Goal: Task Accomplishment & Management: Manage account settings

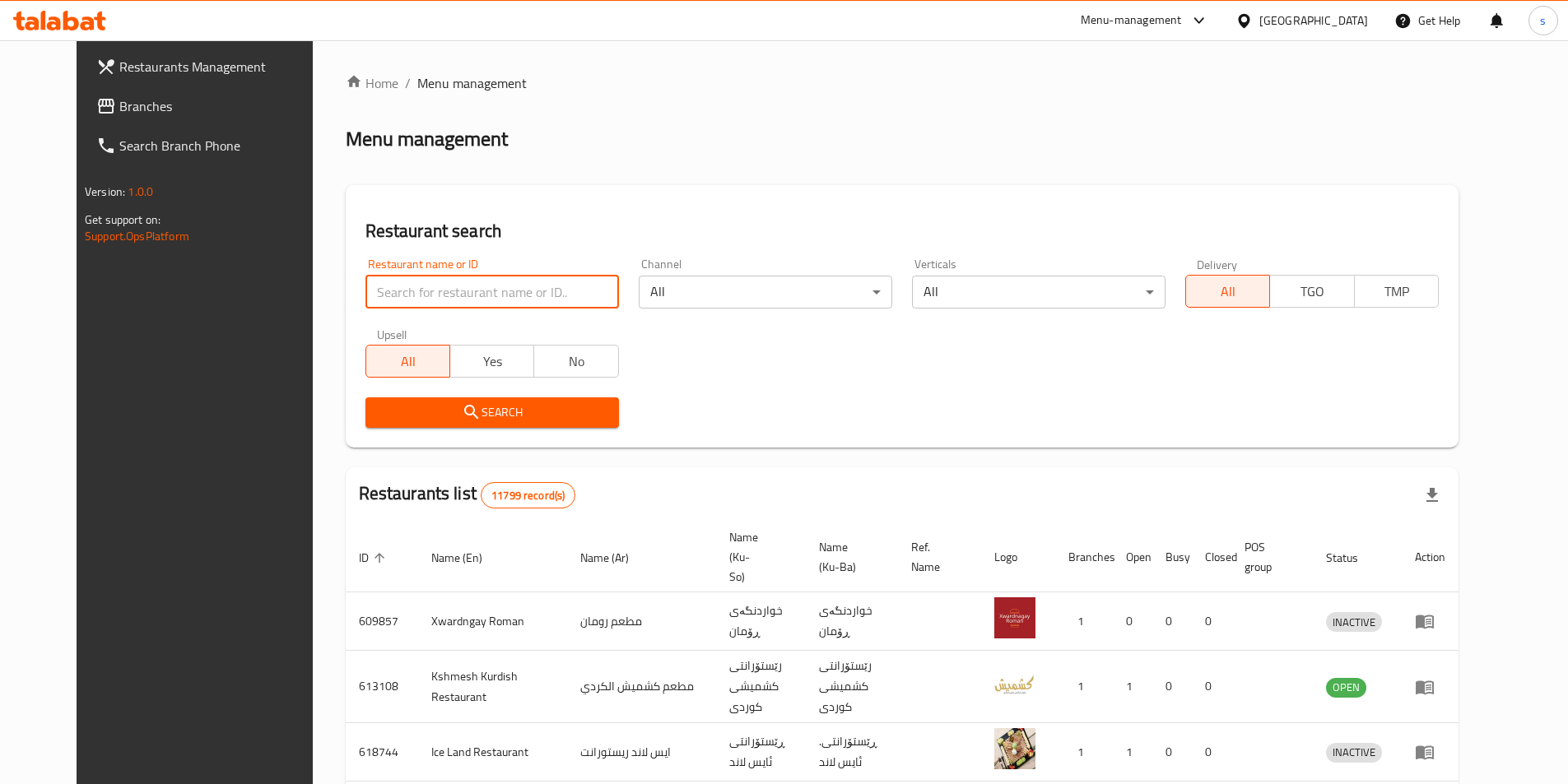
click at [486, 289] on input "search" at bounding box center [492, 291] width 253 height 33
paste input "780225"
type input "780225"
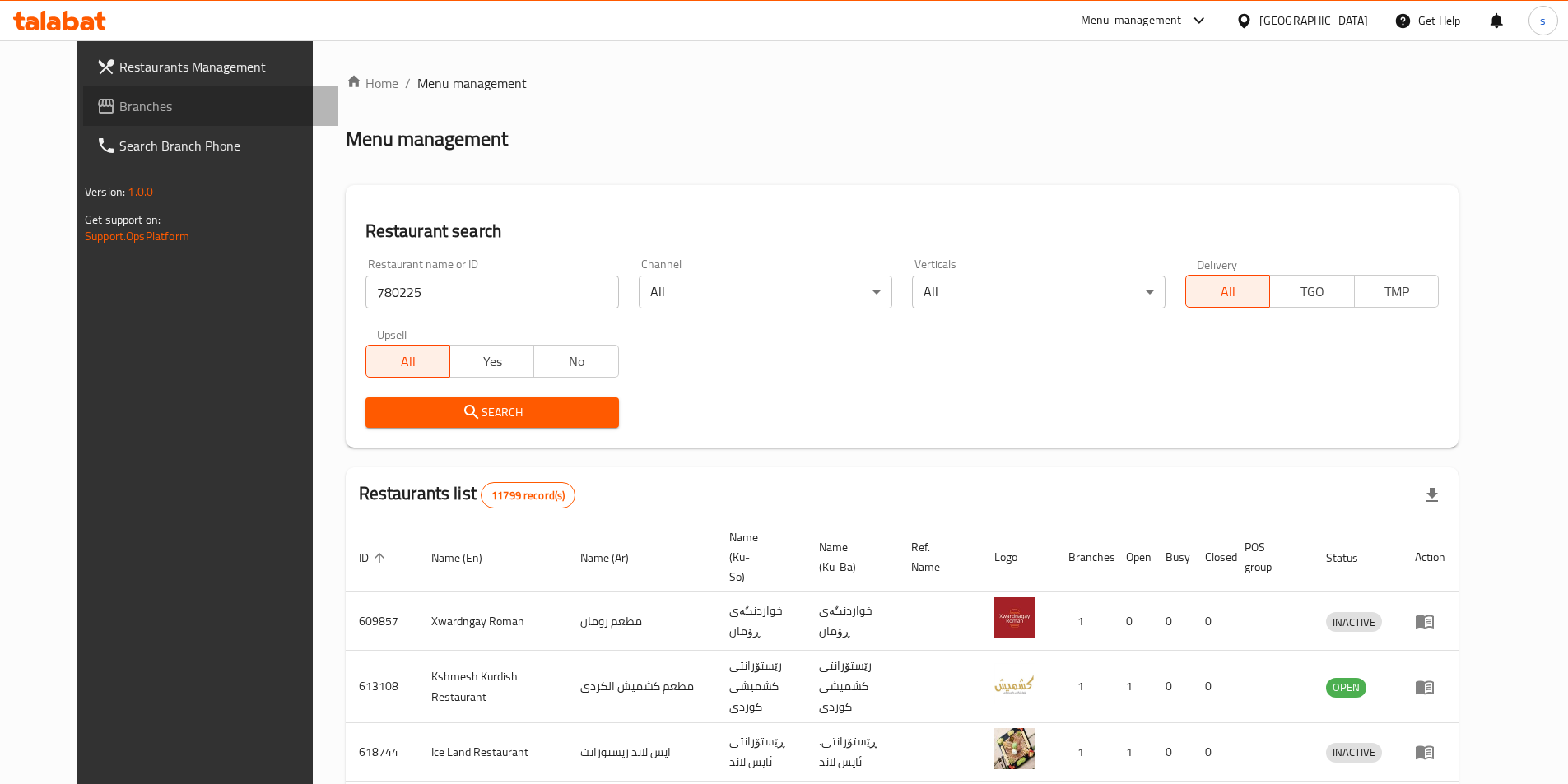
click at [84, 93] on link "Branches" at bounding box center [211, 106] width 255 height 40
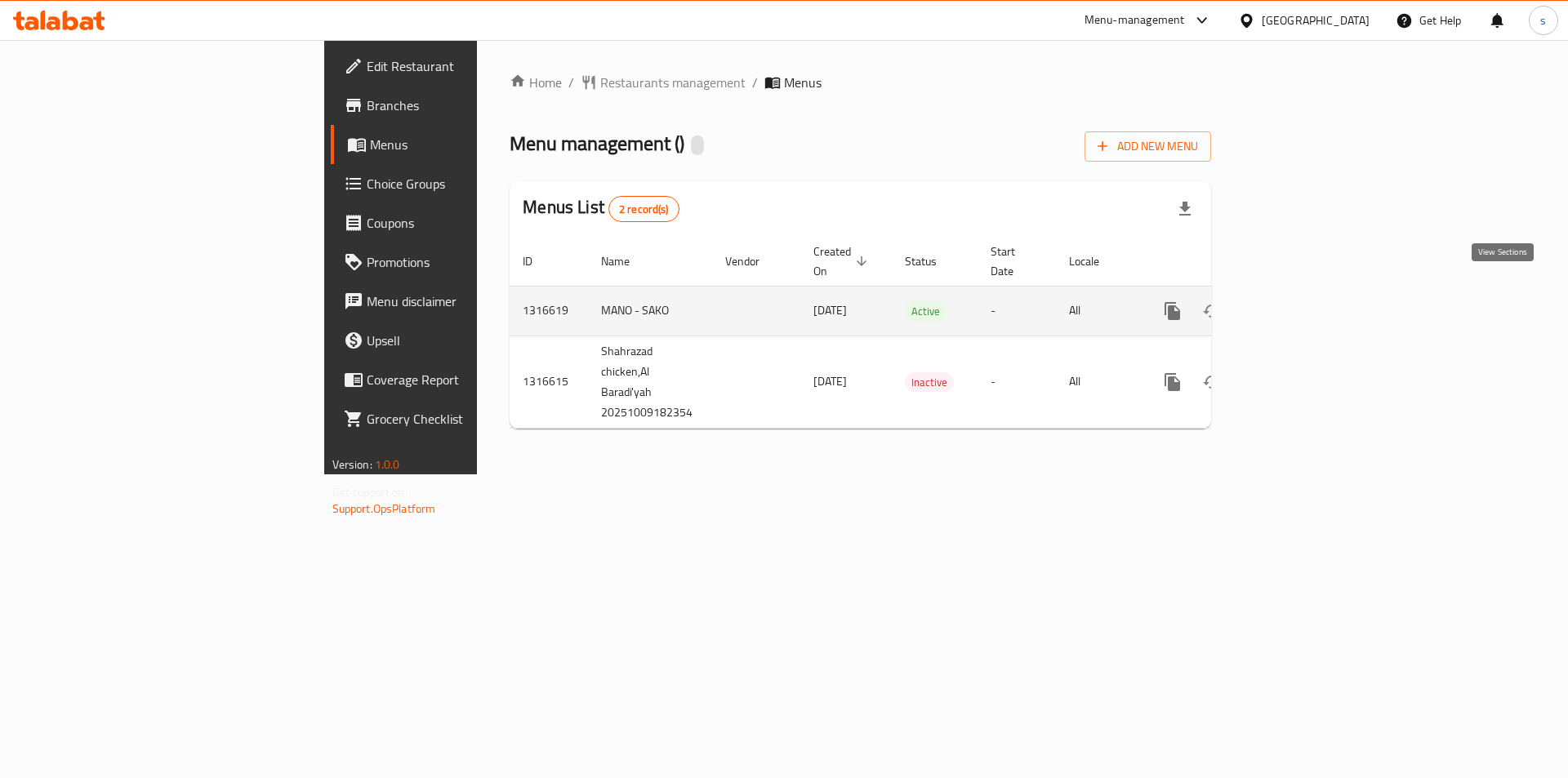
click at [1300, 301] on icon "enhanced table" at bounding box center [1289, 311] width 20 height 20
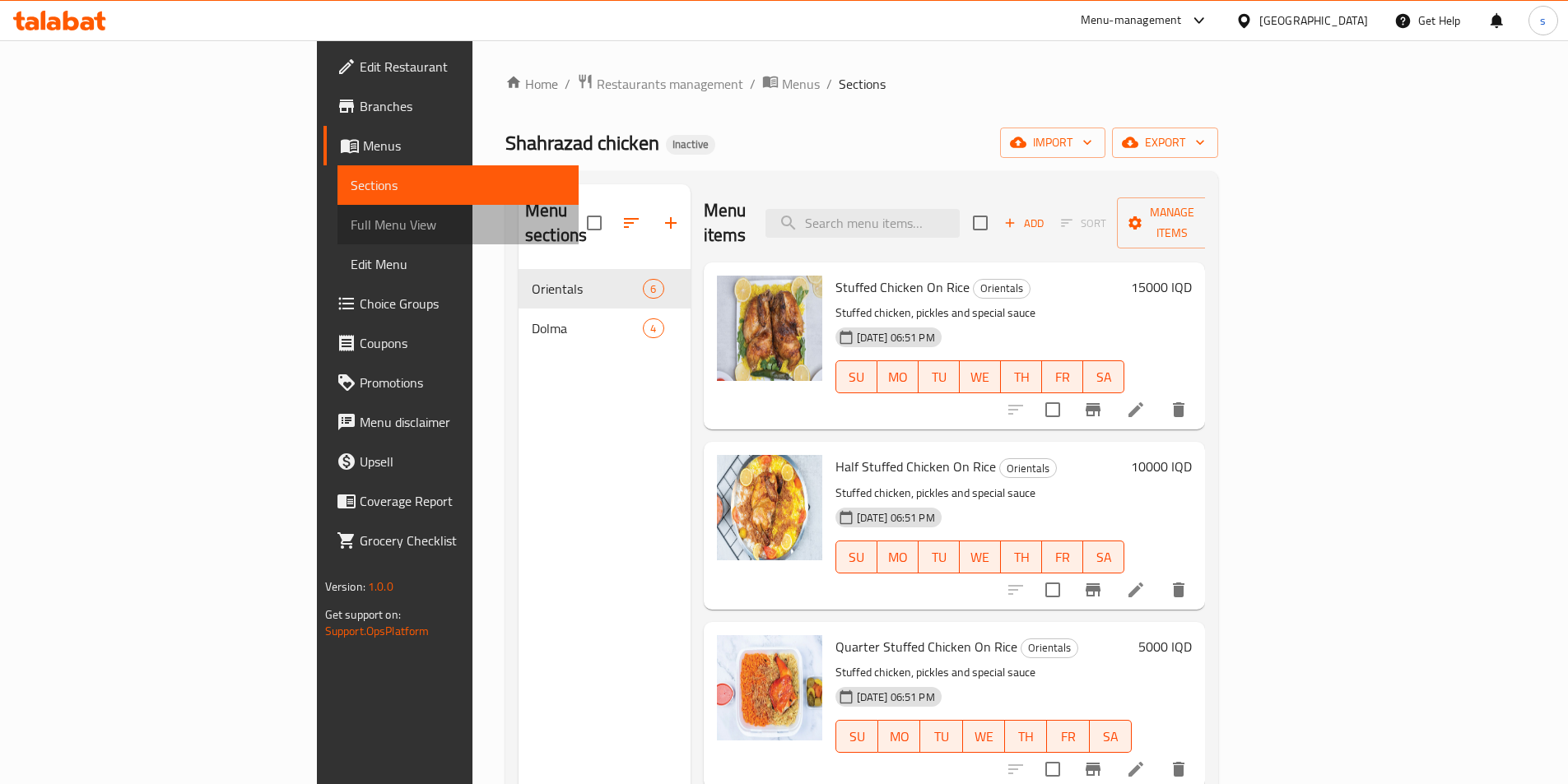
click at [337, 206] on link "Full Menu View" at bounding box center [457, 225] width 241 height 40
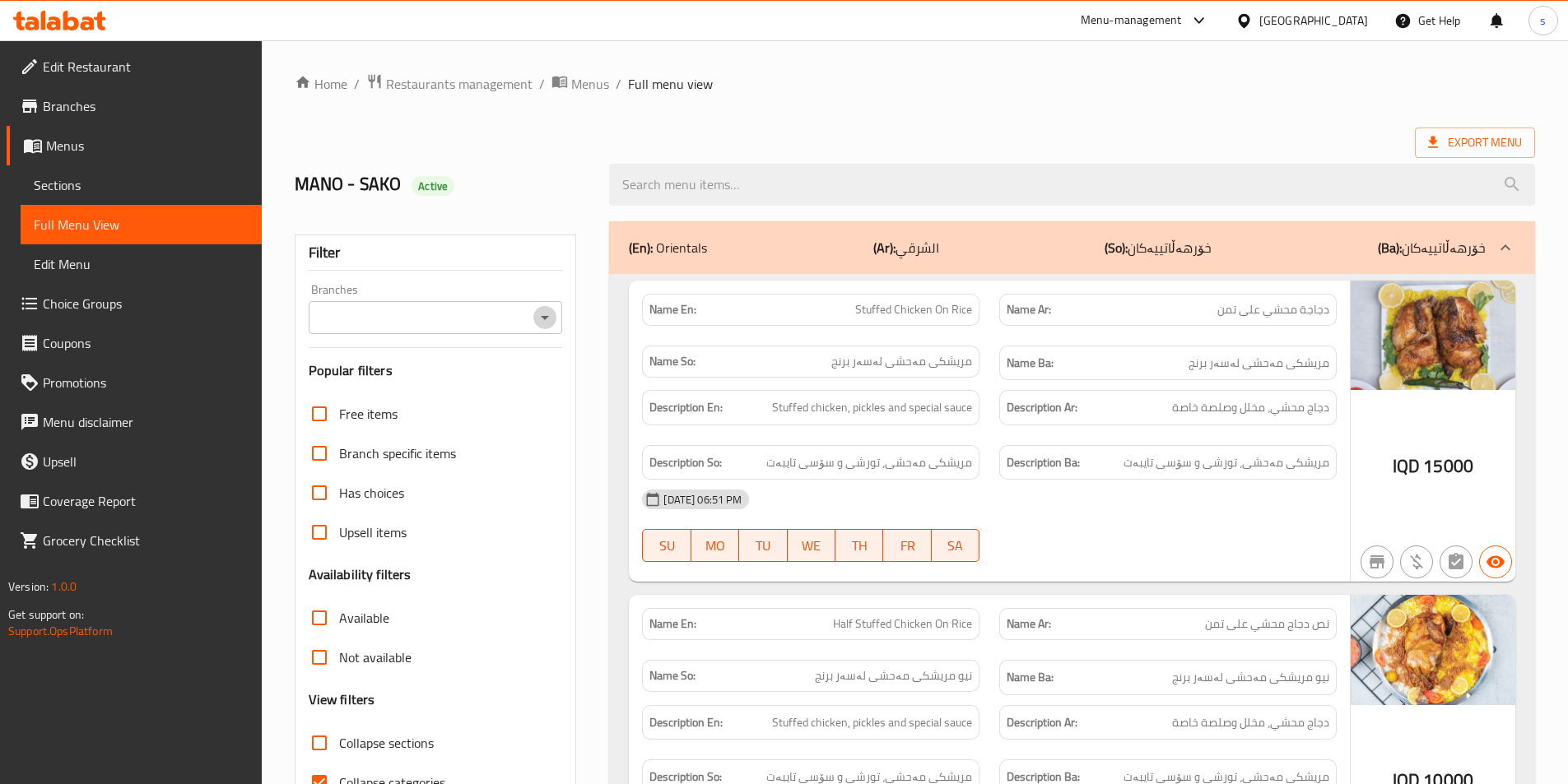
click at [548, 313] on icon "Open" at bounding box center [545, 317] width 20 height 20
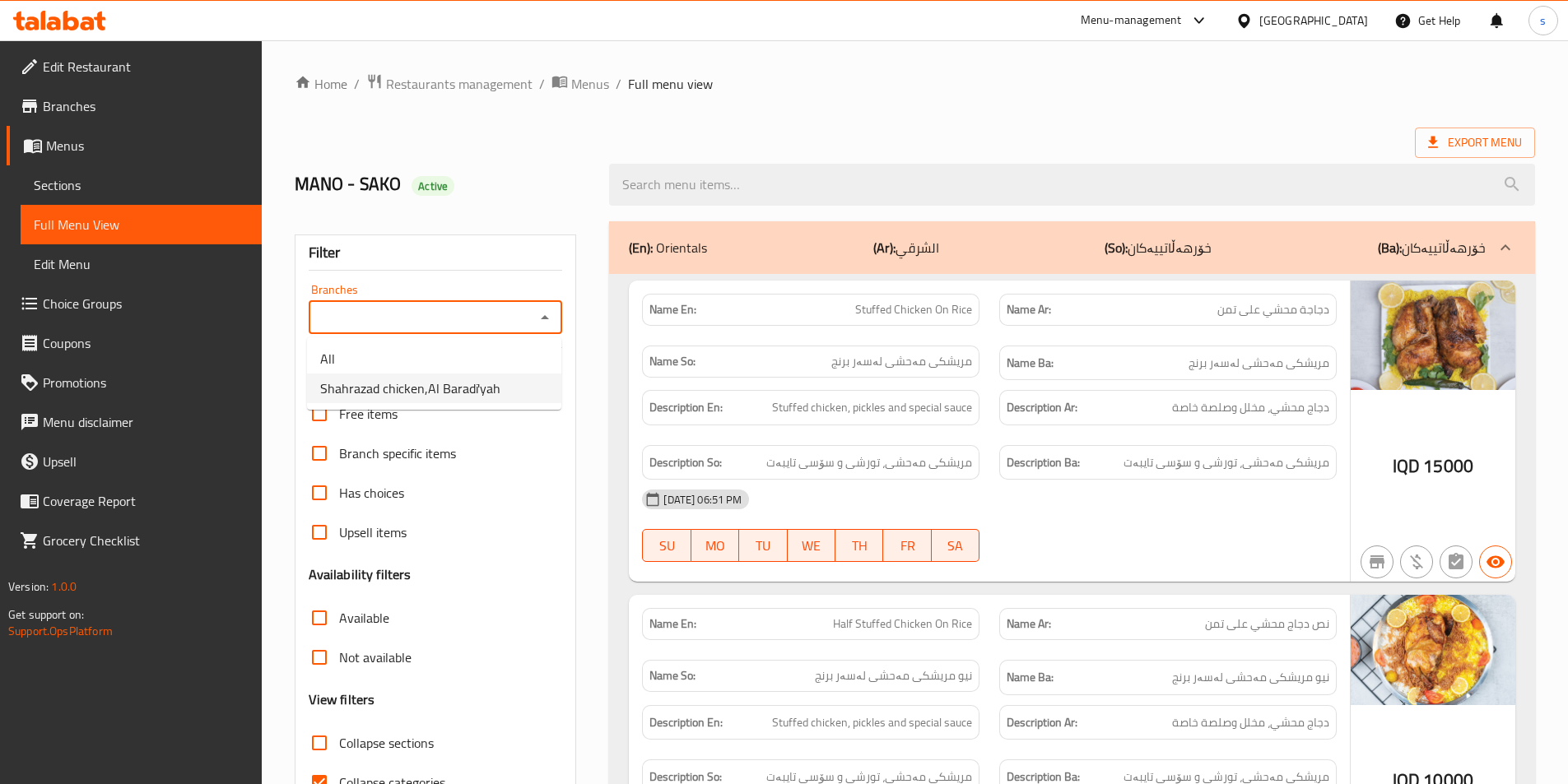
click at [513, 395] on li "Shahrazad chicken,Al Baradi'yah" at bounding box center [434, 388] width 254 height 29
type input "Shahrazad chicken,Al Baradi'yah"
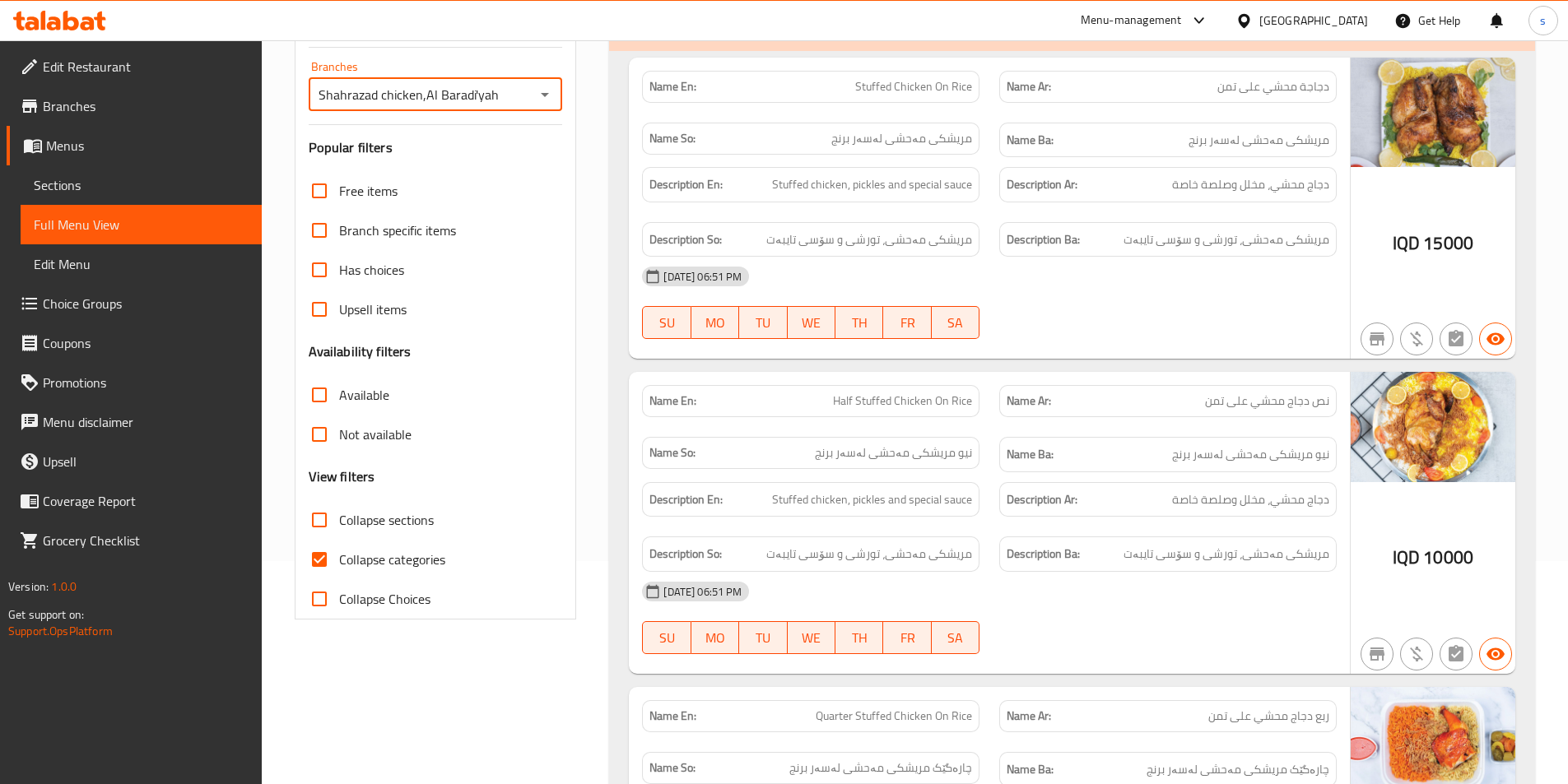
scroll to position [283, 0]
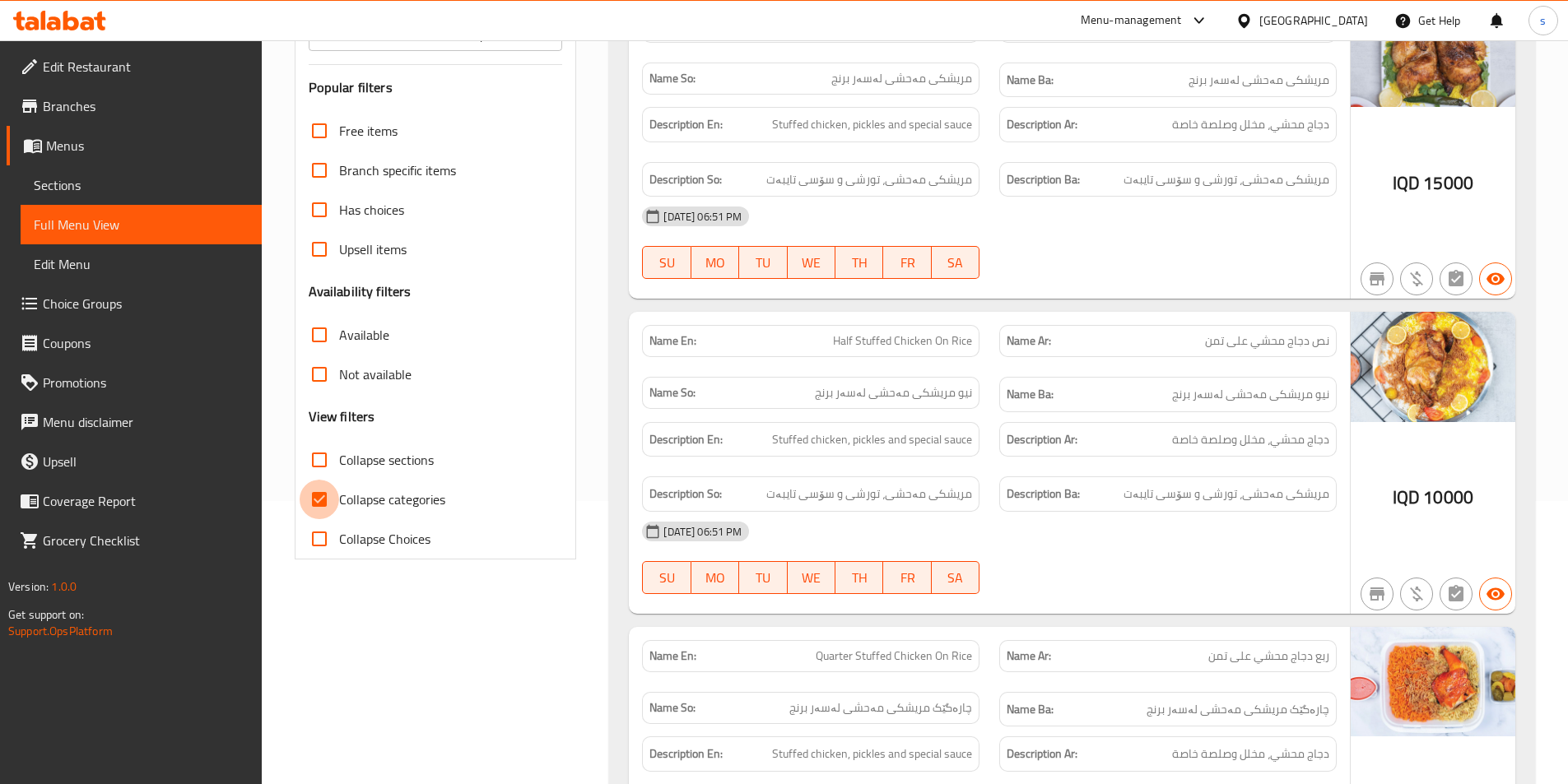
click at [331, 498] on input "Collapse categories" at bounding box center [320, 499] width 40 height 40
checkbox input "false"
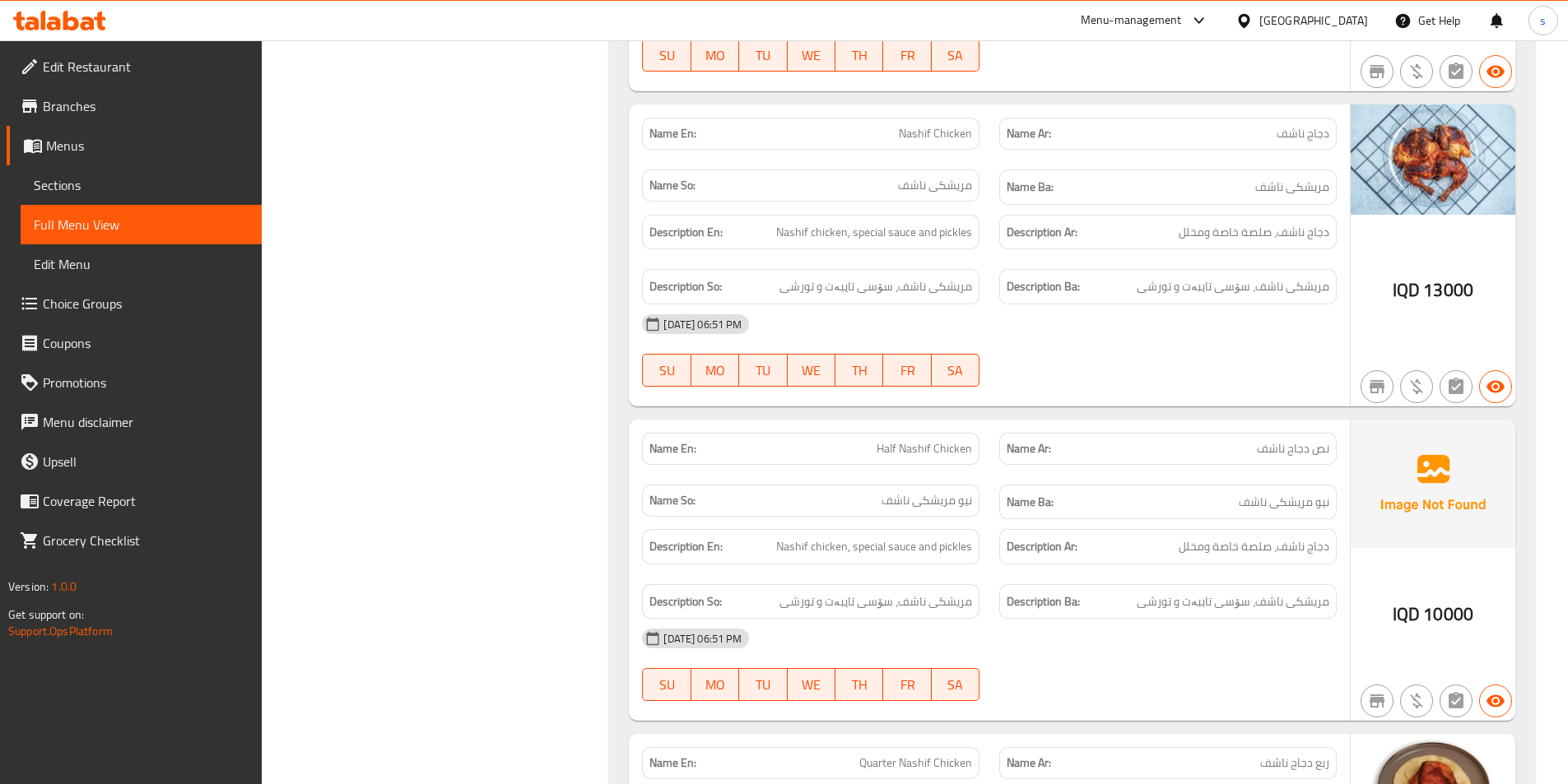
scroll to position [1155, 0]
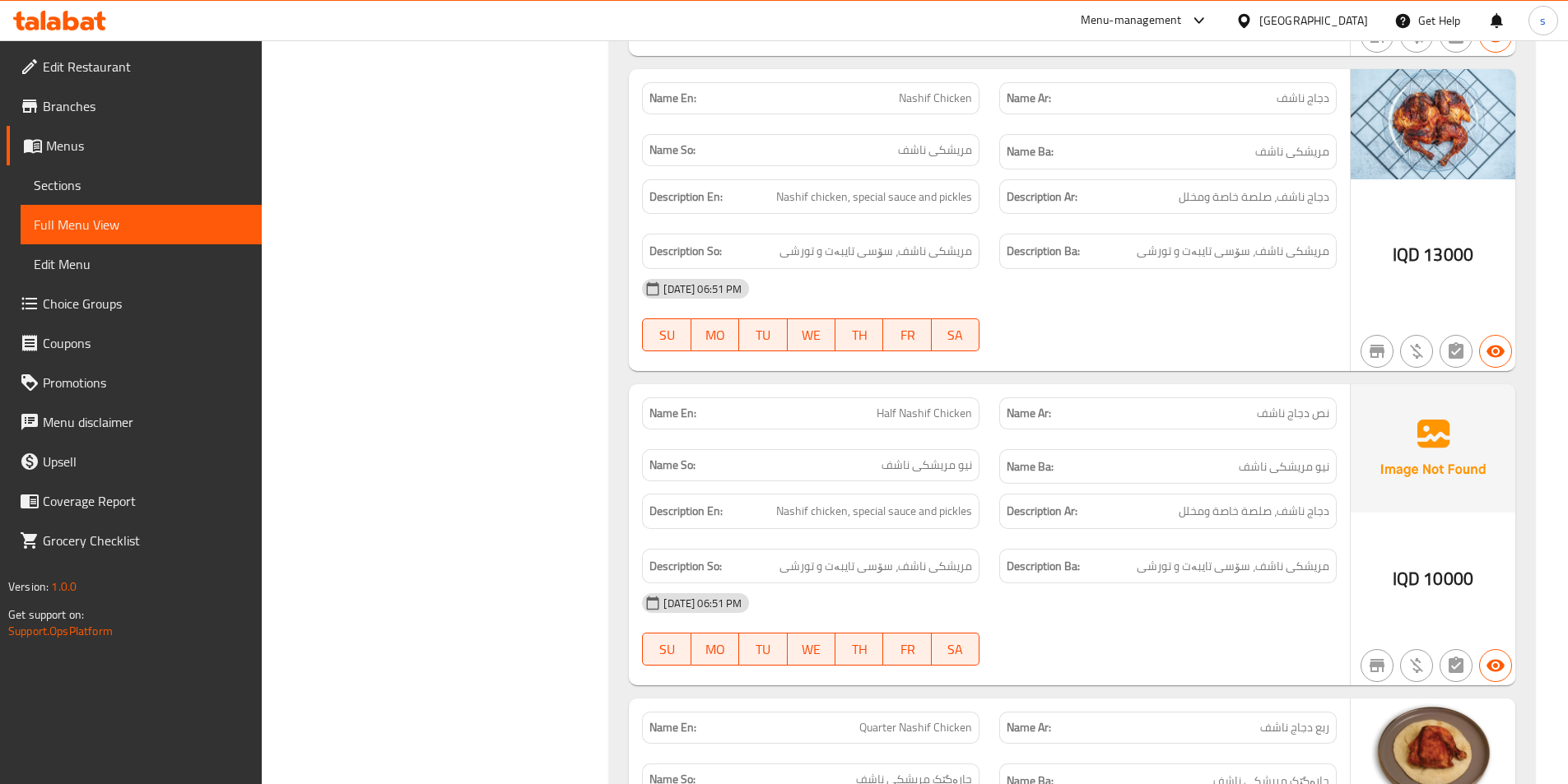
click at [922, 99] on span "Nashif Chicken" at bounding box center [935, 98] width 73 height 17
copy span "Nashif"
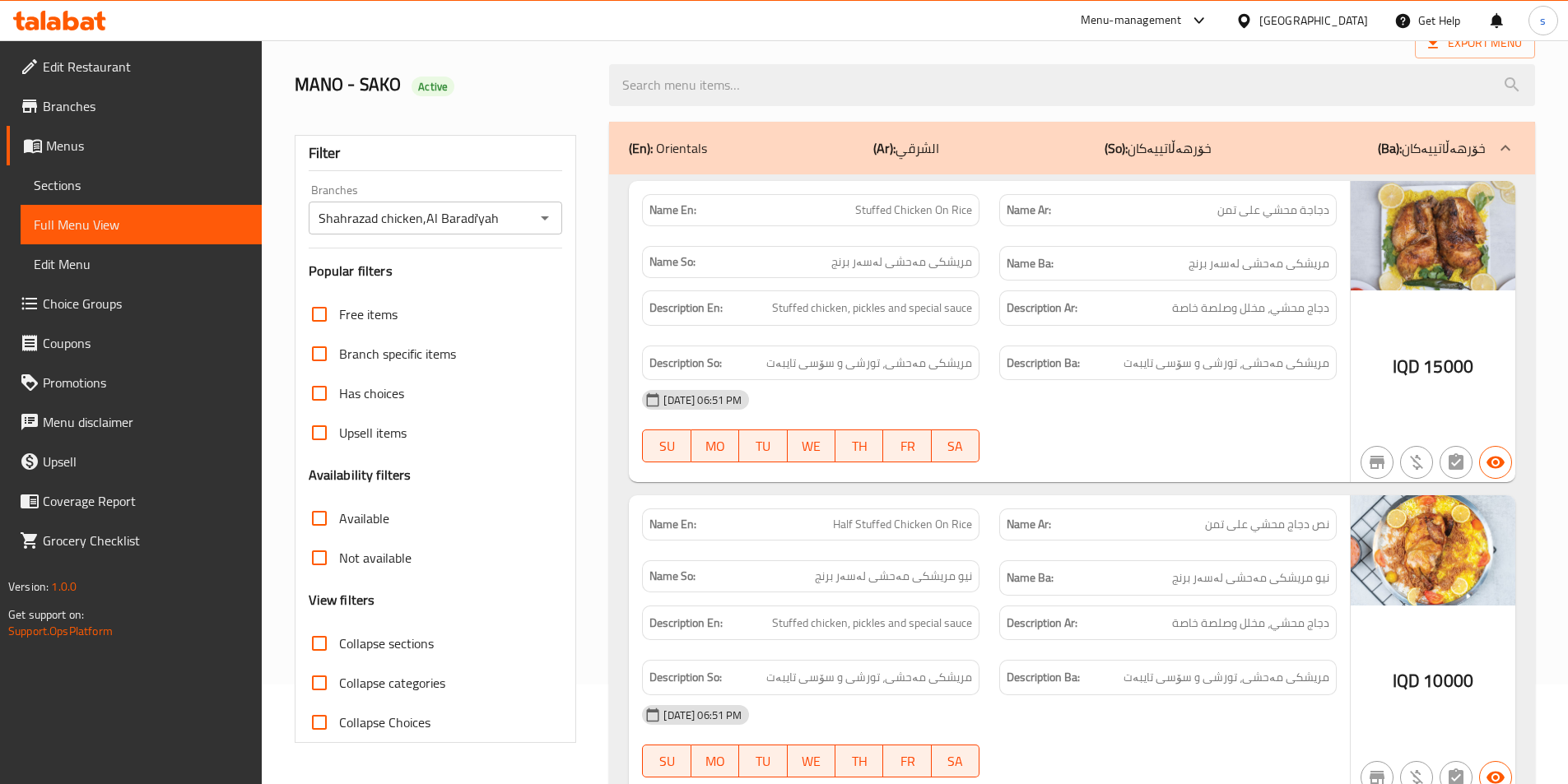
scroll to position [91, 0]
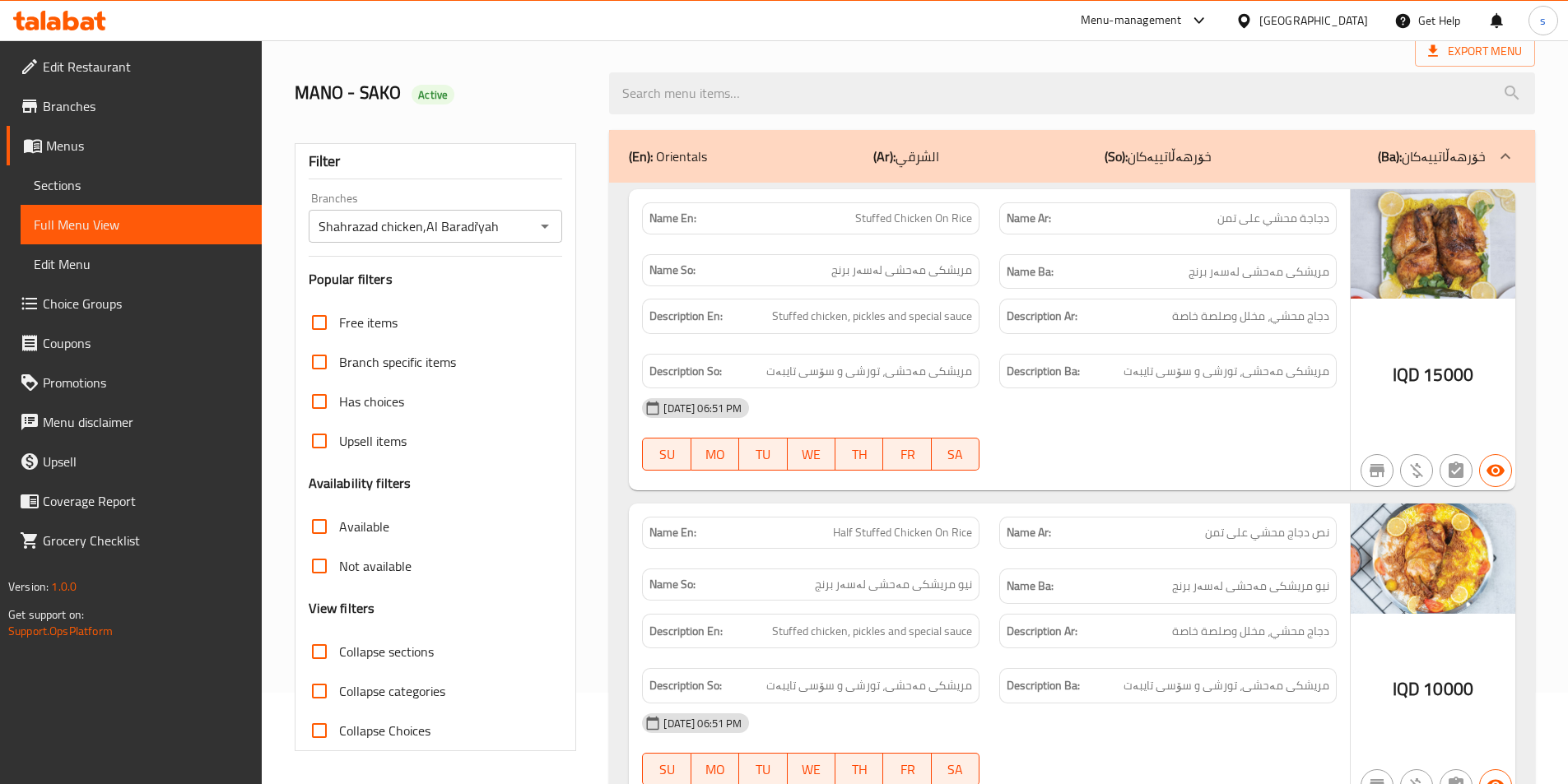
click at [782, 148] on div "(En): Orientals (Ar): الشرقي (So): خۆرهەڵاتییەکان (Ba): خۆرهەڵاتییەکان" at bounding box center [1056, 156] width 856 height 20
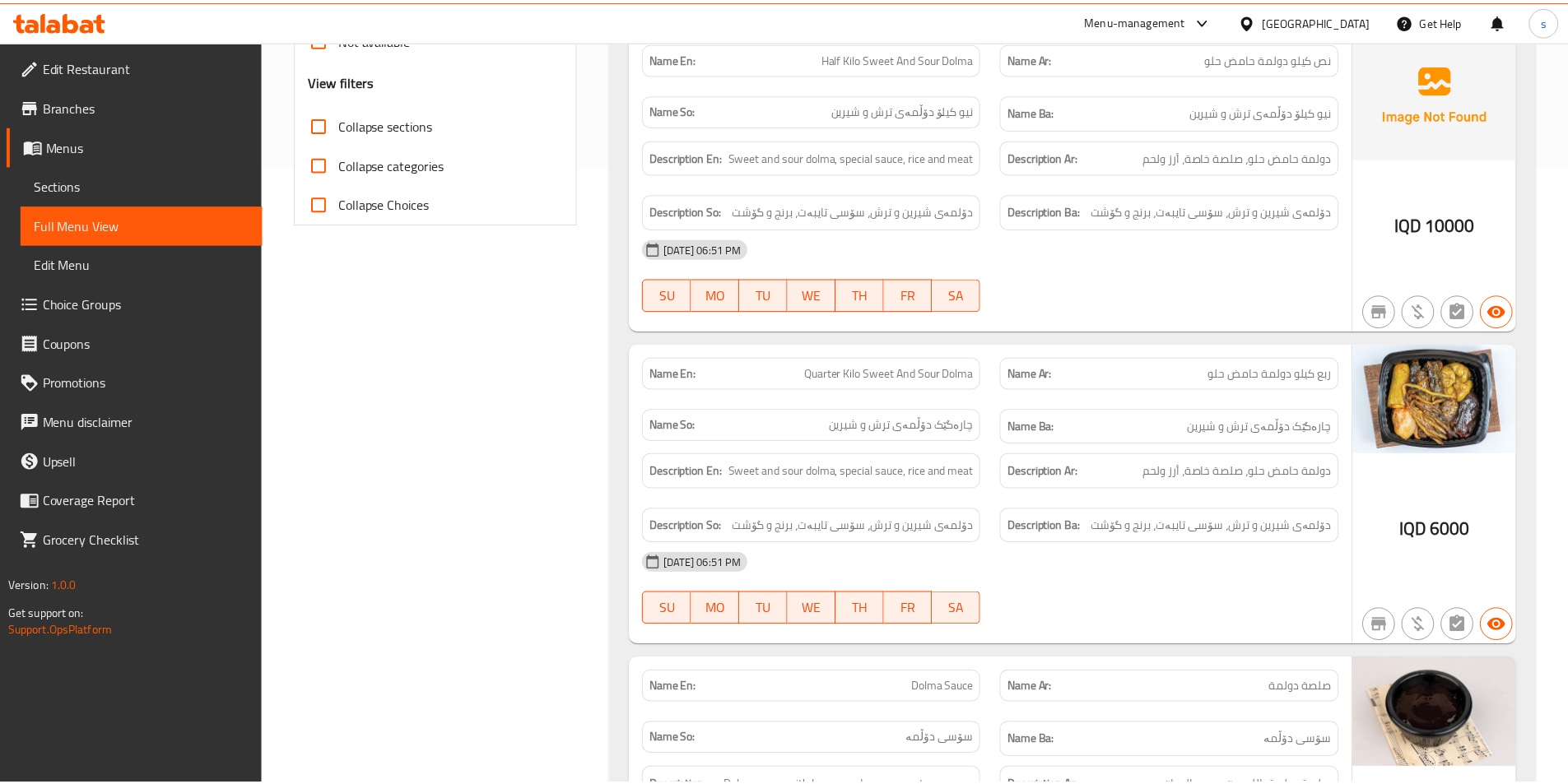
scroll to position [881, 0]
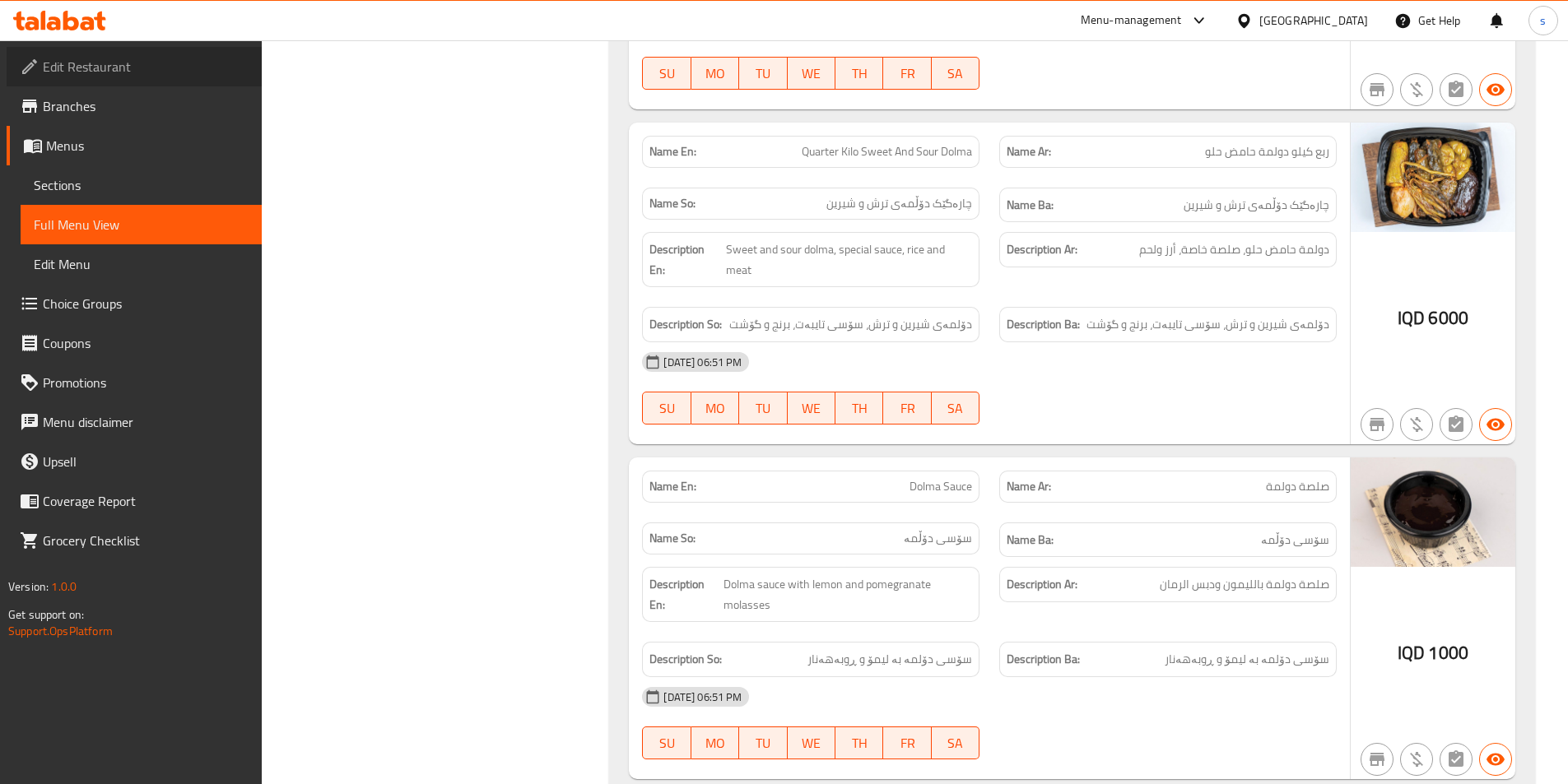
click at [141, 73] on span "Edit Restaurant" at bounding box center [145, 66] width 206 height 20
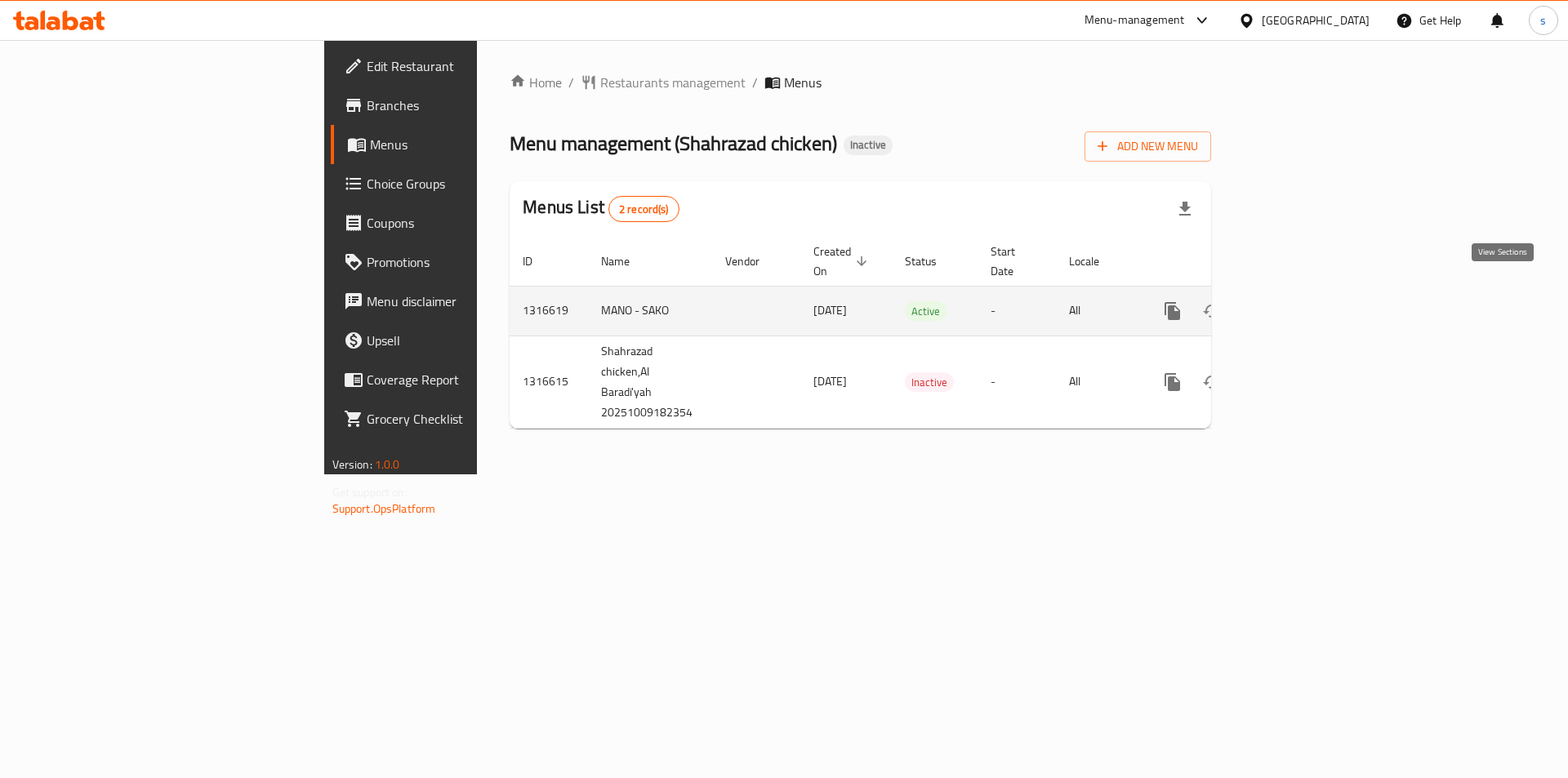
click at [1298, 304] on icon "enhanced table" at bounding box center [1290, 312] width 15 height 15
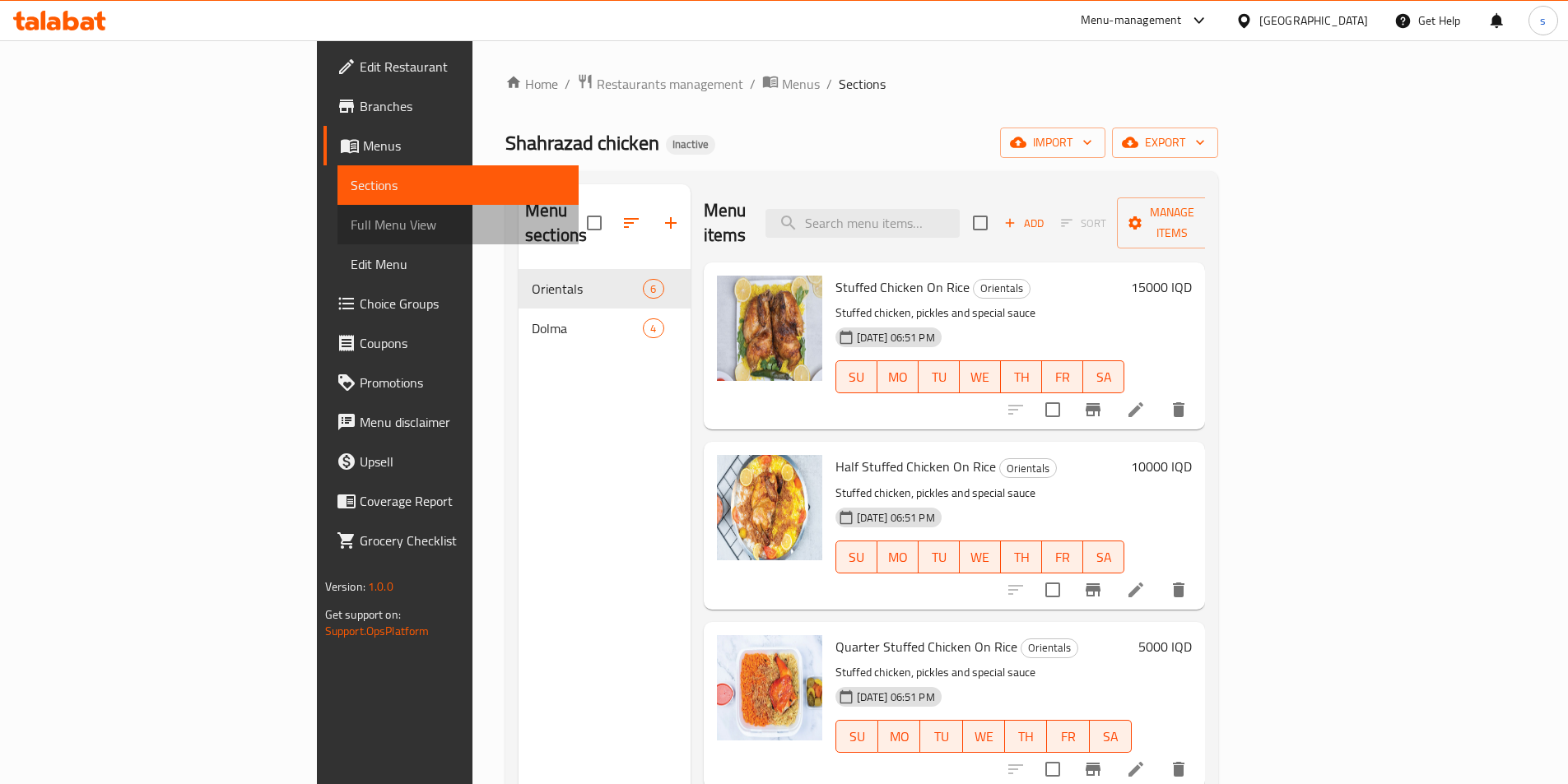
click at [350, 221] on span "Full Menu View" at bounding box center [457, 224] width 215 height 20
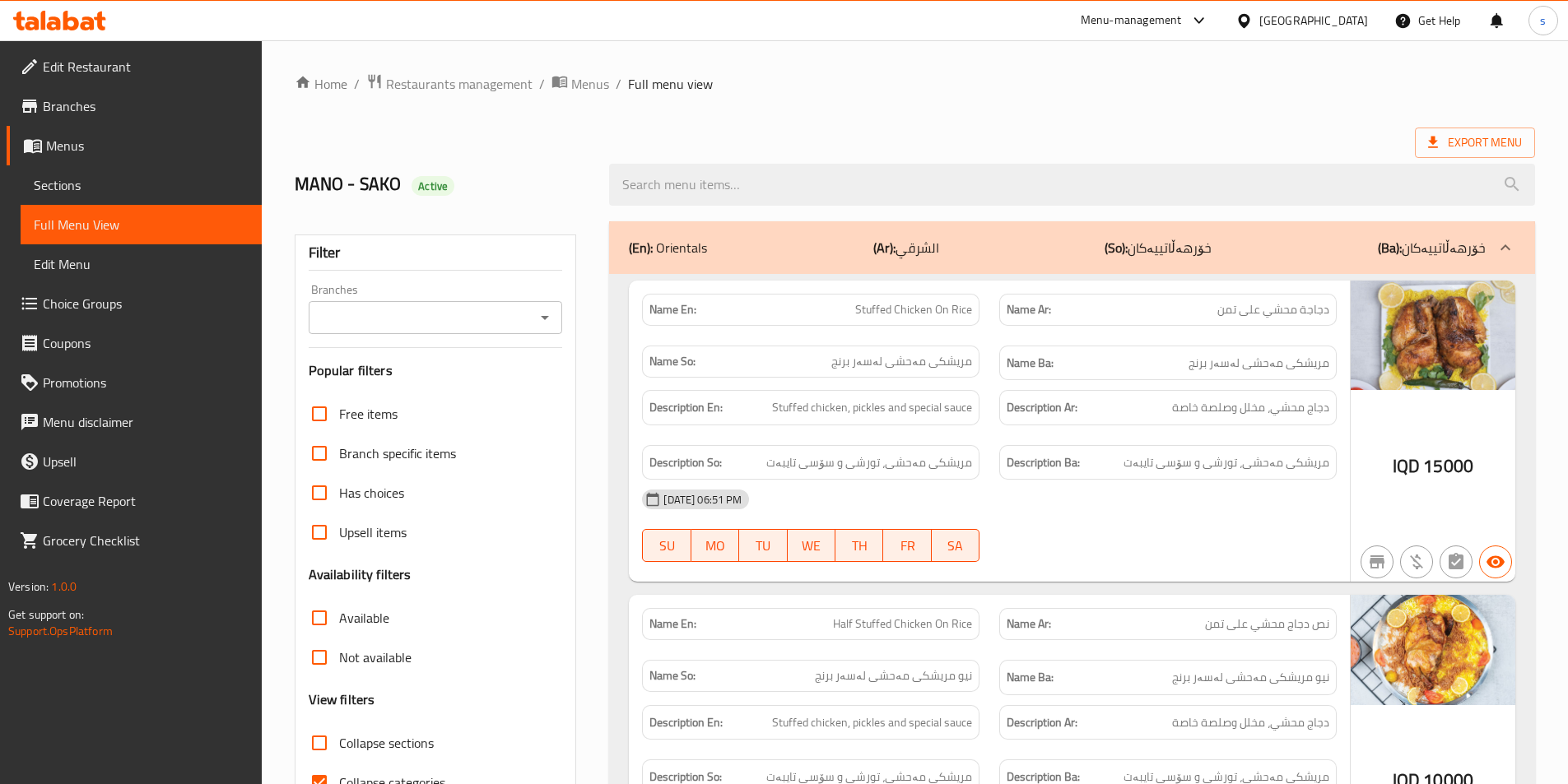
click at [561, 317] on div "Branches" at bounding box center [436, 317] width 254 height 33
click at [553, 317] on icon "Open" at bounding box center [545, 317] width 20 height 20
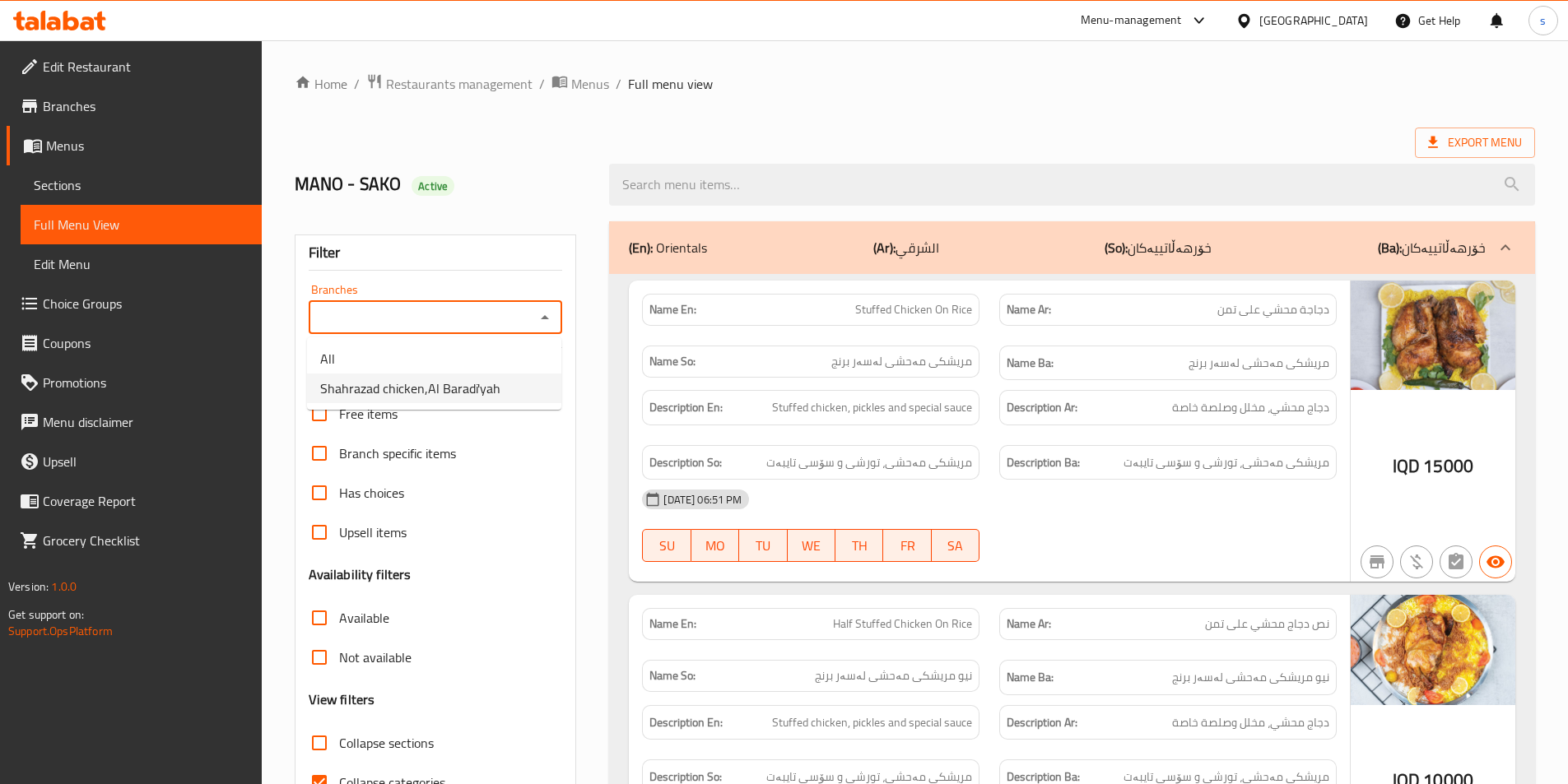
click at [534, 386] on li "Shahrazad chicken,Al Baradi'yah" at bounding box center [434, 388] width 254 height 29
type input "Shahrazad chicken,Al Baradi'yah"
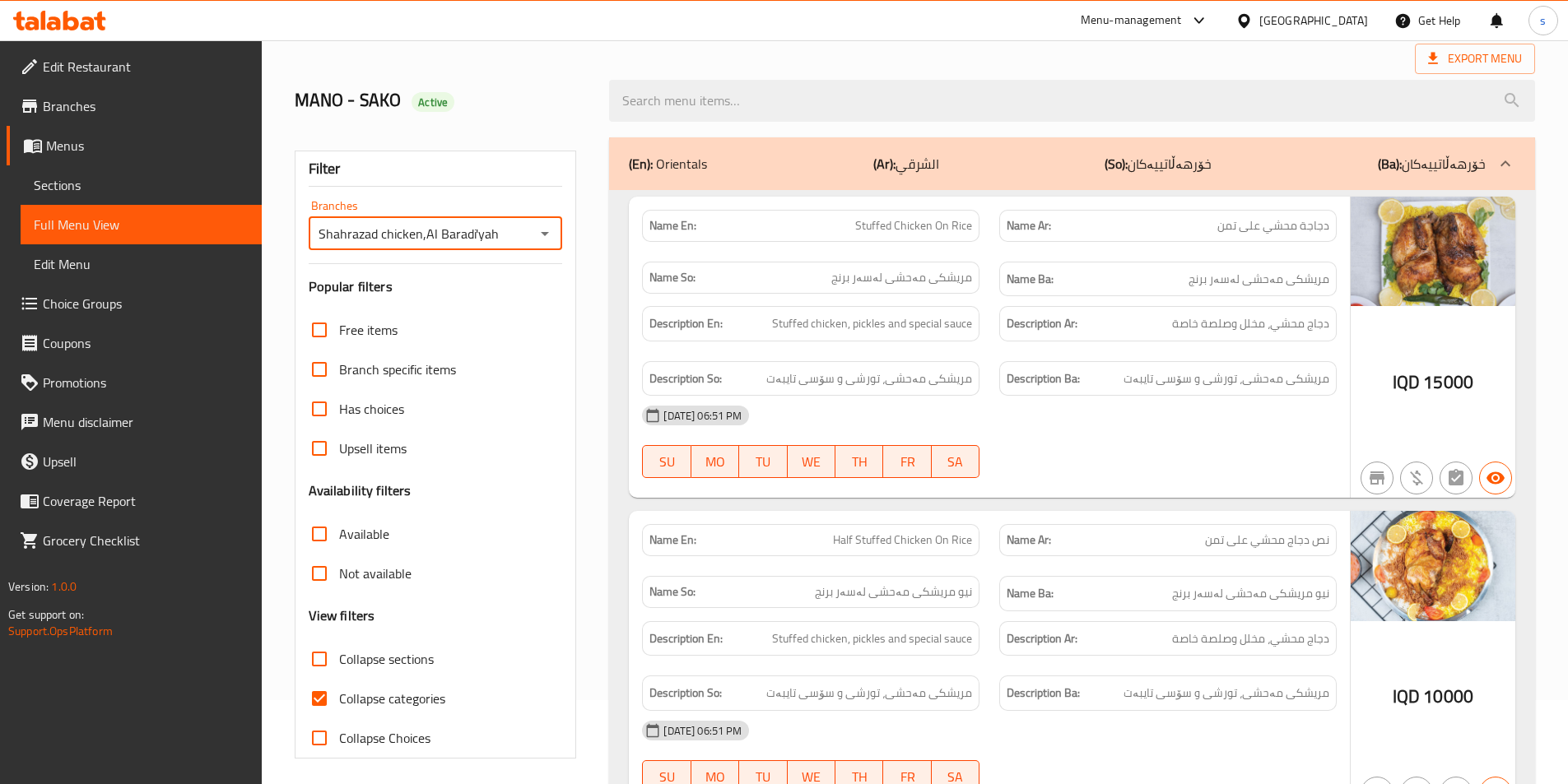
scroll to position [116, 0]
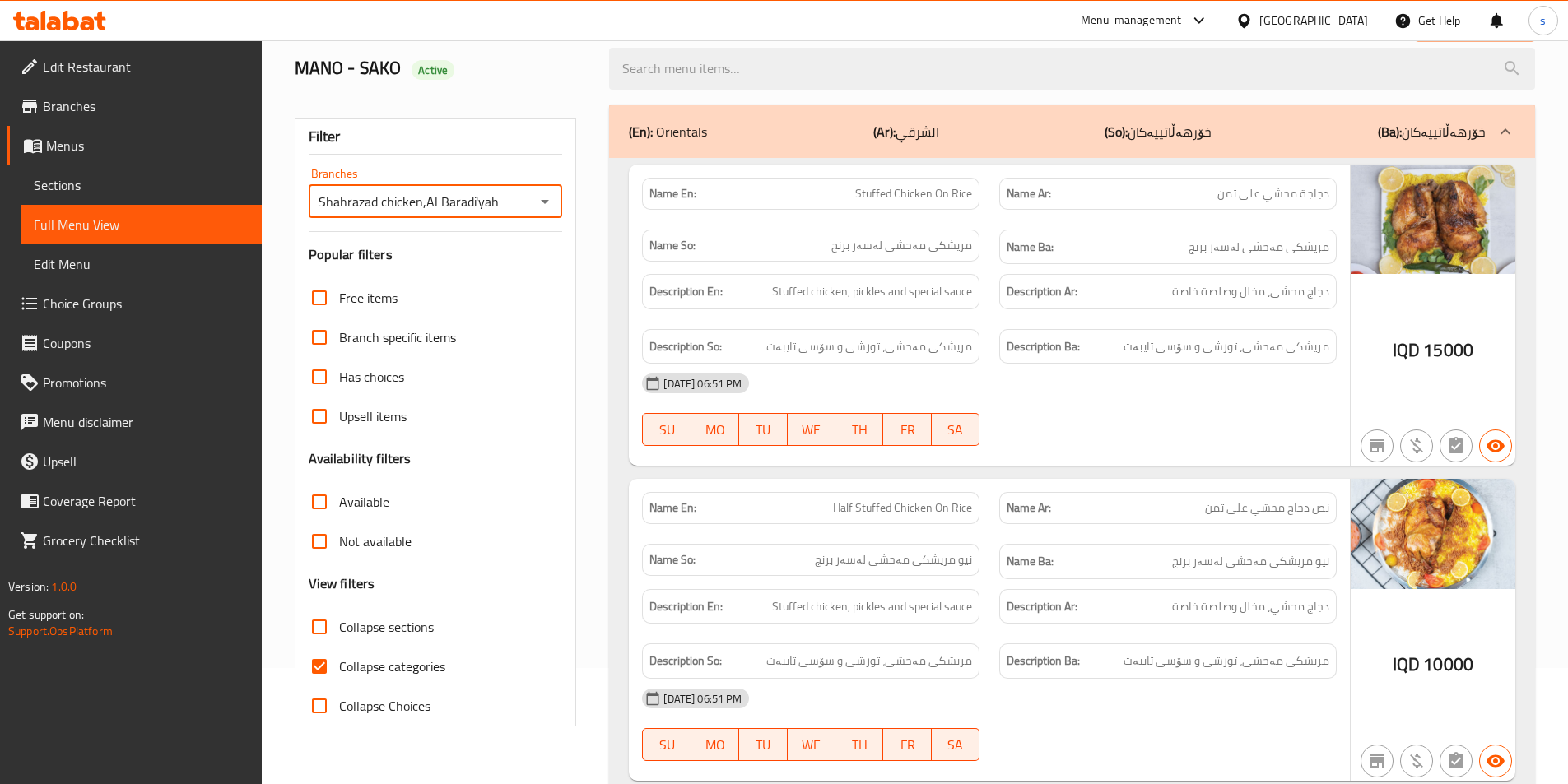
click at [316, 668] on input "Collapse categories" at bounding box center [320, 666] width 40 height 40
checkbox input "false"
click at [315, 624] on input "Collapse sections" at bounding box center [320, 627] width 40 height 40
checkbox input "true"
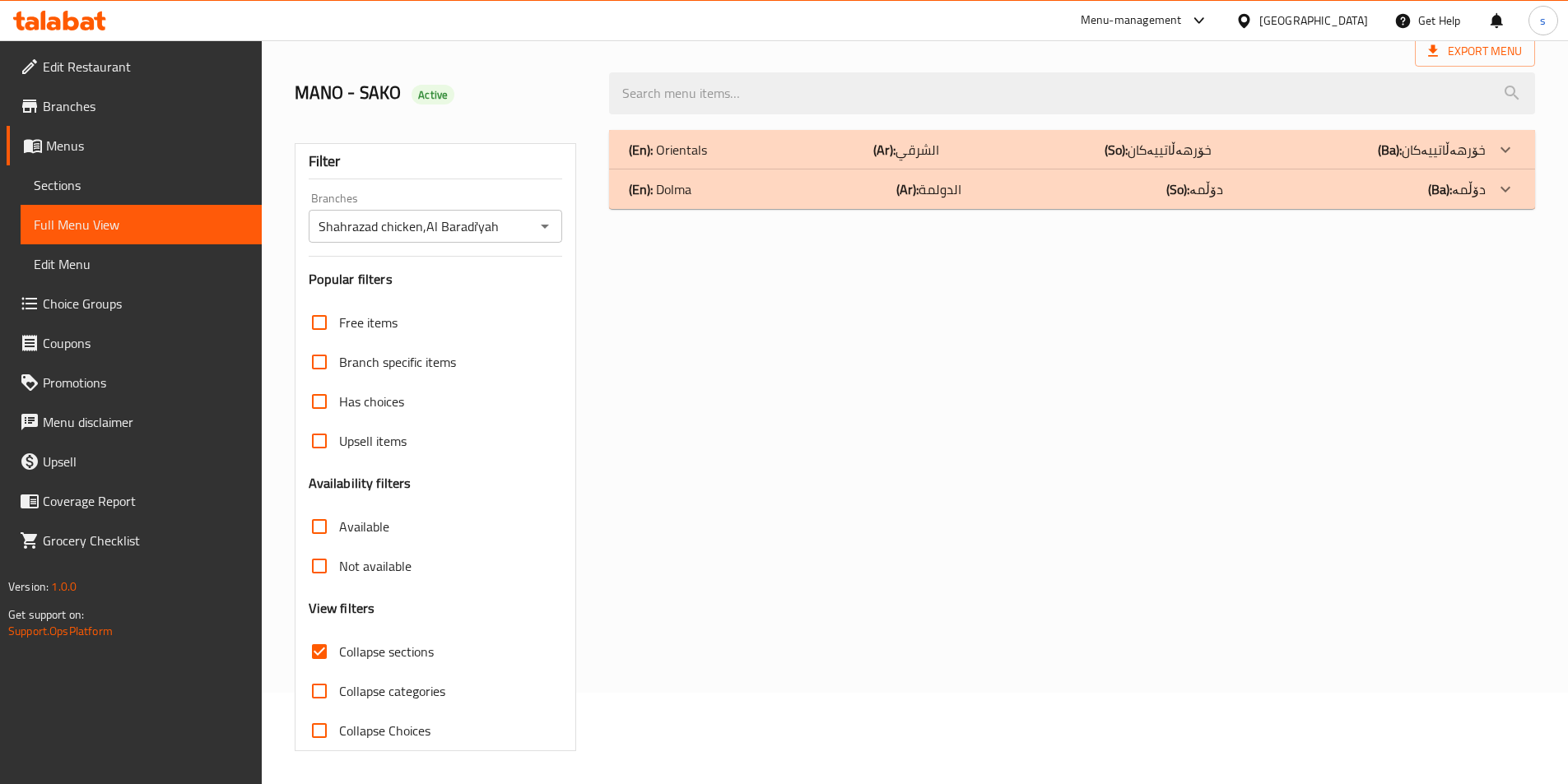
scroll to position [91, 0]
click at [657, 186] on p "(En): Dolma" at bounding box center [660, 189] width 63 height 20
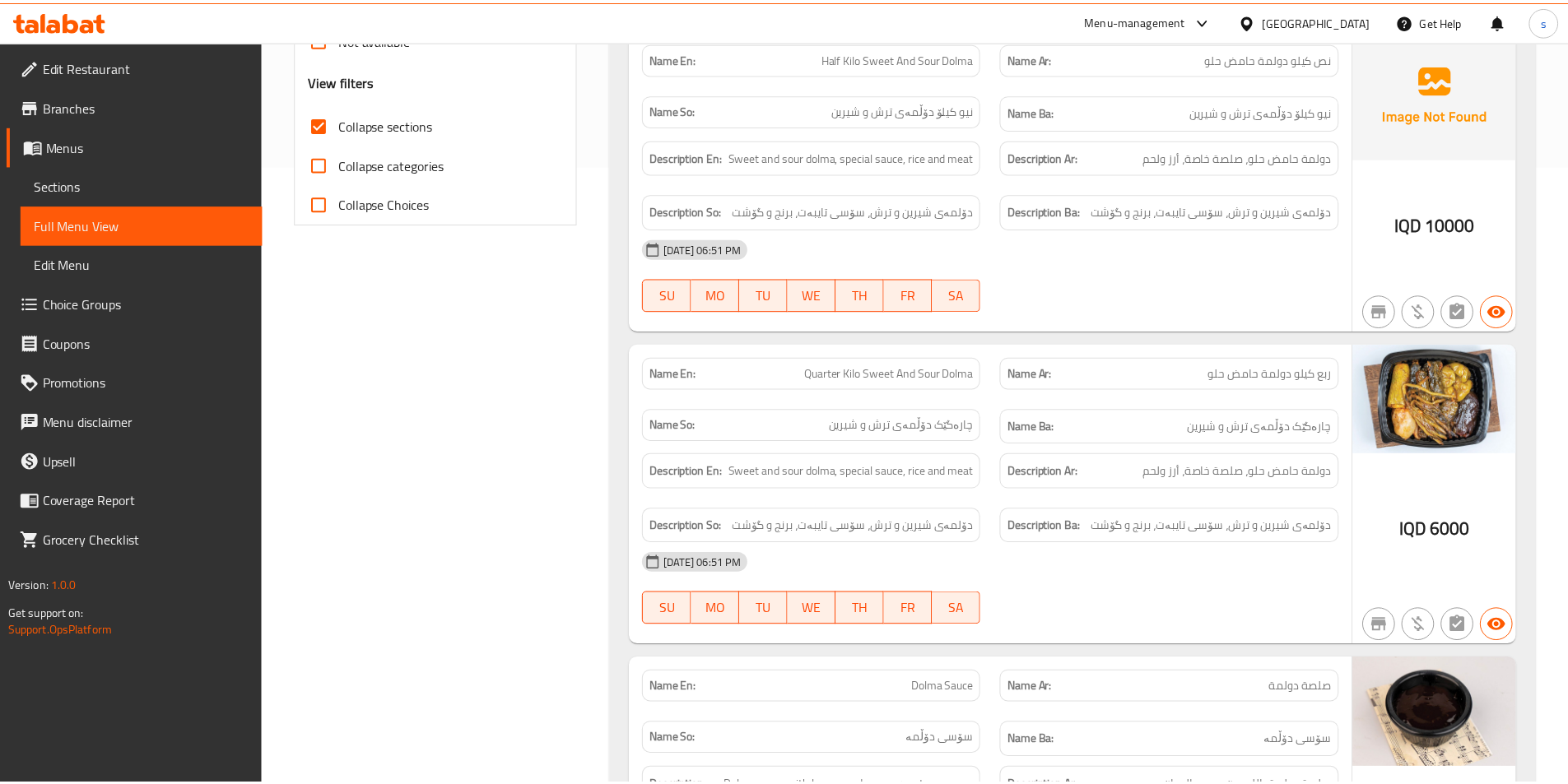
scroll to position [881, 0]
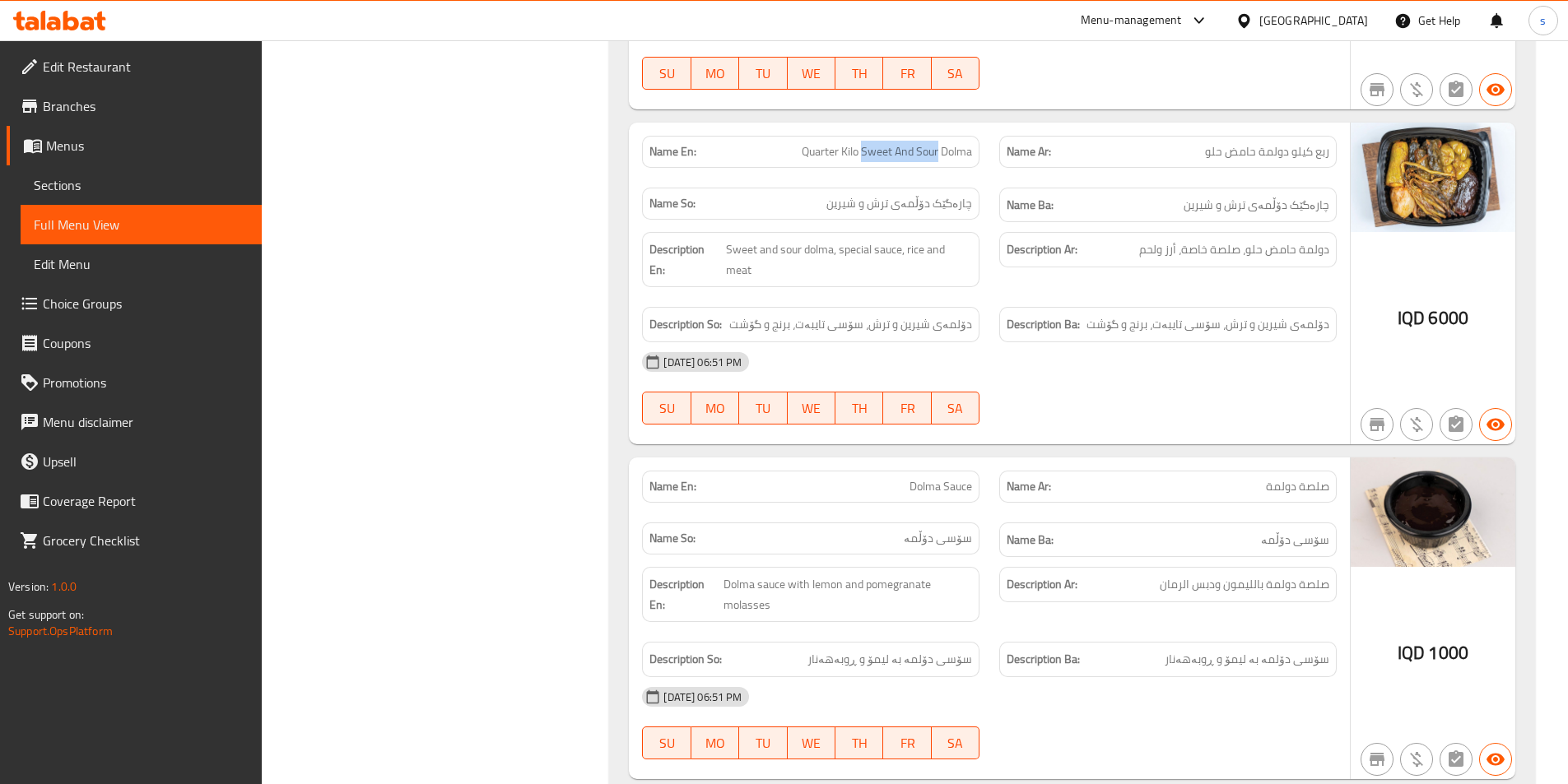
drag, startPoint x: 863, startPoint y: 150, endPoint x: 938, endPoint y: 164, distance: 76.3
click at [938, 164] on div "Name En: Quarter Kilo Sweet And Sour Dolma" at bounding box center [810, 152] width 337 height 32
copy span "Sweet And Sour"
click at [1263, 143] on span "ربع كيلو دولمة حامض حلو" at bounding box center [1266, 152] width 124 height 17
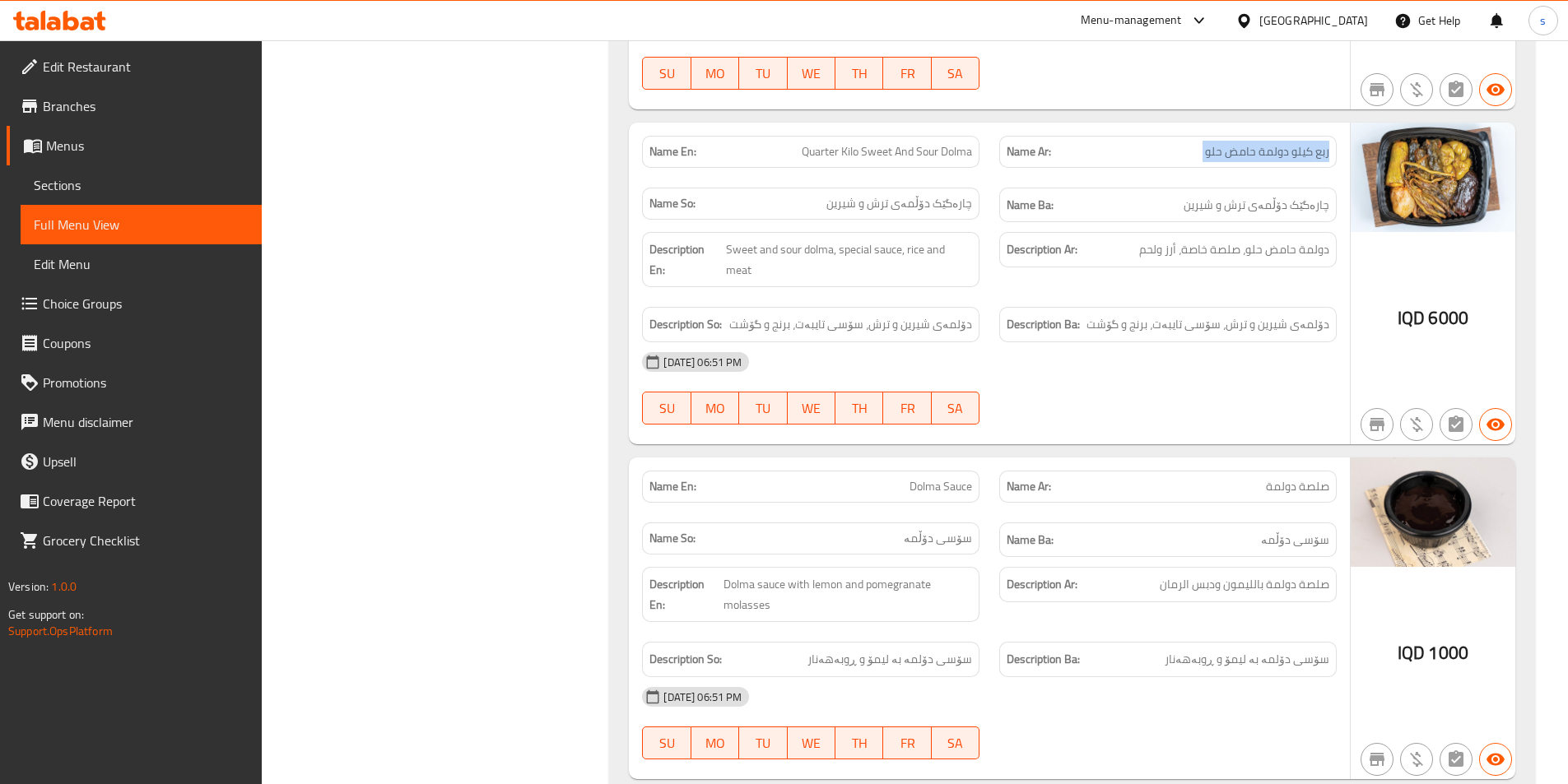
click at [1263, 143] on span "ربع كيلو دولمة حامض حلو" at bounding box center [1266, 152] width 124 height 17
copy span "ربع كيلو دولمة حامض حلو"
click at [943, 145] on span "Quarter Kilo Sweet And Sour Dolma" at bounding box center [886, 152] width 170 height 17
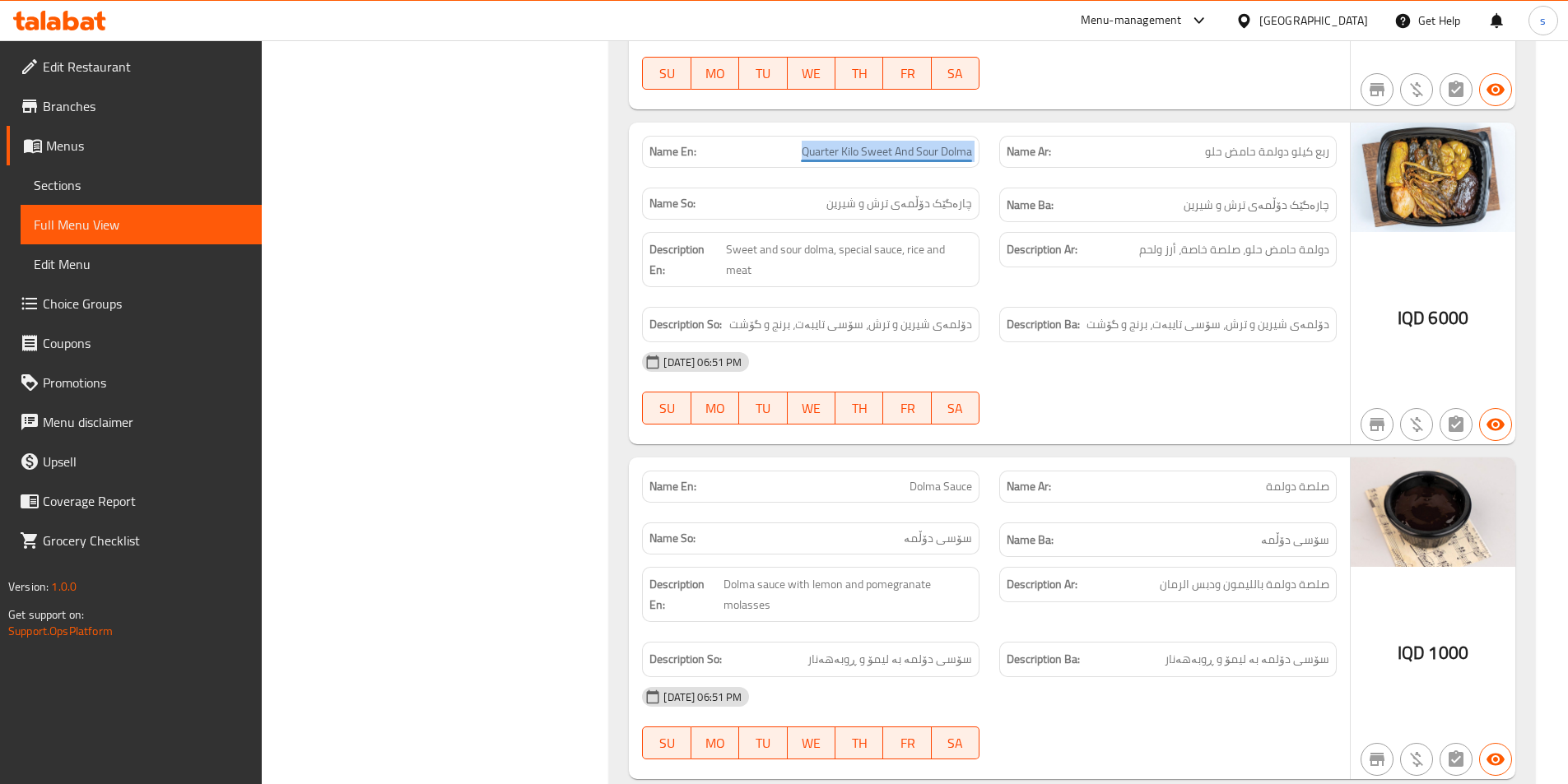
copy span "Quarter Kilo Sweet And Sour Dolma"
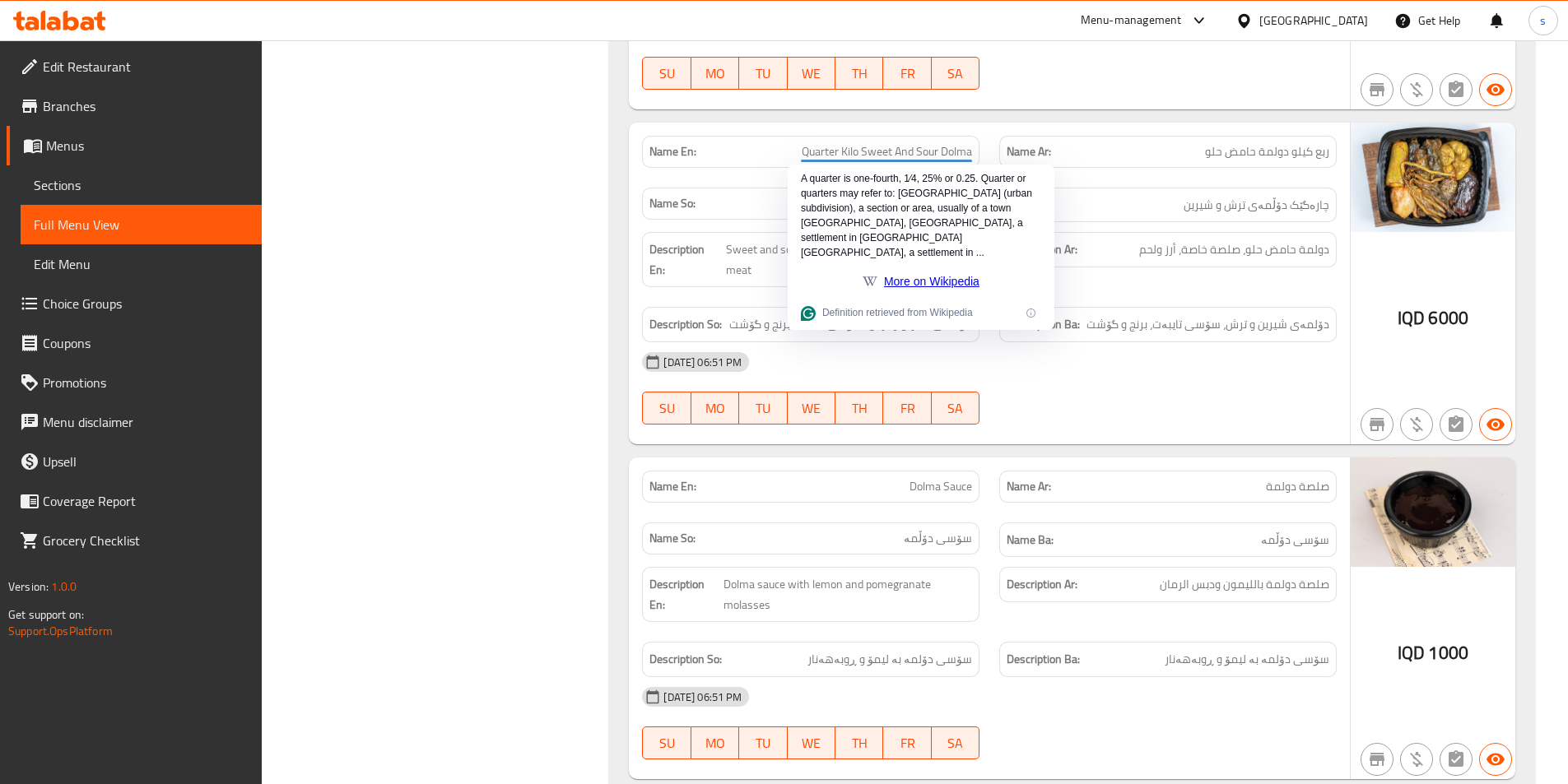
click at [1261, 218] on div "Name Ba: چارەگێک دۆڵمەی ترش و شیرین" at bounding box center [1167, 205] width 337 height 35
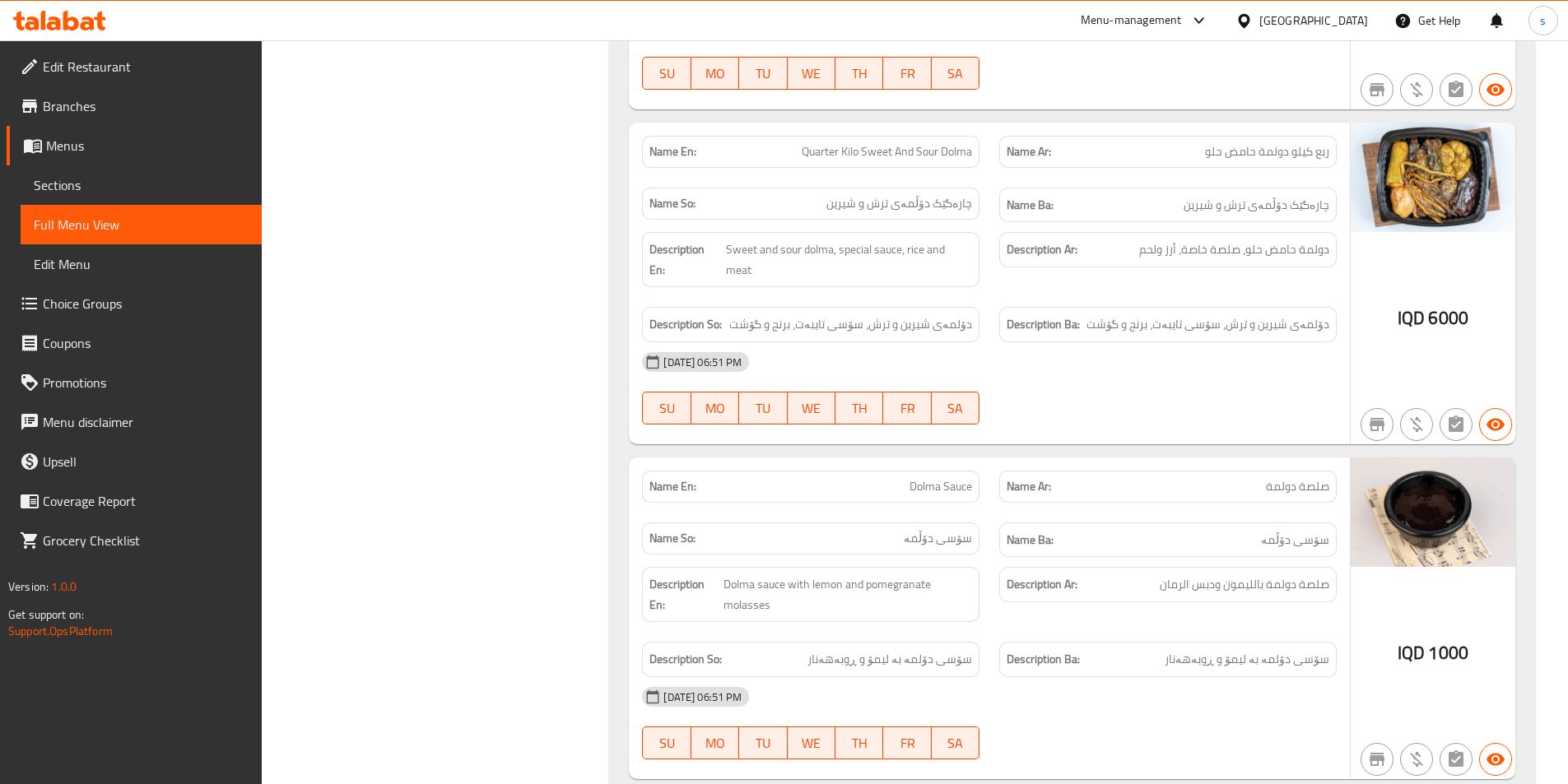
click at [1261, 215] on span "چارەگێک دۆڵمەی ترش و شیرین" at bounding box center [1256, 205] width 145 height 21
click at [1258, 197] on span "چارەگێک دۆڵمەی ترش و شیرین" at bounding box center [1256, 205] width 145 height 21
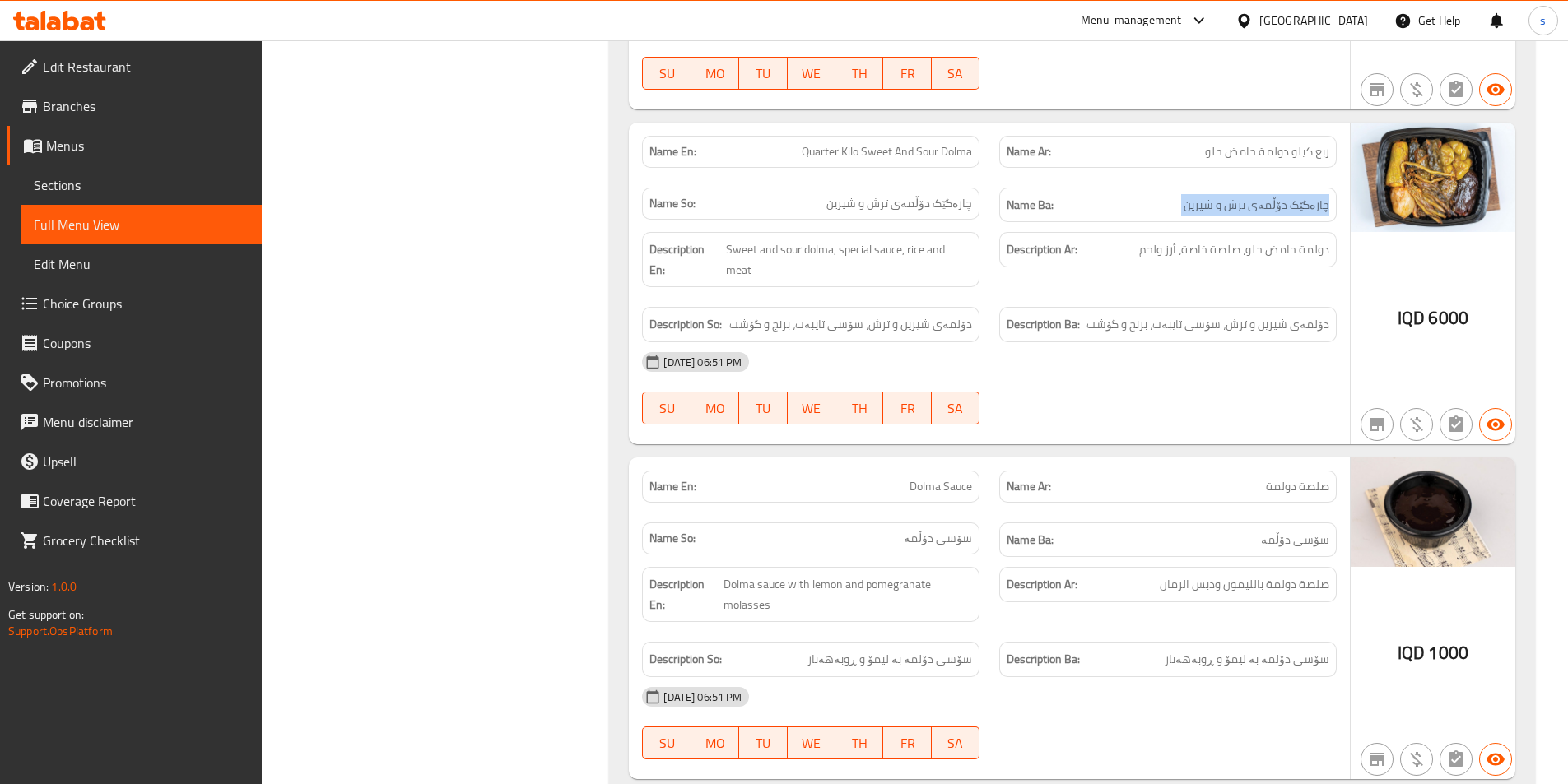
click at [1258, 197] on span "چارەگێک دۆڵمەی ترش و شیرین" at bounding box center [1256, 205] width 145 height 21
click at [59, 195] on span "Sections" at bounding box center [141, 185] width 215 height 20
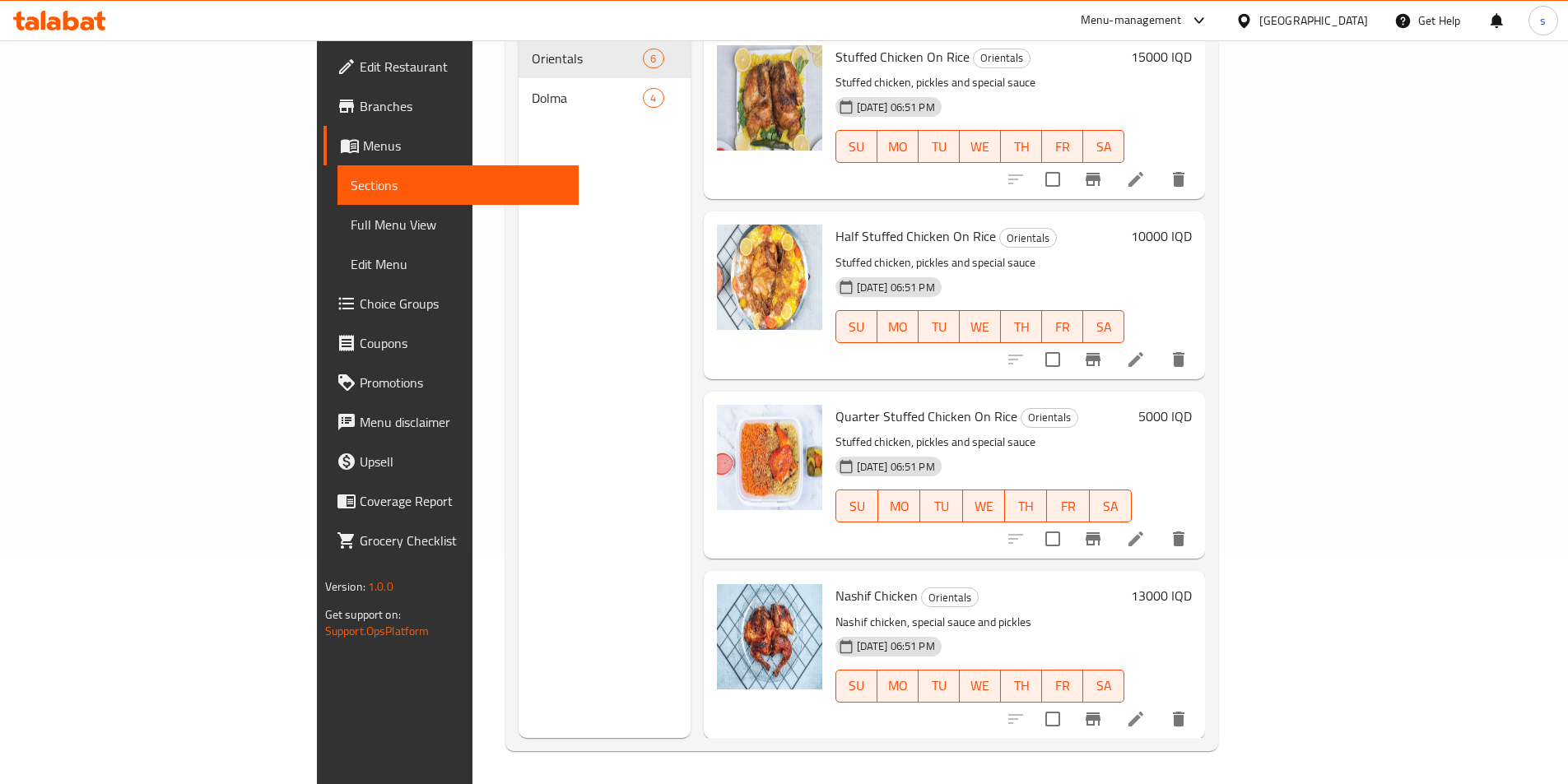
scroll to position [132, 0]
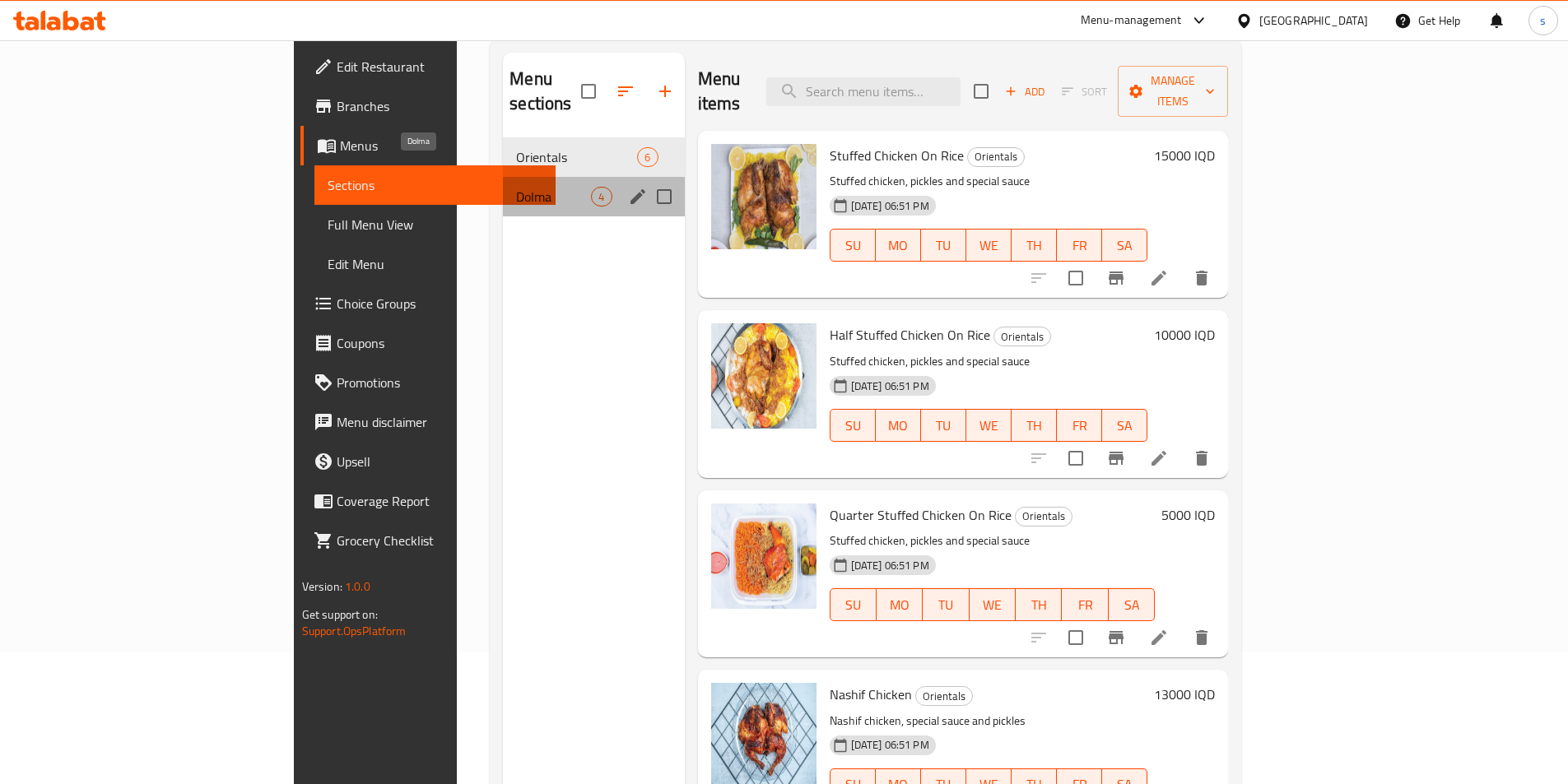
click at [516, 187] on span "Dolma" at bounding box center [553, 196] width 75 height 20
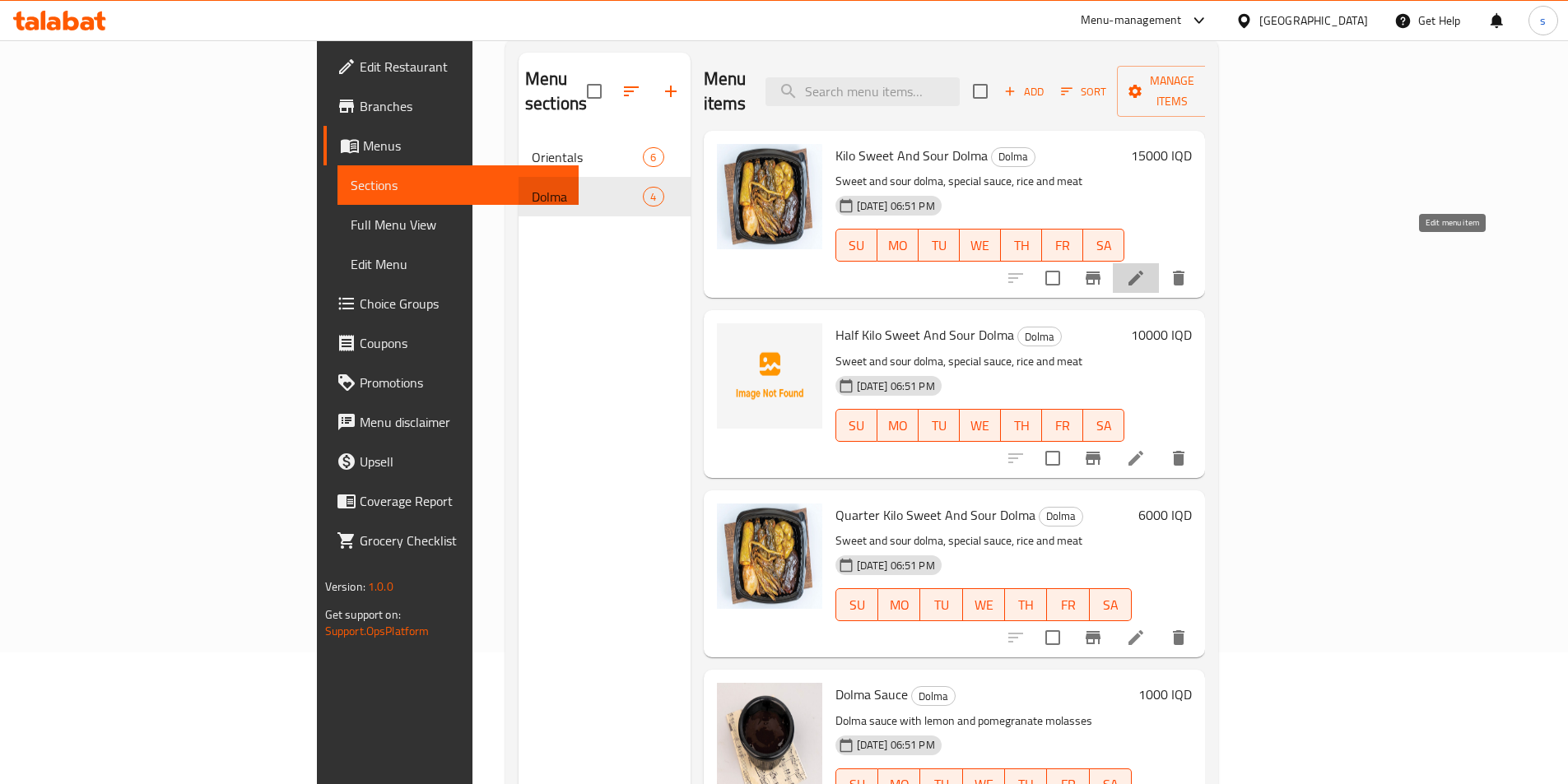
click at [1146, 269] on icon at bounding box center [1135, 278] width 20 height 20
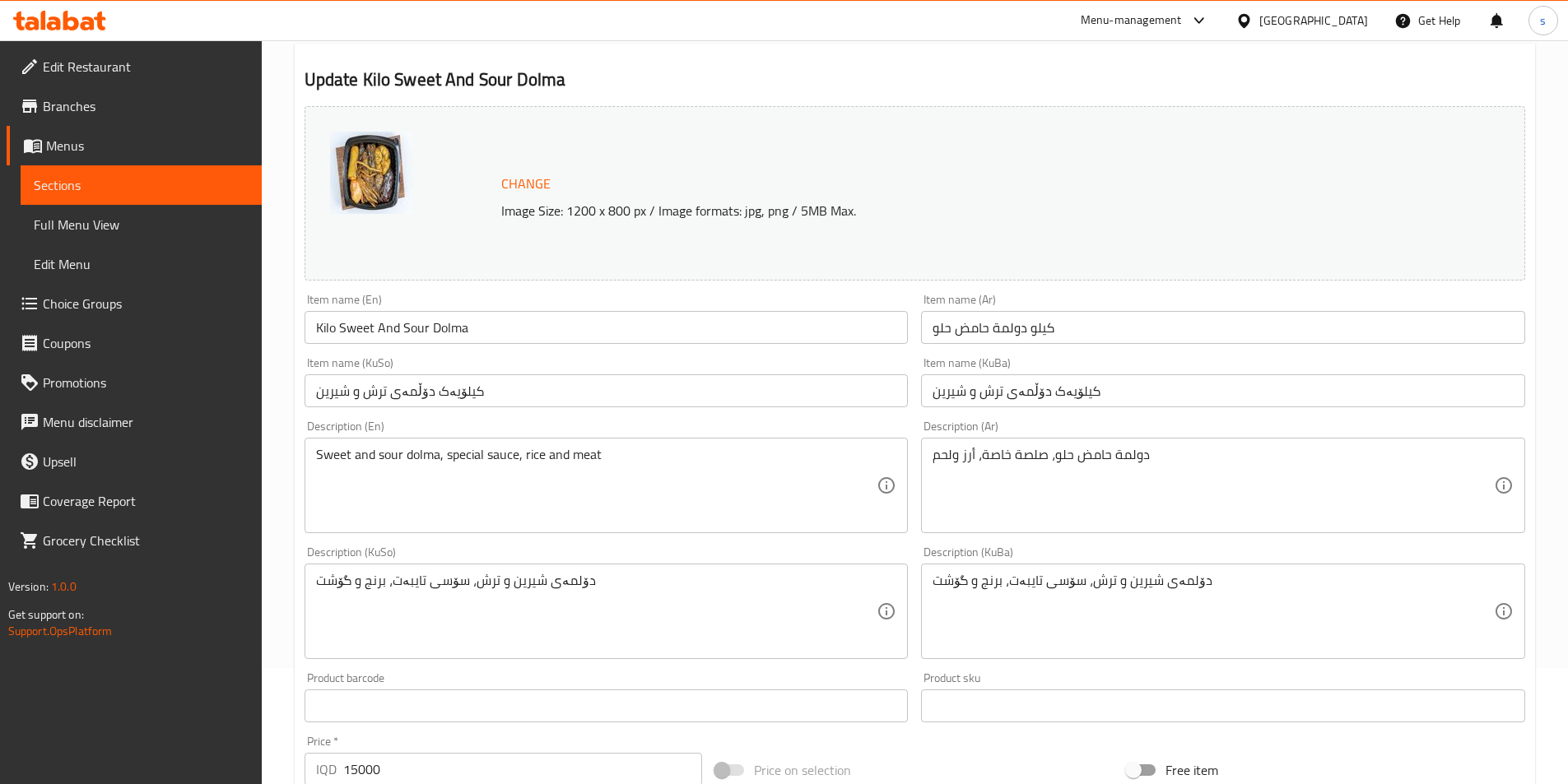
scroll to position [141, 0]
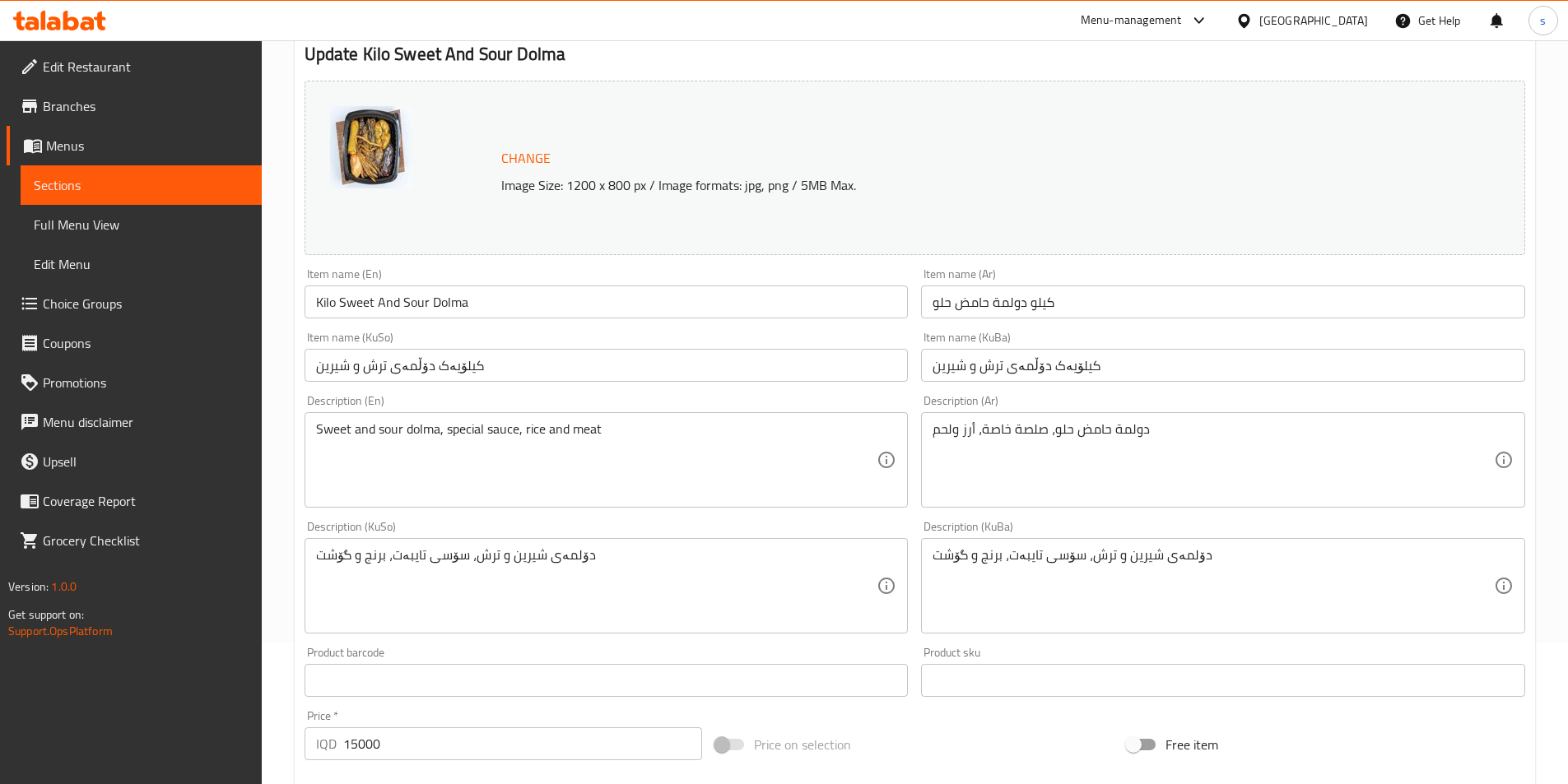
click at [951, 312] on input "كيلو دولمة حامض حلو" at bounding box center [1223, 302] width 604 height 33
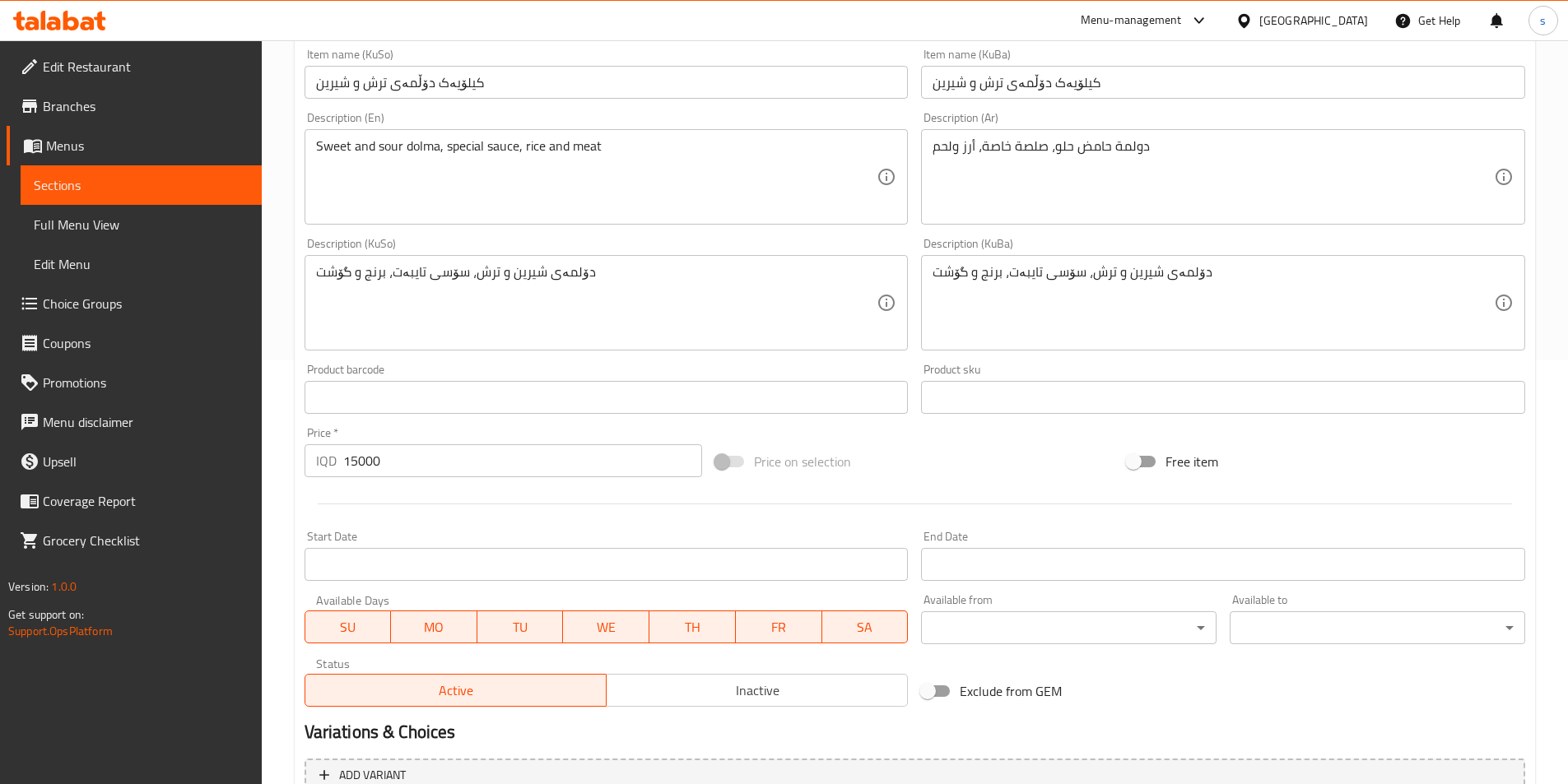
scroll to position [591, 0]
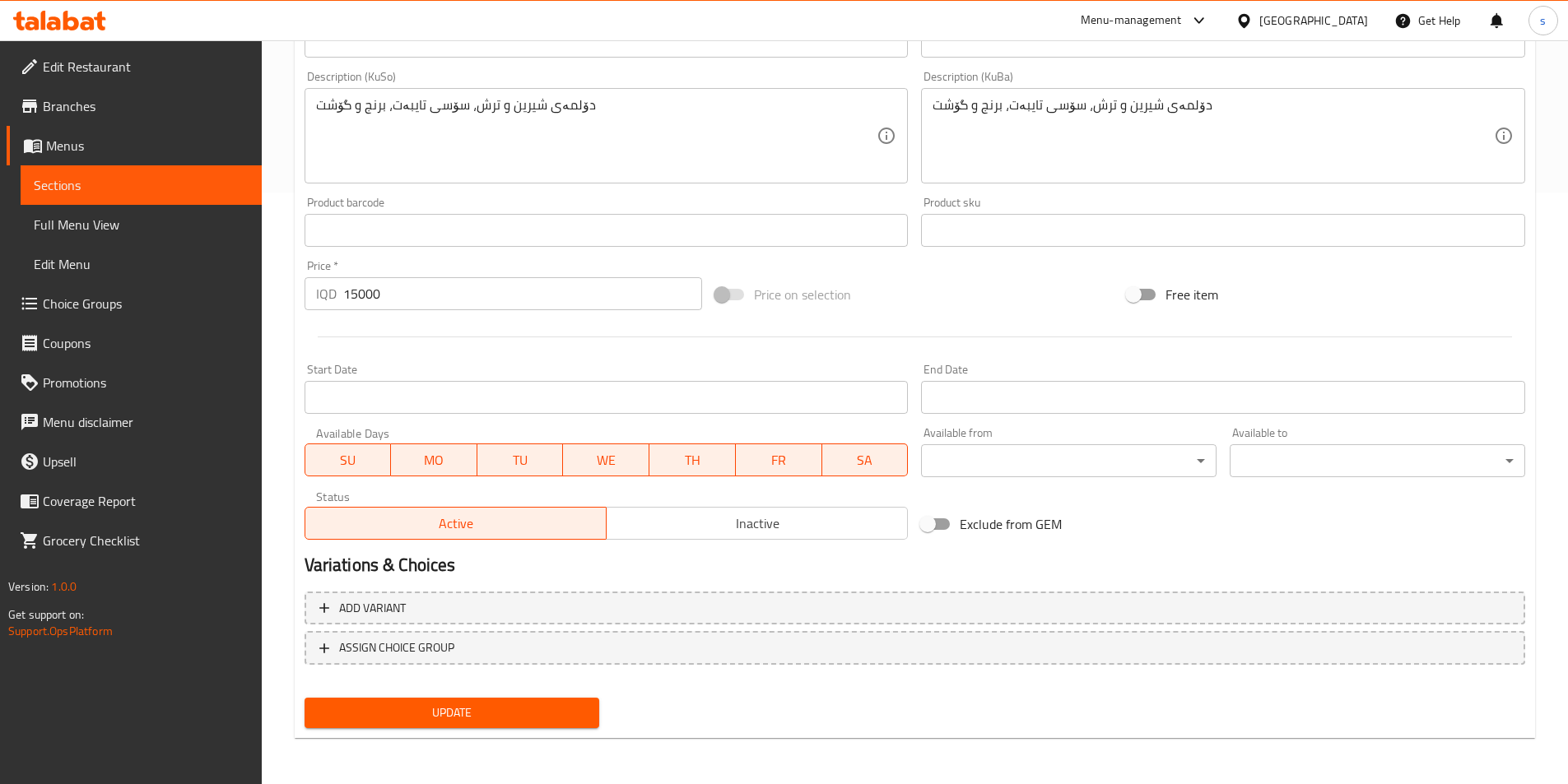
type input "كيلو دولمة حامض وحلو"
click at [429, 699] on button "Update" at bounding box center [452, 713] width 295 height 30
click at [127, 183] on span "Sections" at bounding box center [141, 185] width 215 height 20
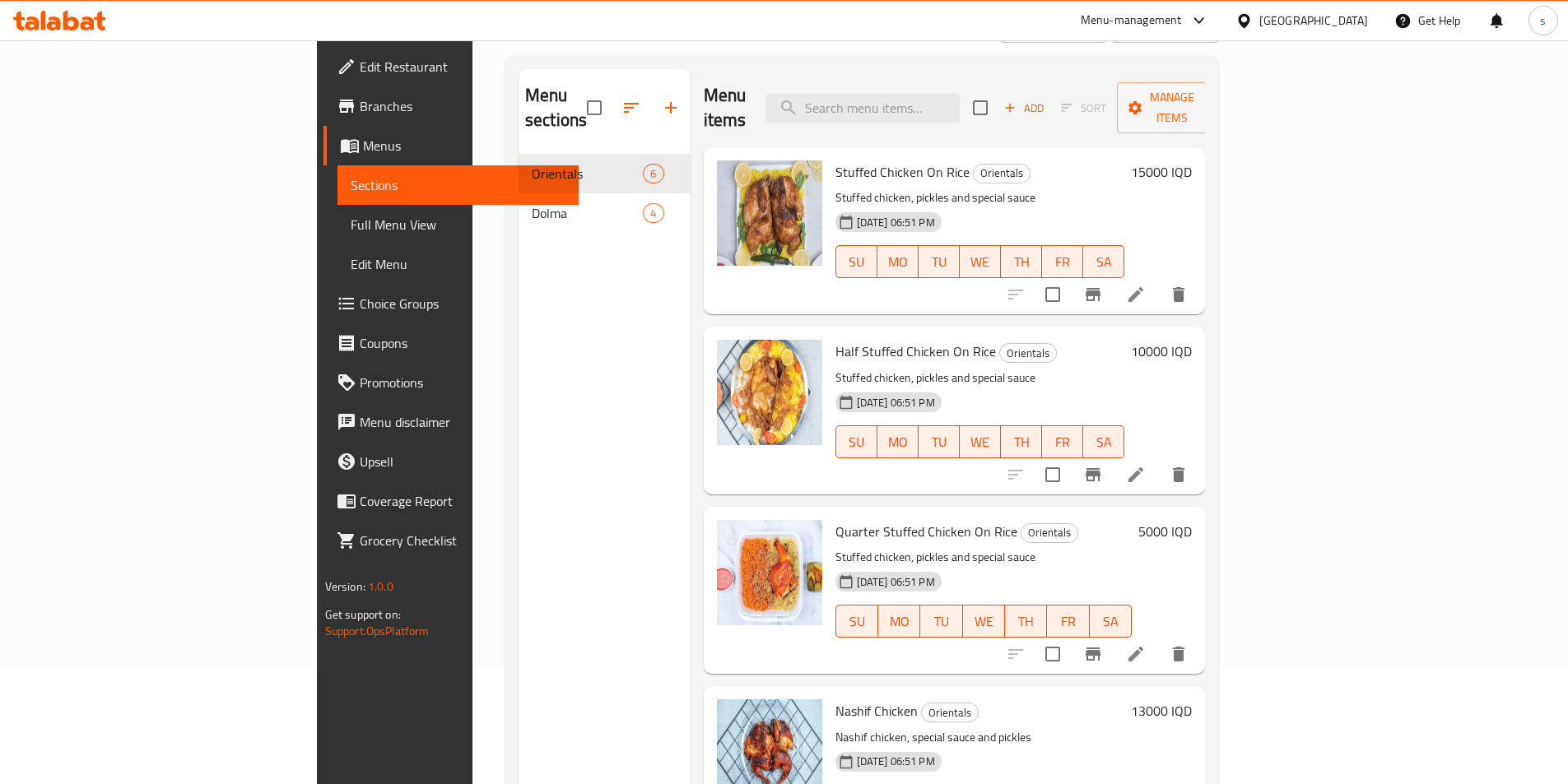
scroll to position [109, 0]
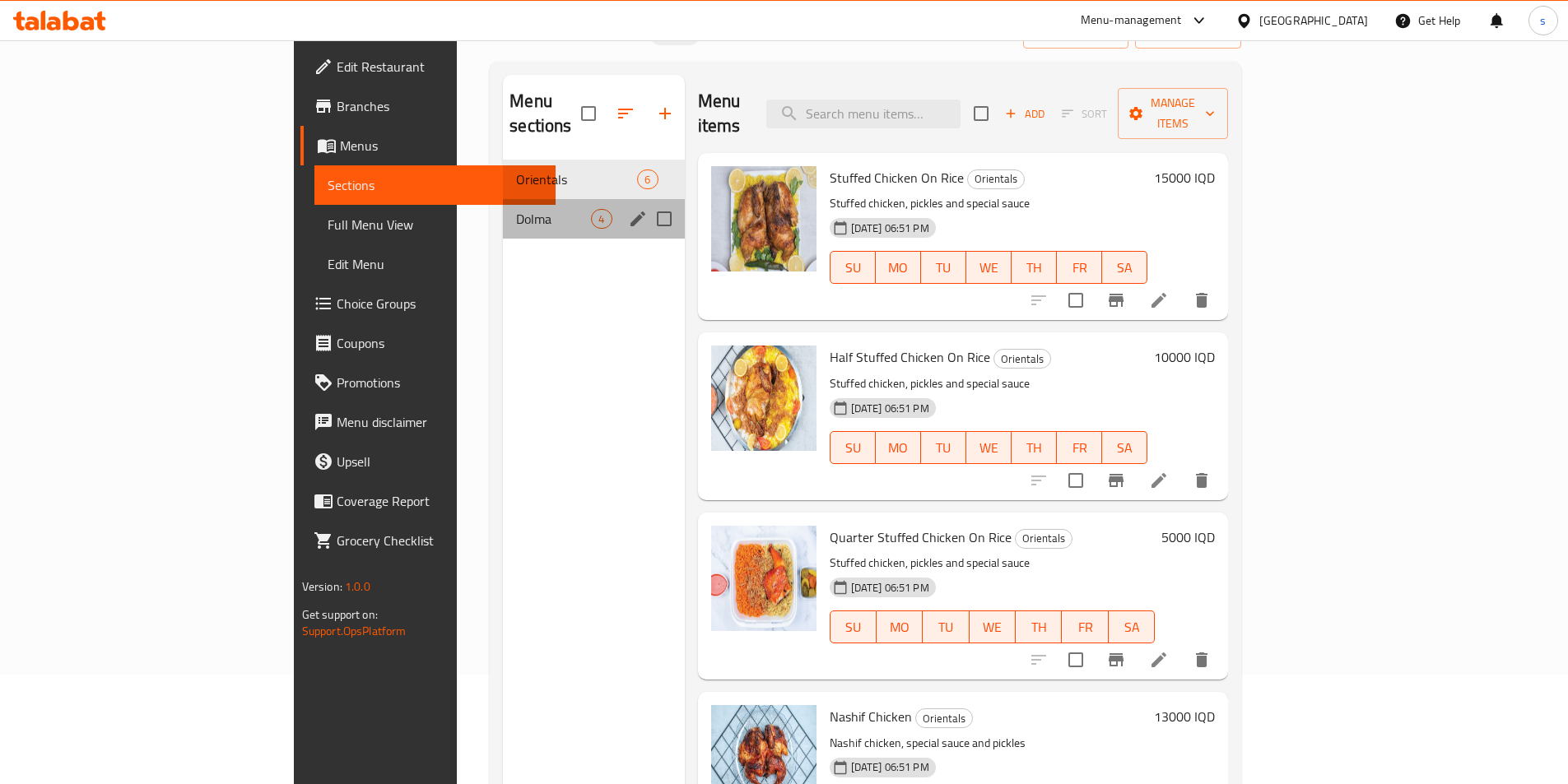
click at [503, 199] on div "Dolma 4" at bounding box center [593, 219] width 181 height 40
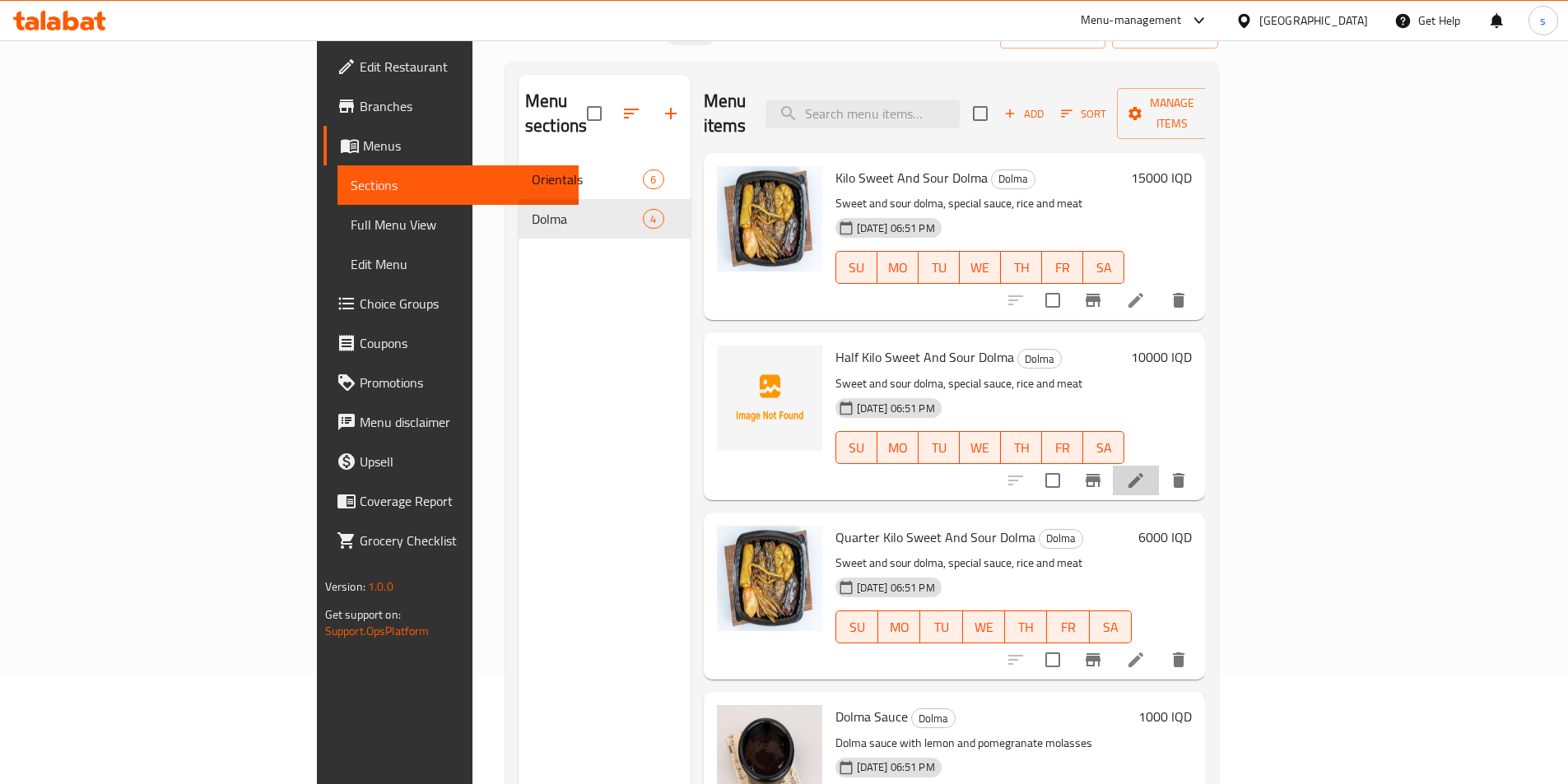
click at [1159, 466] on li at bounding box center [1135, 480] width 47 height 29
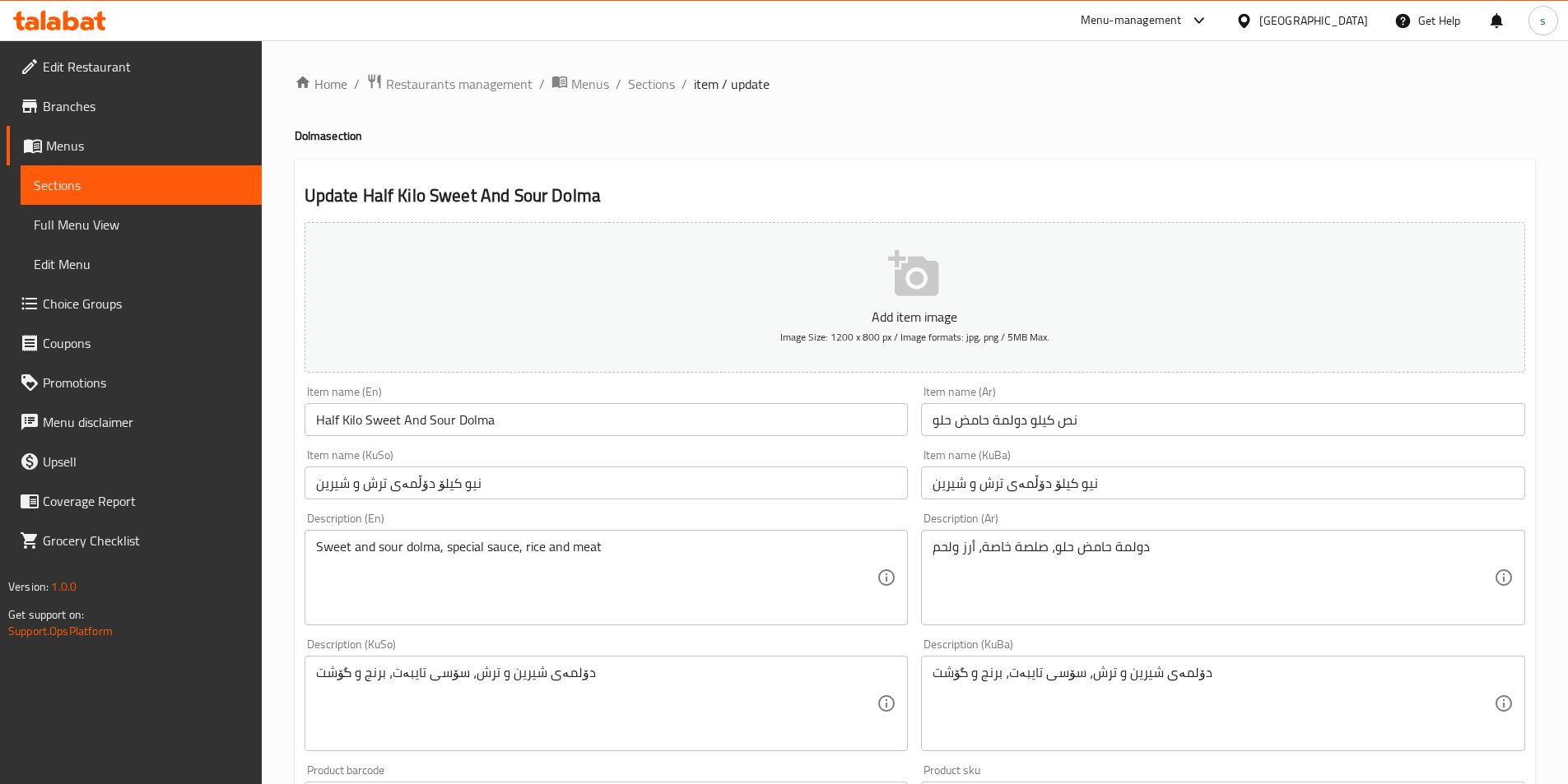
scroll to position [96, 0]
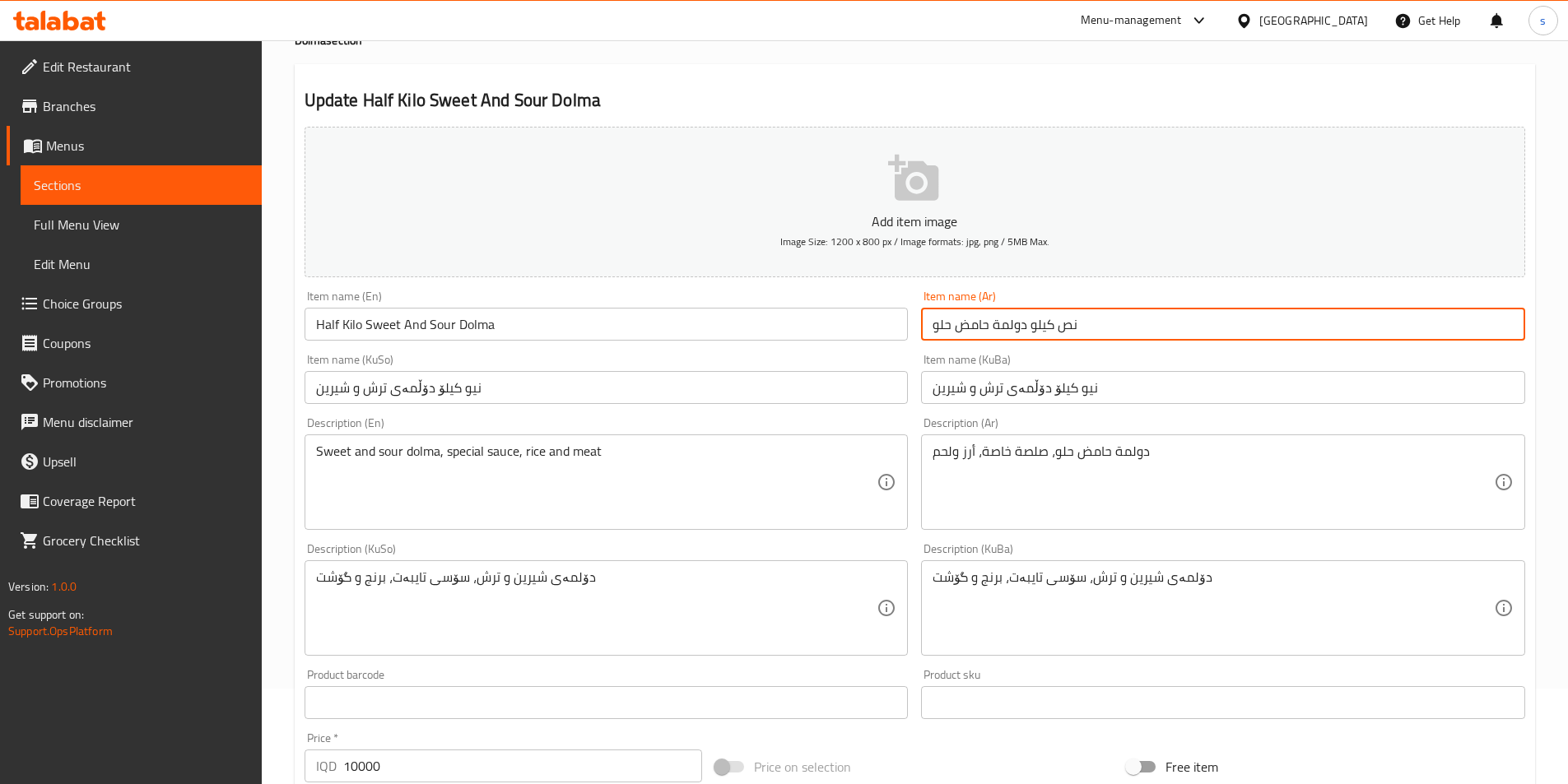
click at [1269, 314] on input "نص كيلو دولمة حامض حلو" at bounding box center [1223, 324] width 604 height 33
click at [1389, 325] on input "نص كيلو دولمة حامض حلو" at bounding box center [1223, 324] width 604 height 33
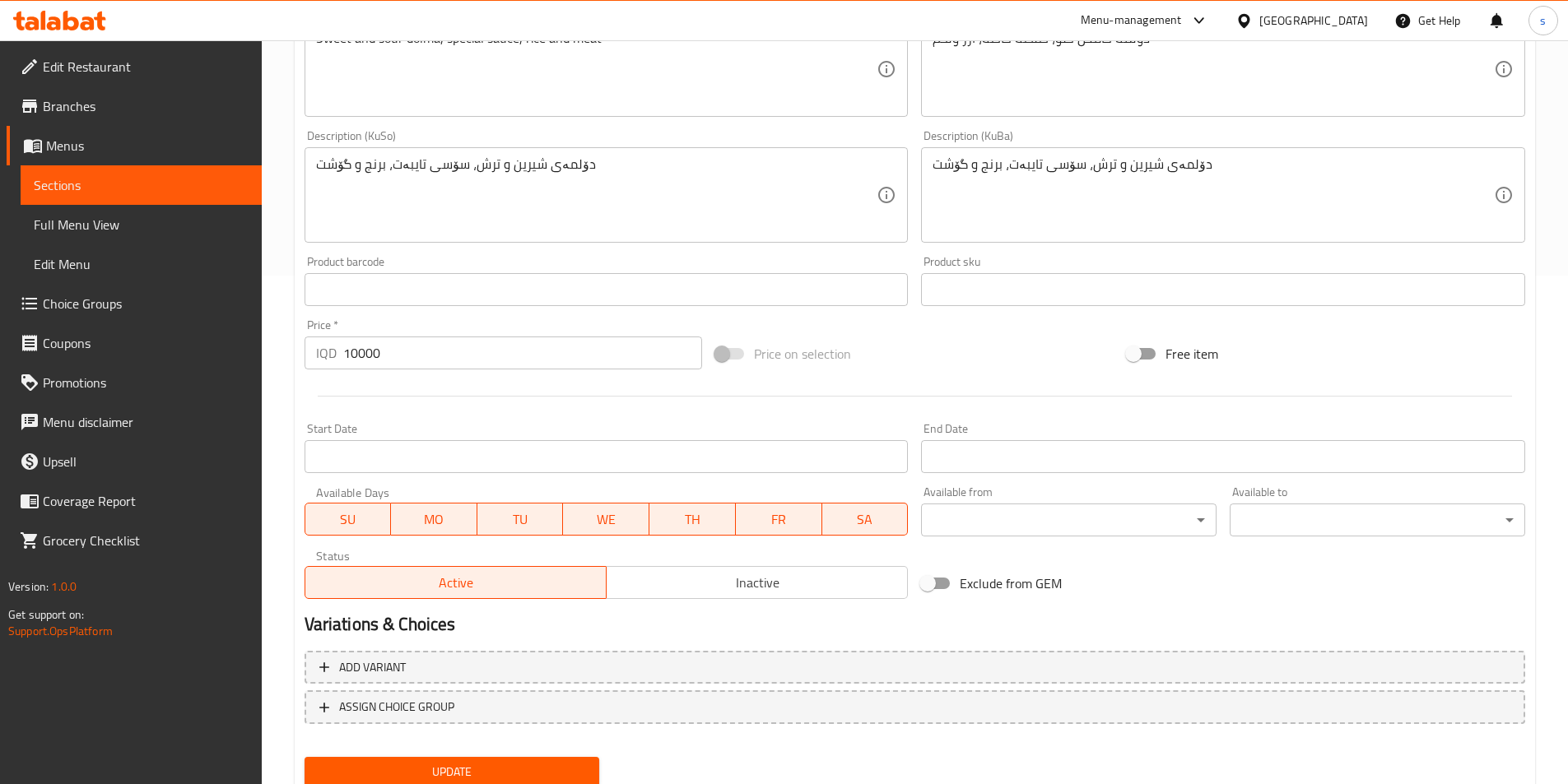
scroll to position [568, 0]
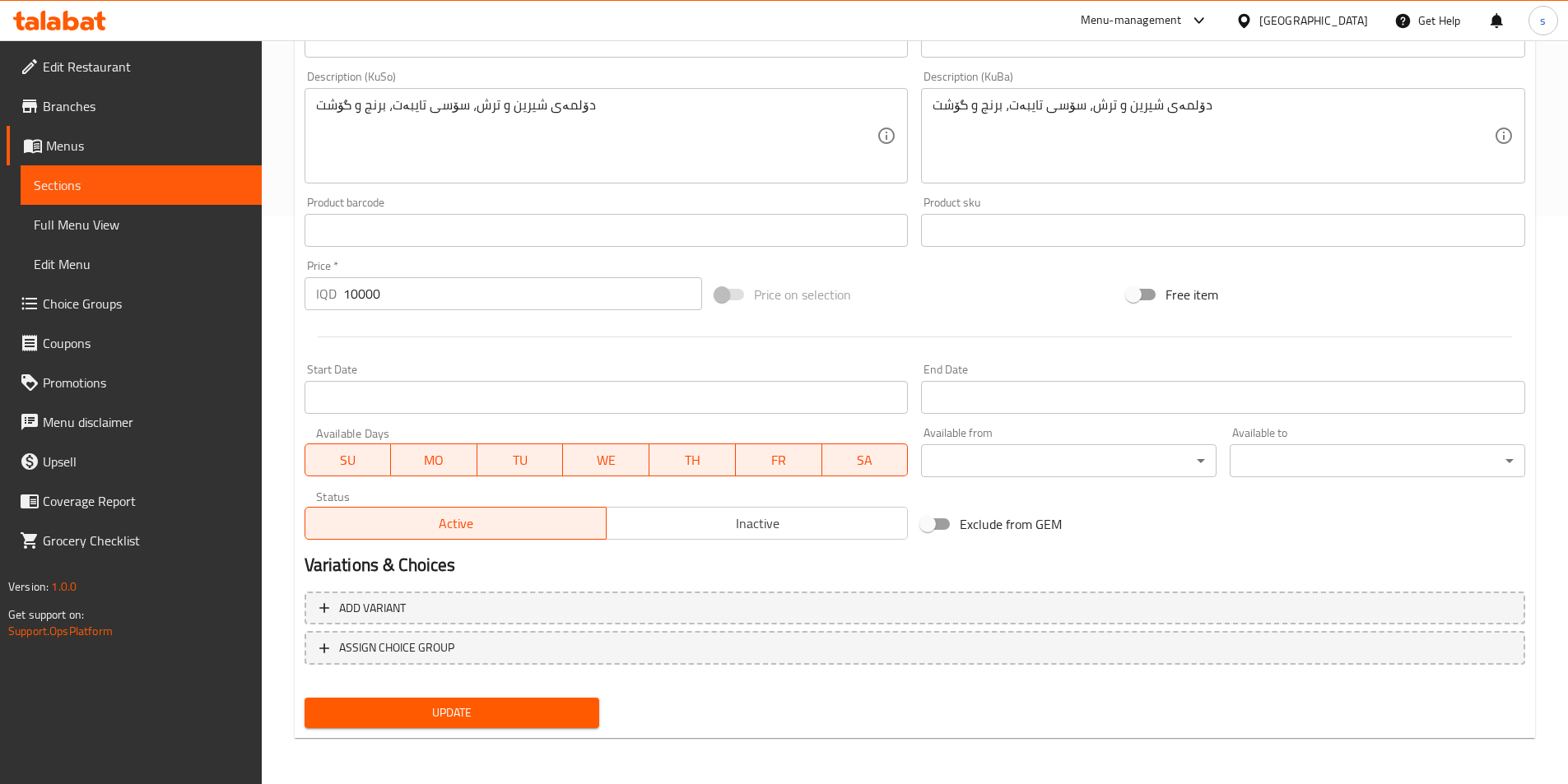
type input "نص كيلو دولمة حامض وحلو"
click at [345, 708] on span "Update" at bounding box center [452, 713] width 269 height 21
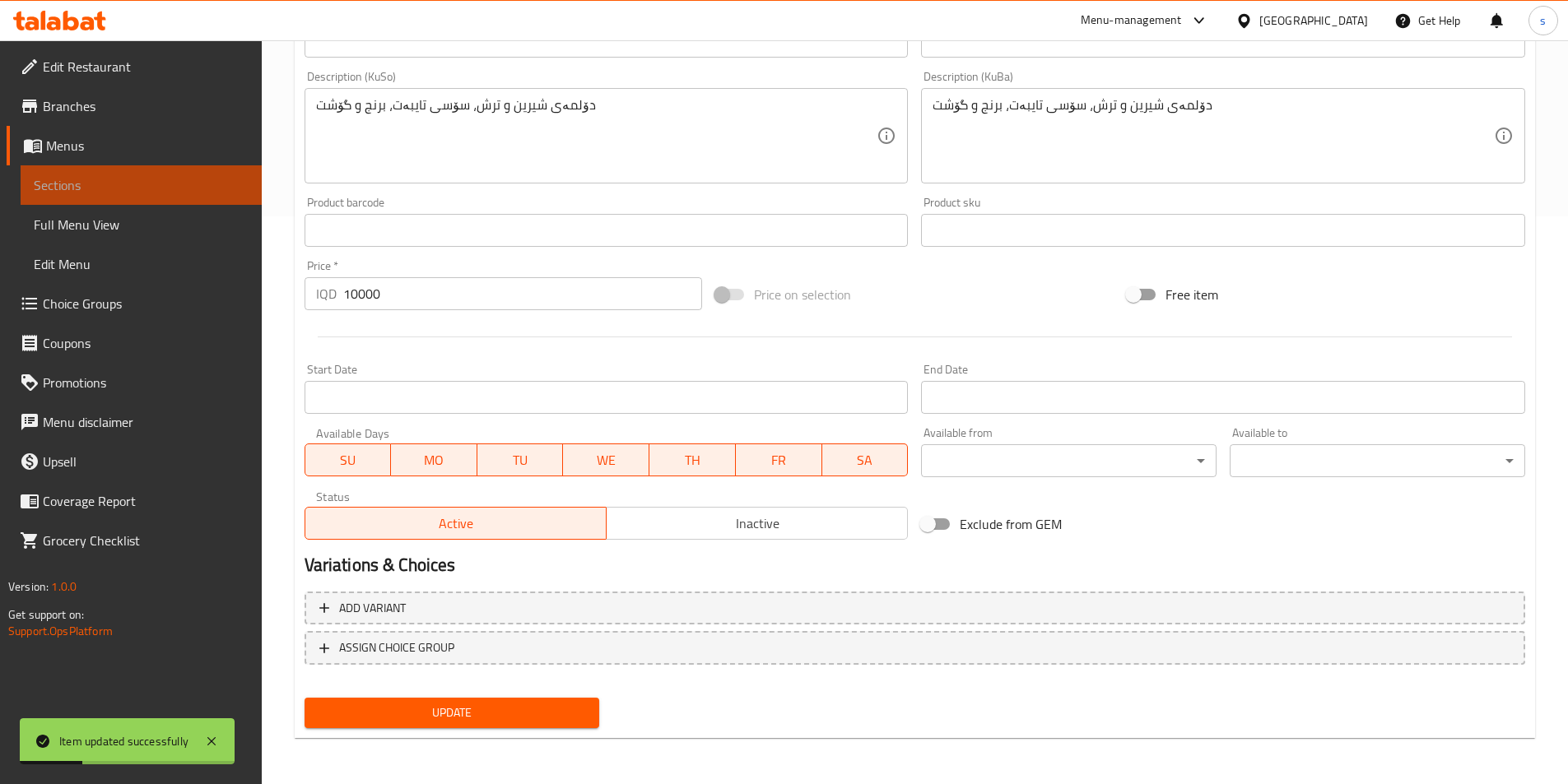
click at [86, 183] on span "Sections" at bounding box center [141, 185] width 215 height 20
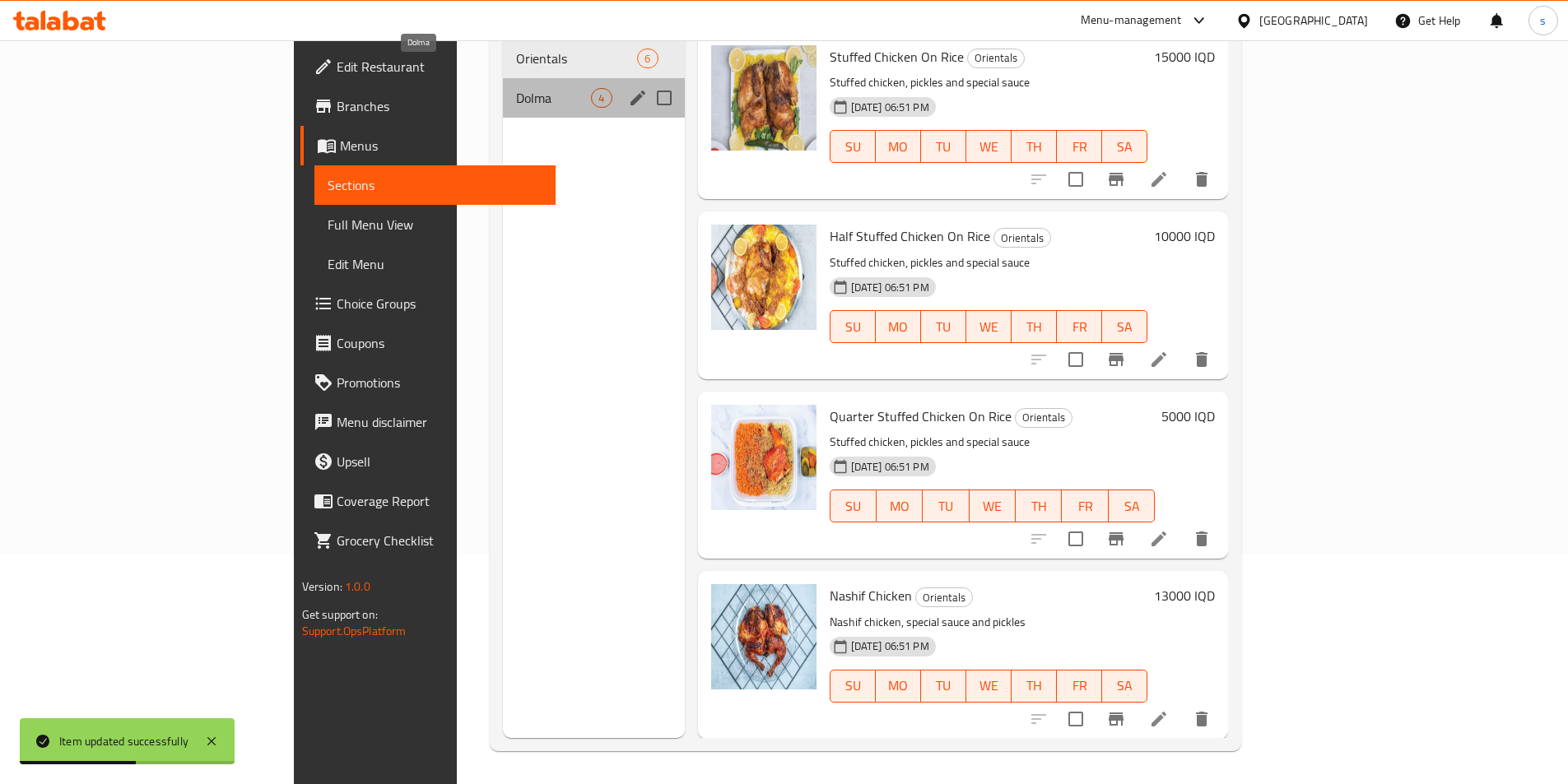
click at [516, 88] on span "Dolma" at bounding box center [553, 98] width 75 height 20
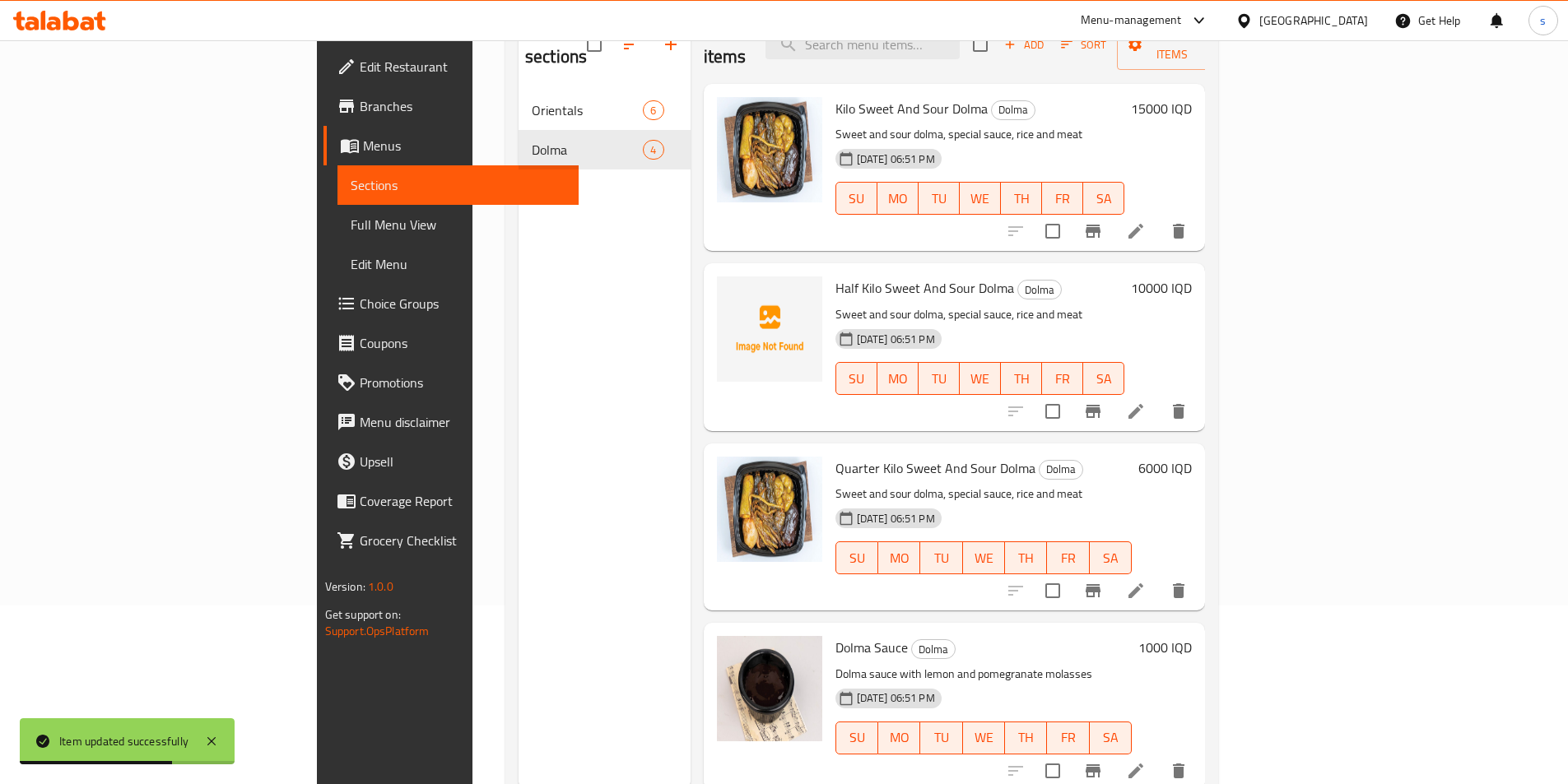
scroll to position [231, 0]
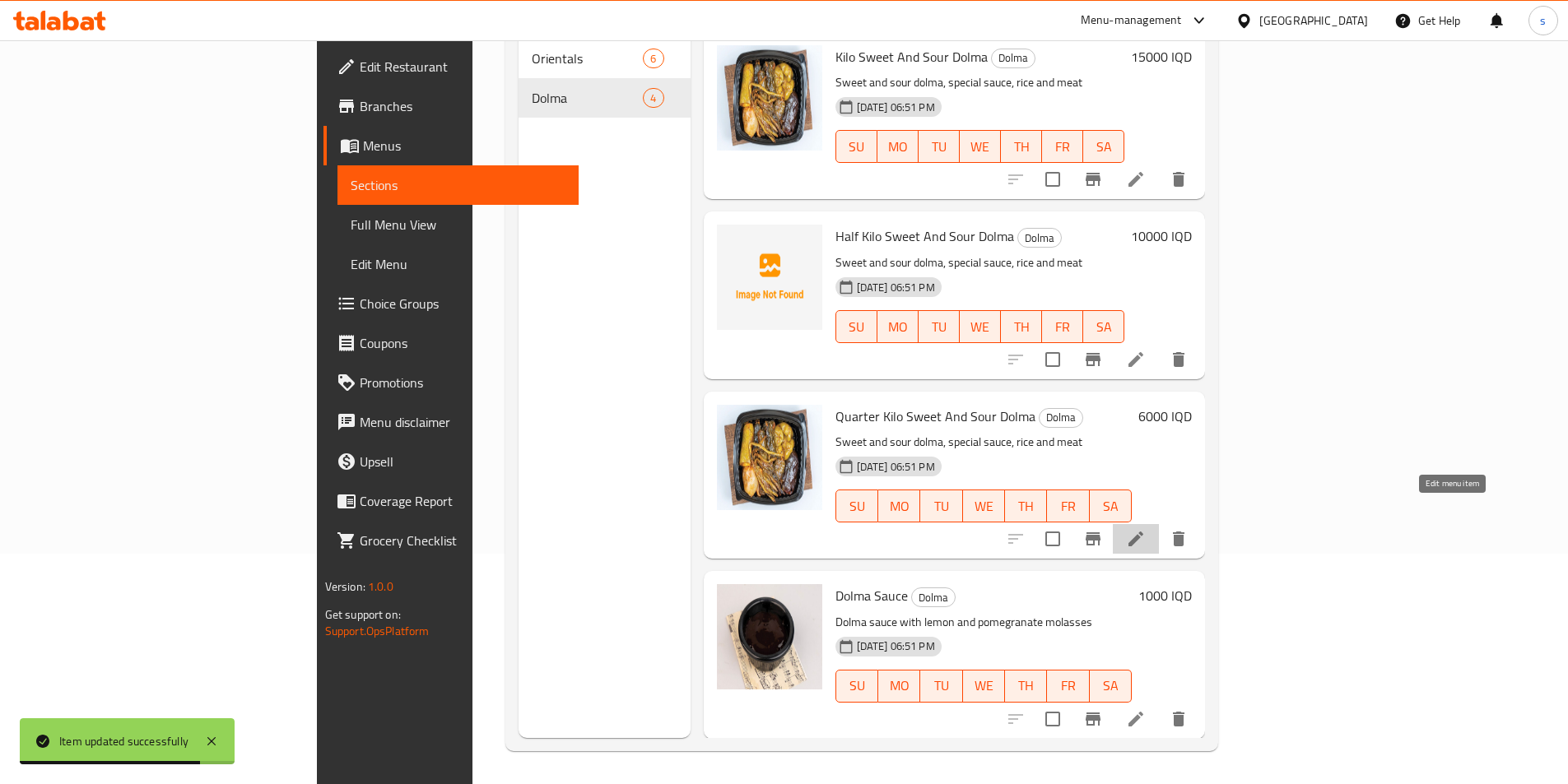
click at [1146, 529] on icon at bounding box center [1135, 538] width 20 height 20
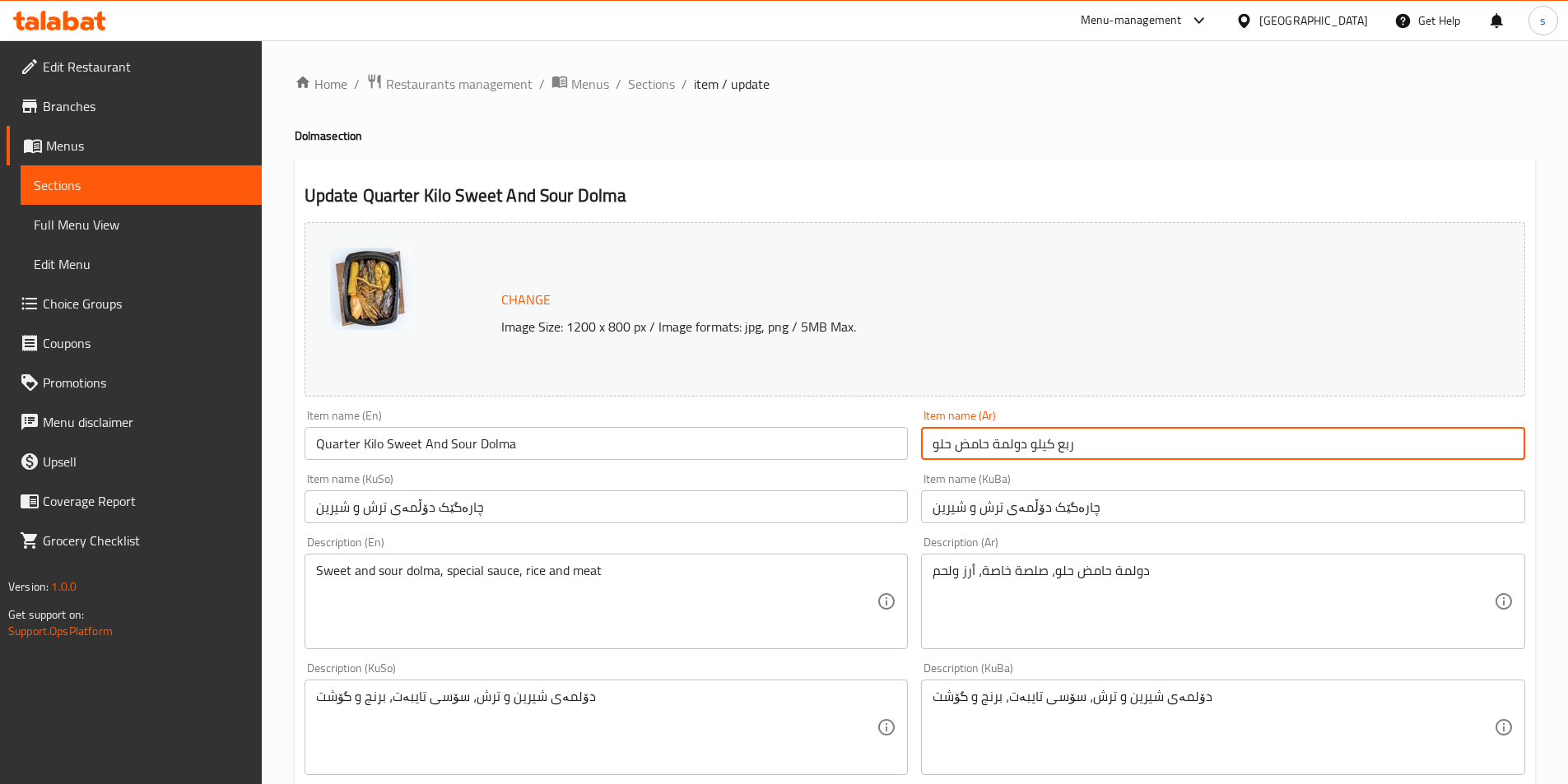
click at [949, 450] on input "ربع كيلو دولمة حامض حلو" at bounding box center [1223, 443] width 604 height 33
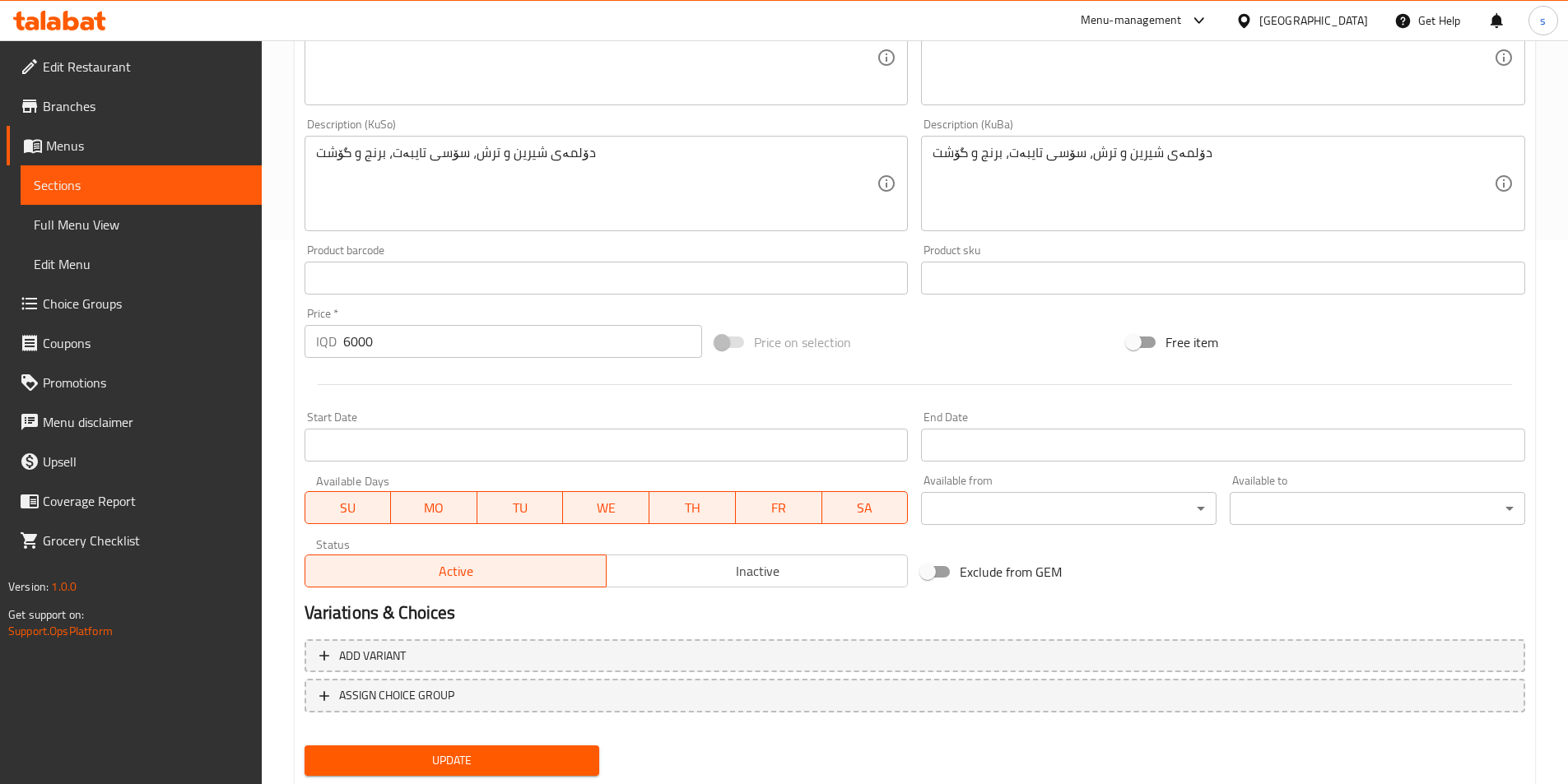
scroll to position [591, 0]
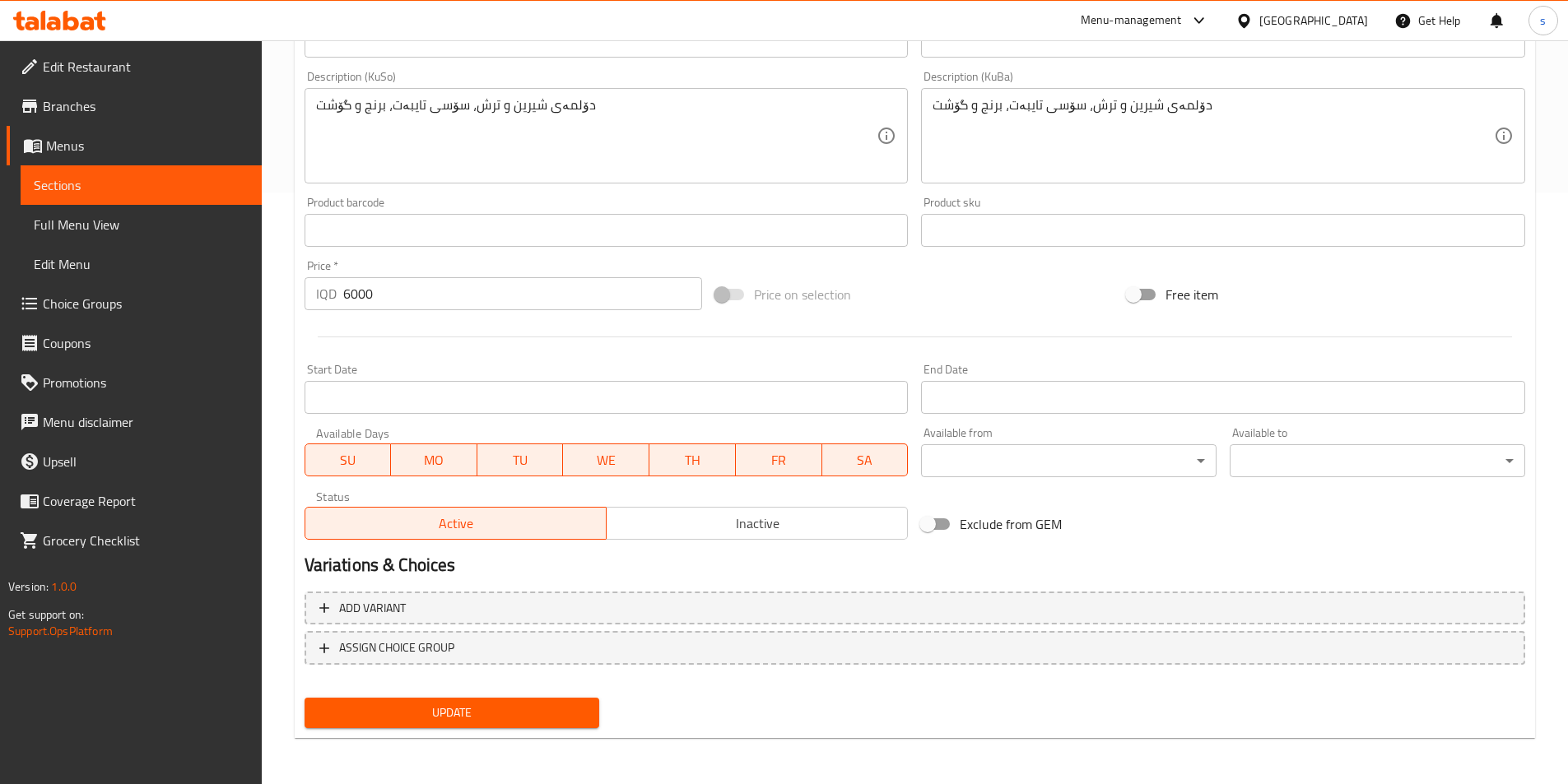
type input "ربع كيلو دولمة حامض وحلو"
click at [453, 689] on div "Add variant ASSIGN CHOICE GROUP" at bounding box center [915, 638] width 1234 height 107
click at [424, 716] on span "Update" at bounding box center [452, 713] width 269 height 21
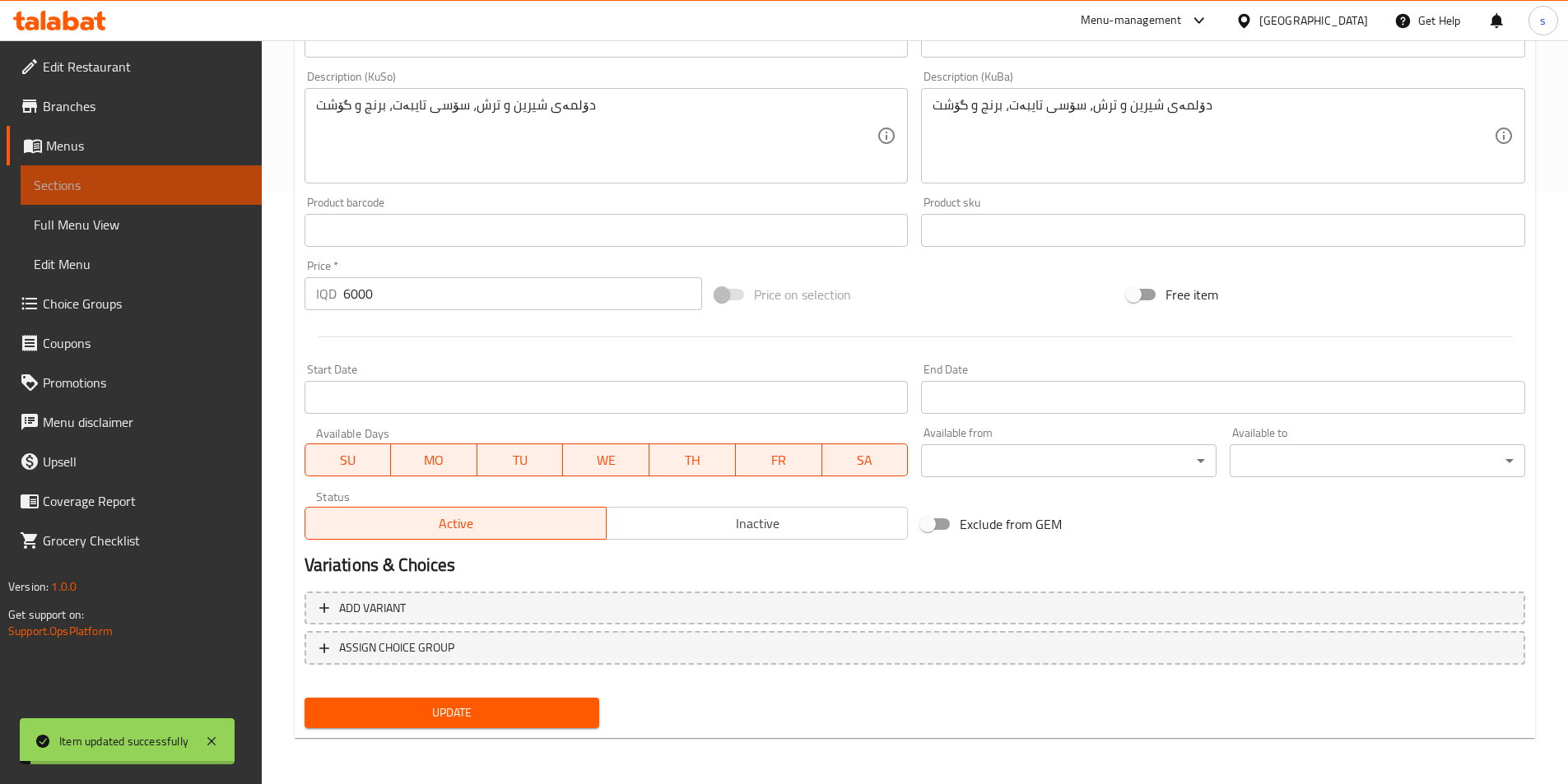
click at [135, 180] on span "Sections" at bounding box center [141, 185] width 215 height 20
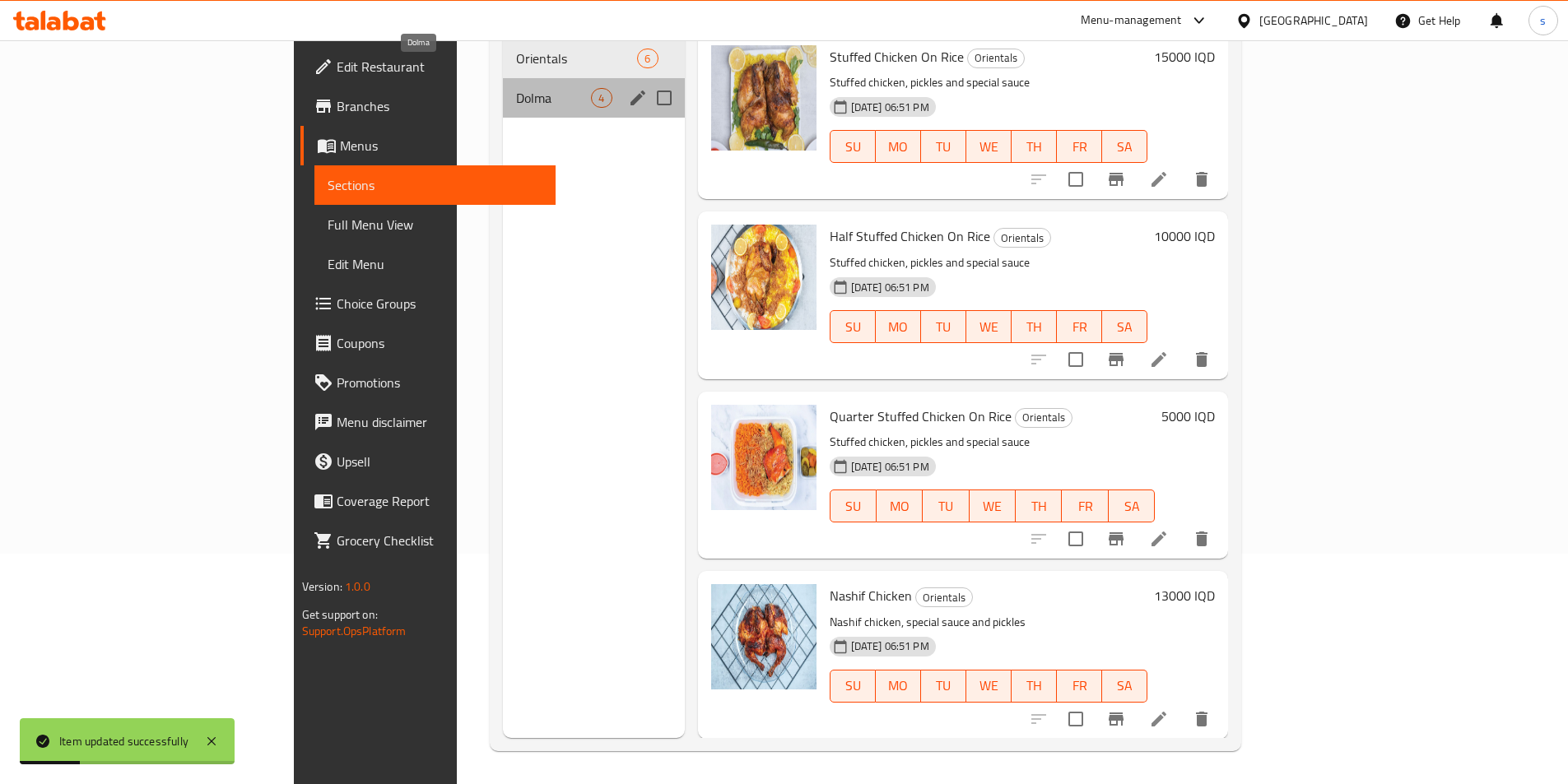
click at [516, 88] on span "Dolma" at bounding box center [553, 98] width 75 height 20
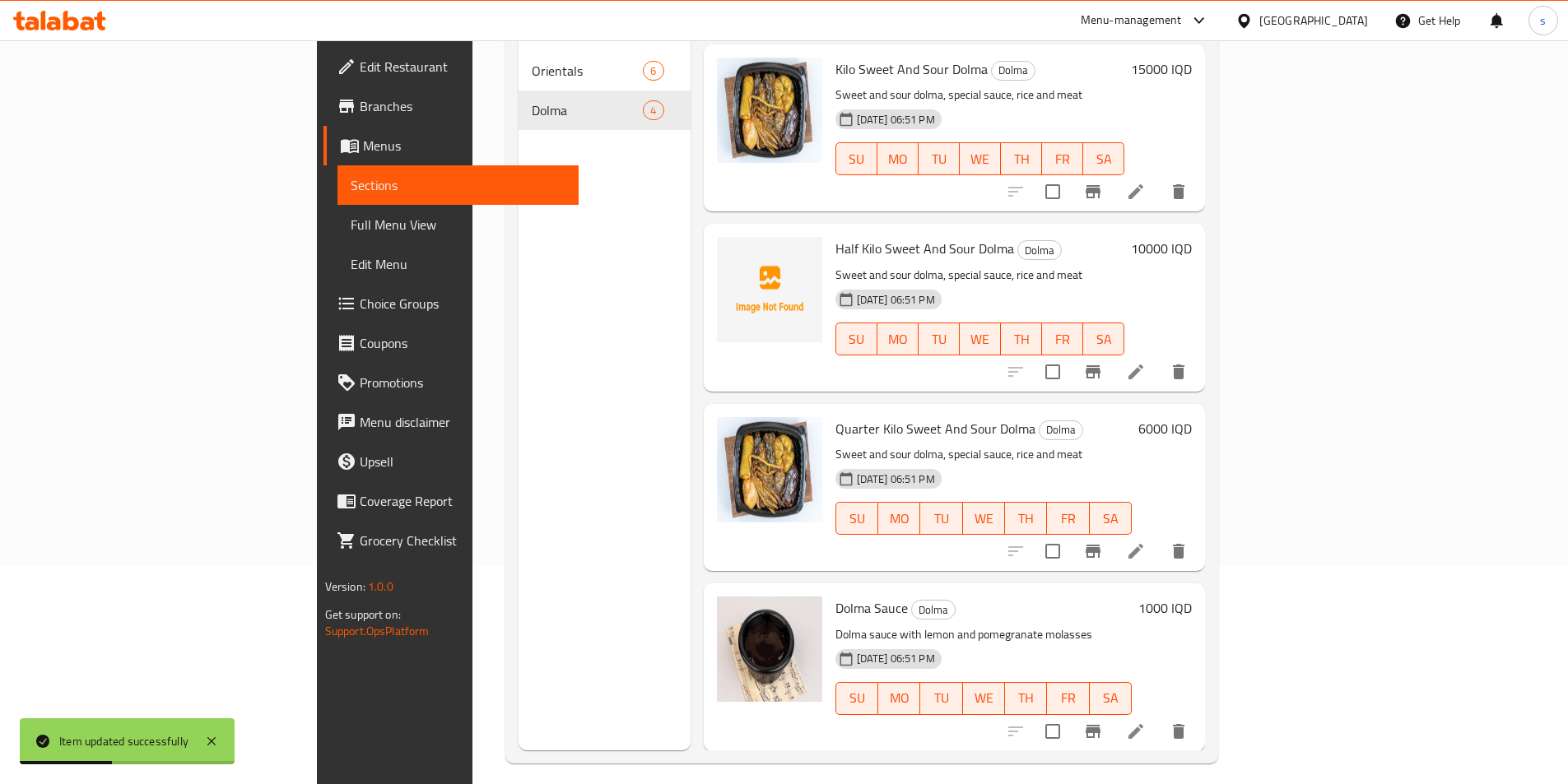
scroll to position [231, 0]
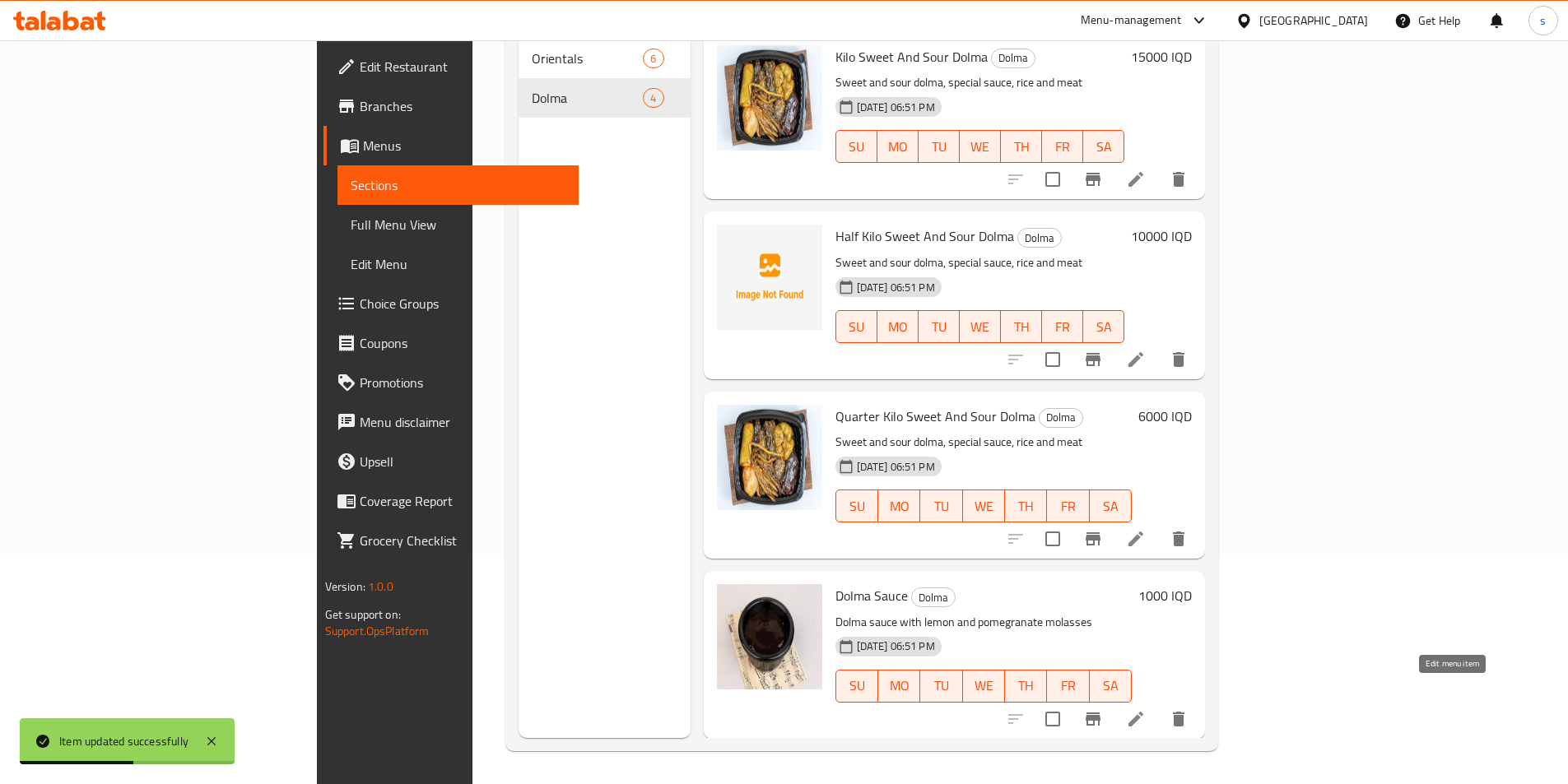
click at [1146, 709] on icon at bounding box center [1135, 719] width 20 height 20
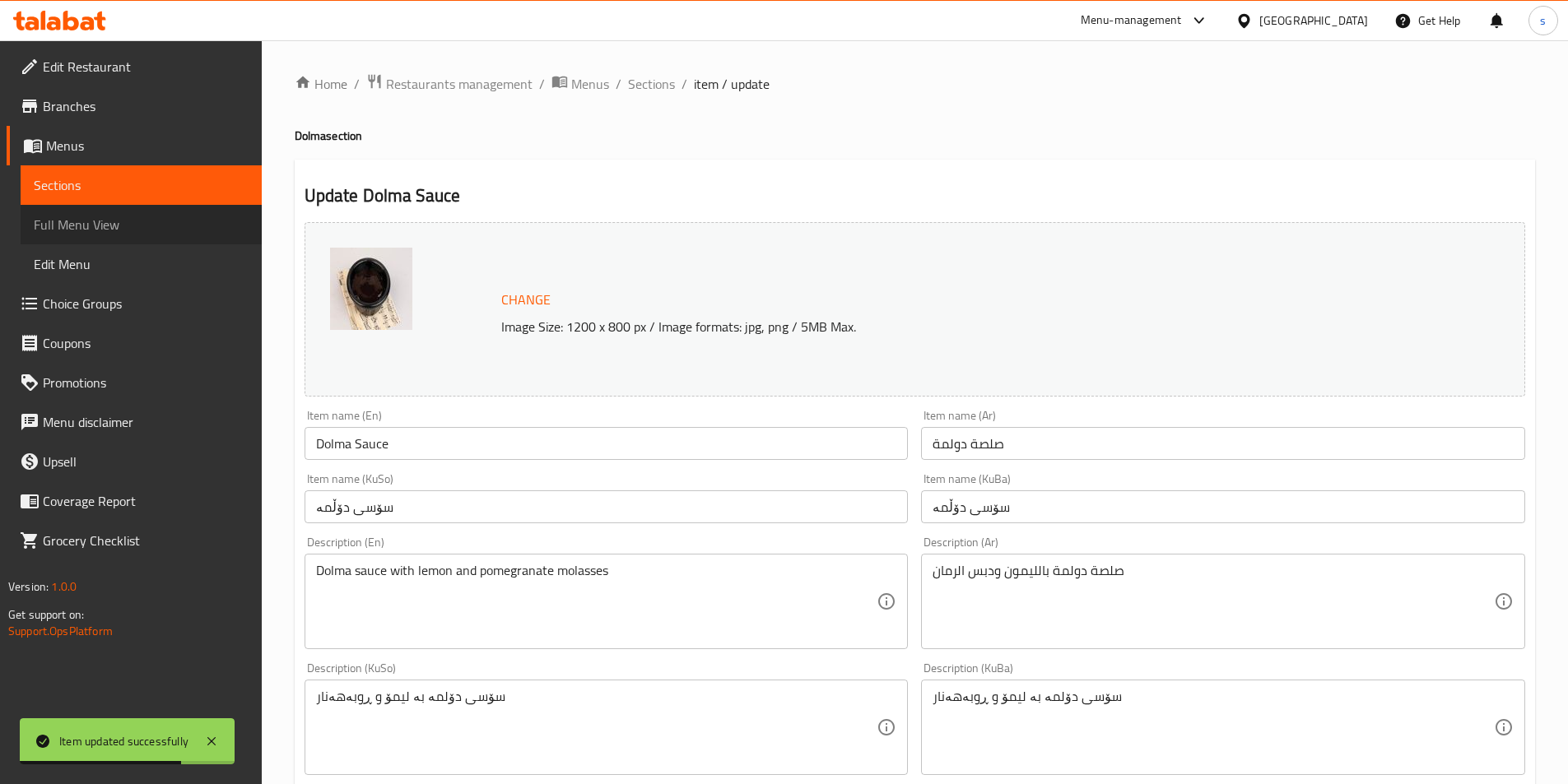
click at [83, 227] on span "Full Menu View" at bounding box center [141, 224] width 215 height 20
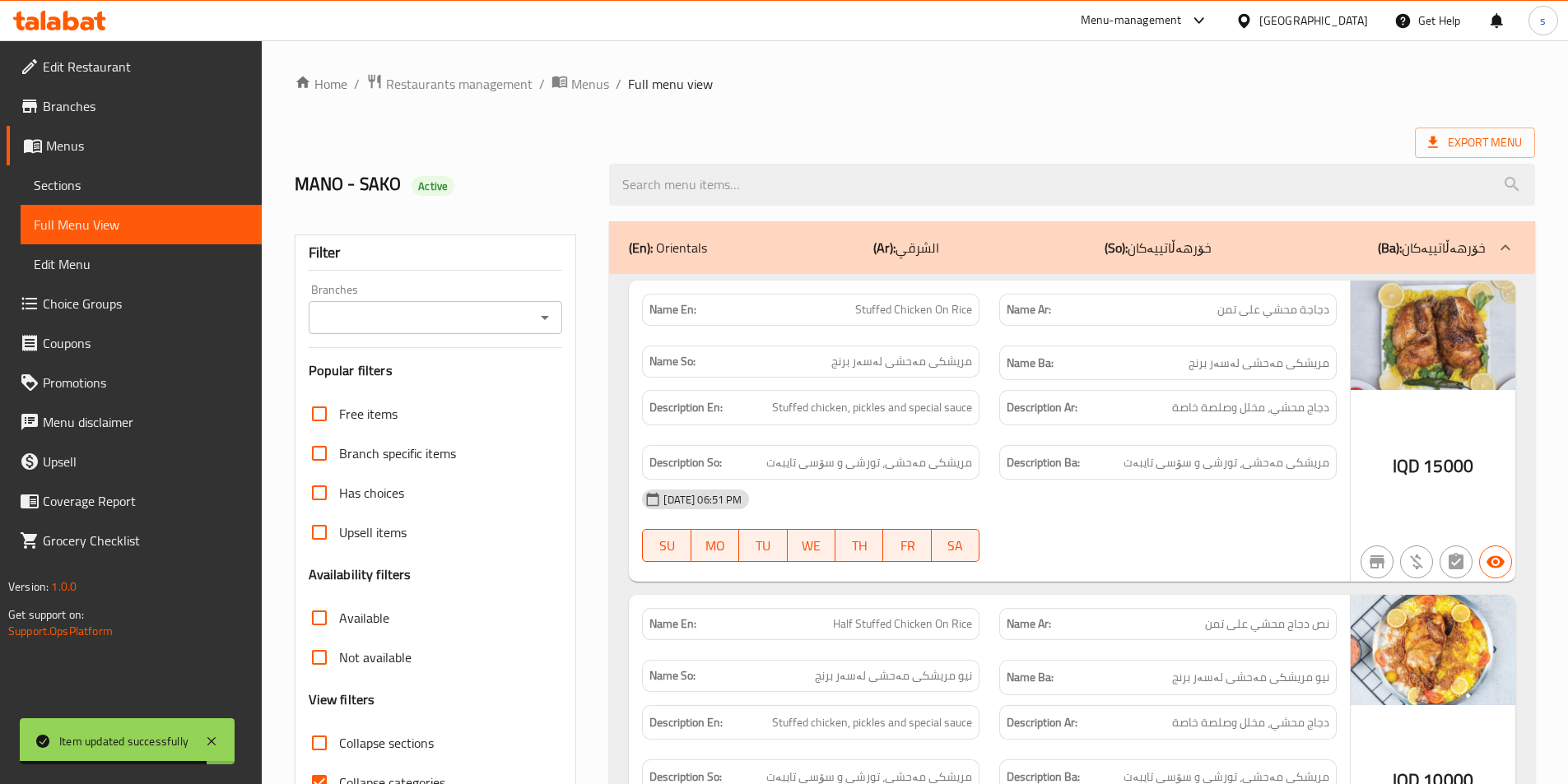
drag, startPoint x: 551, startPoint y: 328, endPoint x: 551, endPoint y: 314, distance: 14.0
click at [551, 327] on div at bounding box center [544, 318] width 22 height 23
click at [551, 314] on icon "Open" at bounding box center [545, 317] width 20 height 20
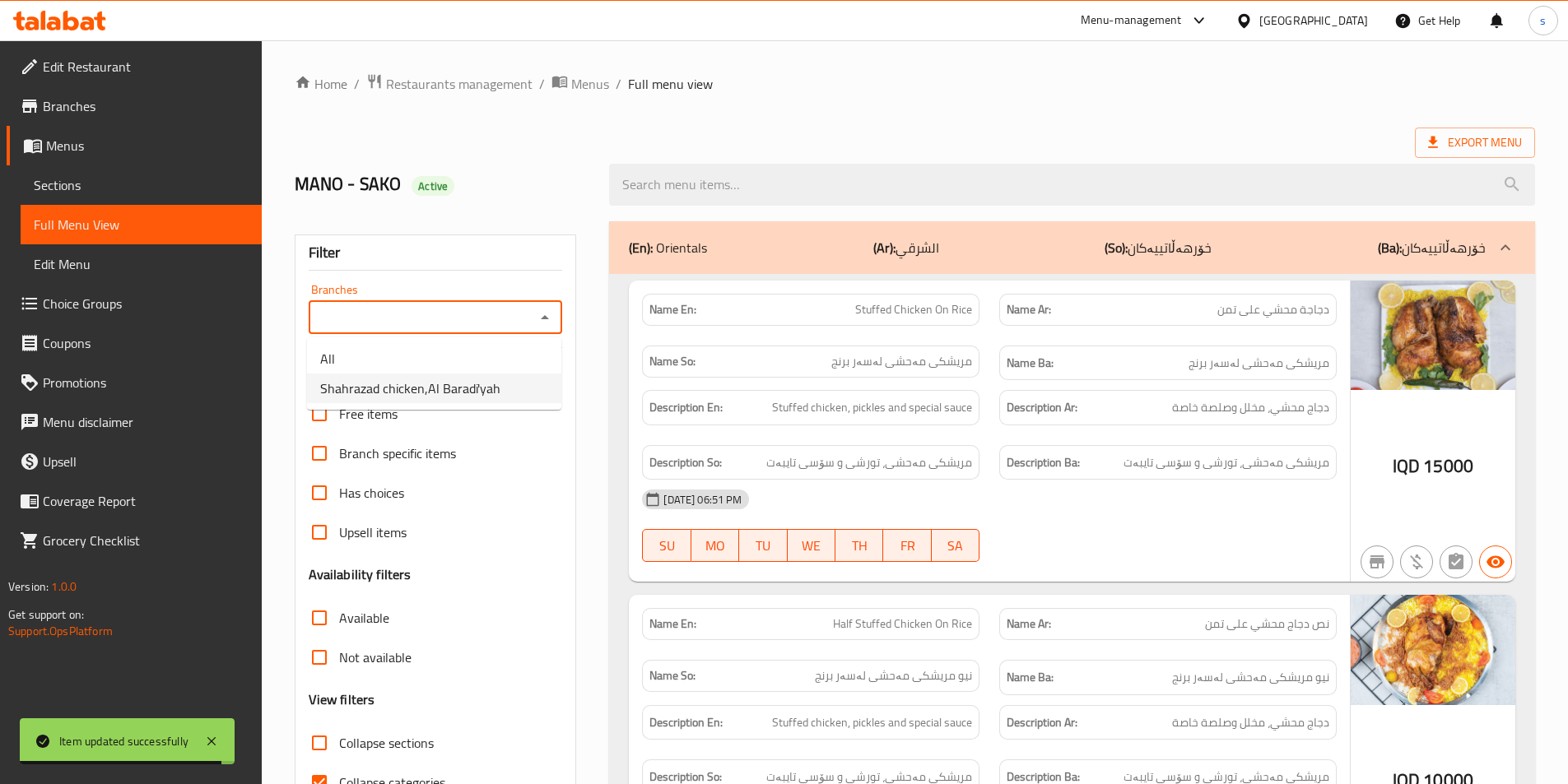
click at [496, 405] on ul "All Shahrazad chicken,Al Baradi'yah" at bounding box center [434, 373] width 254 height 72
click at [496, 399] on span "Shahrazad chicken,Al Baradi'yah" at bounding box center [410, 388] width 180 height 20
type input "Shahrazad chicken,Al Baradi'yah"
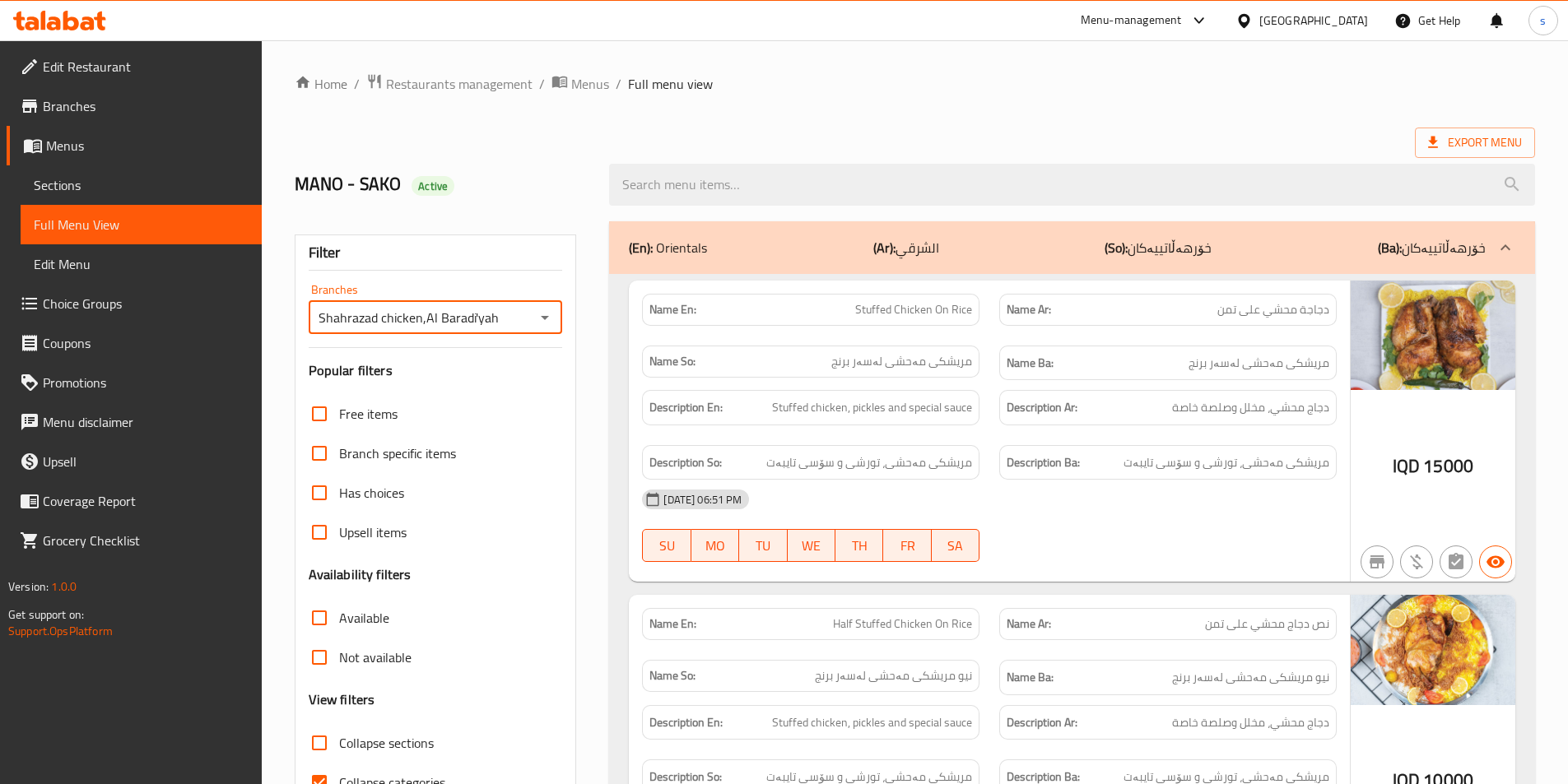
click at [104, 99] on span "Branches" at bounding box center [145, 105] width 206 height 20
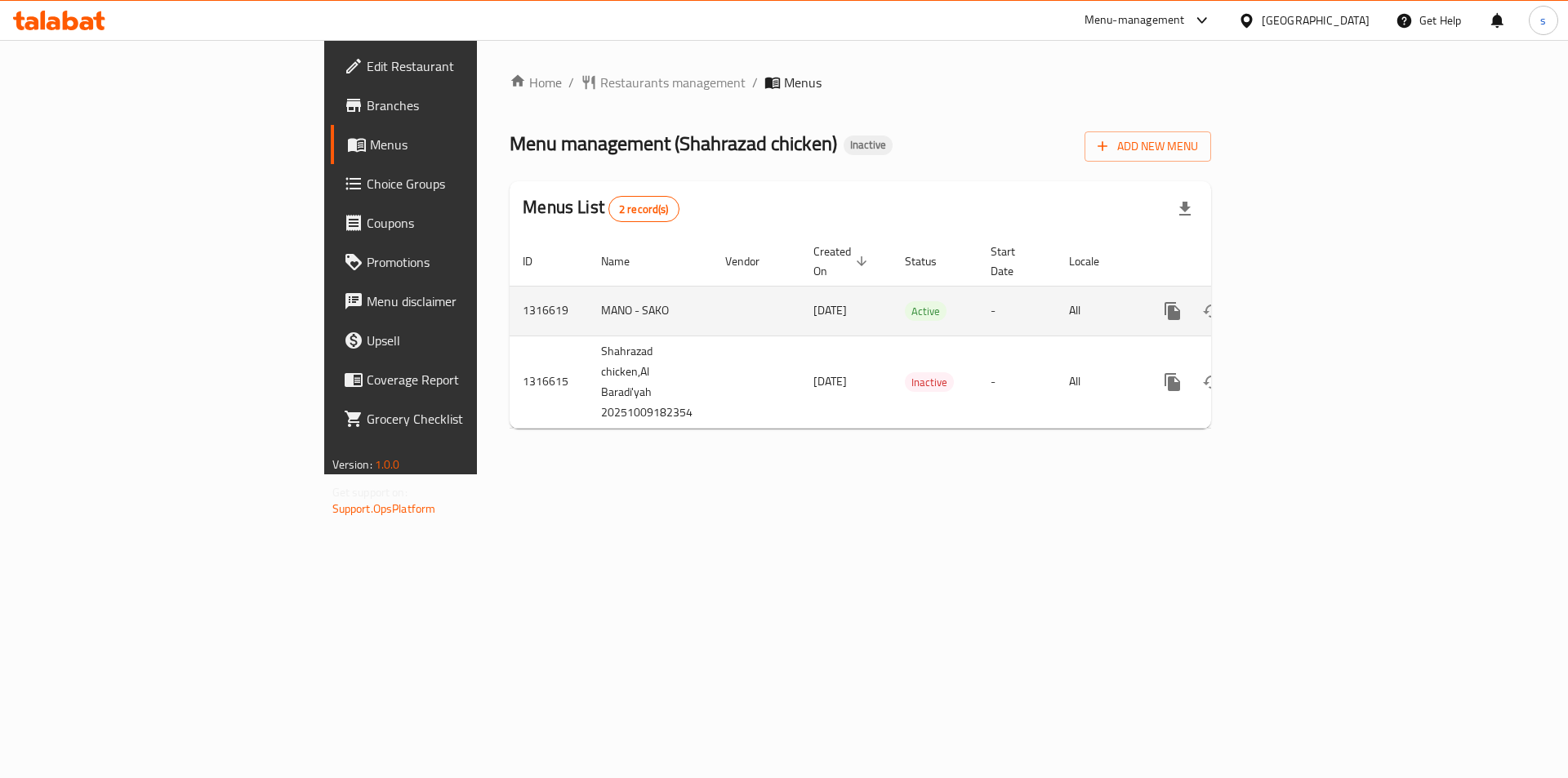
click at [1310, 291] on link "enhanced table" at bounding box center [1290, 311] width 40 height 40
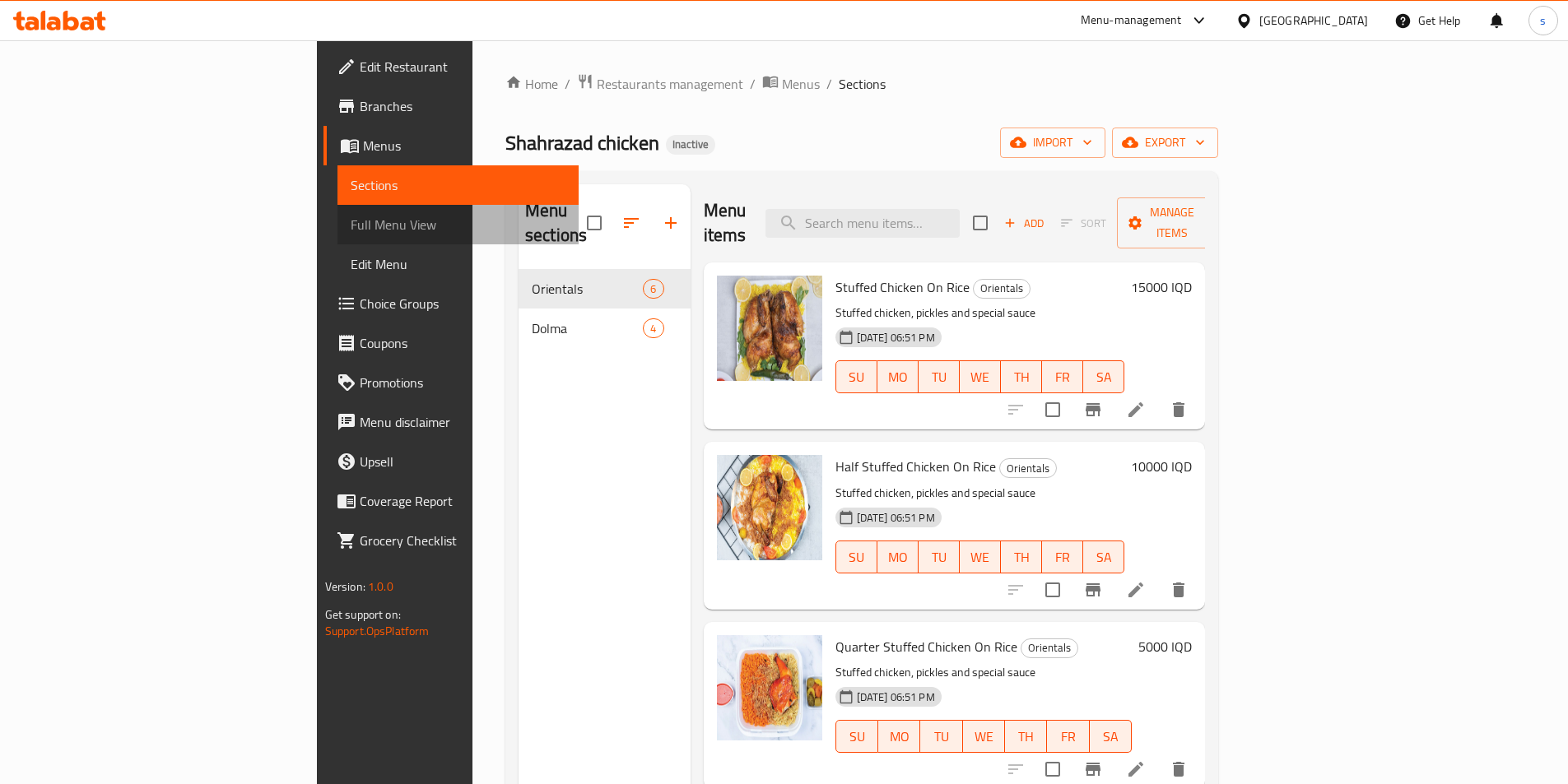
click at [350, 233] on span "Full Menu View" at bounding box center [457, 224] width 215 height 20
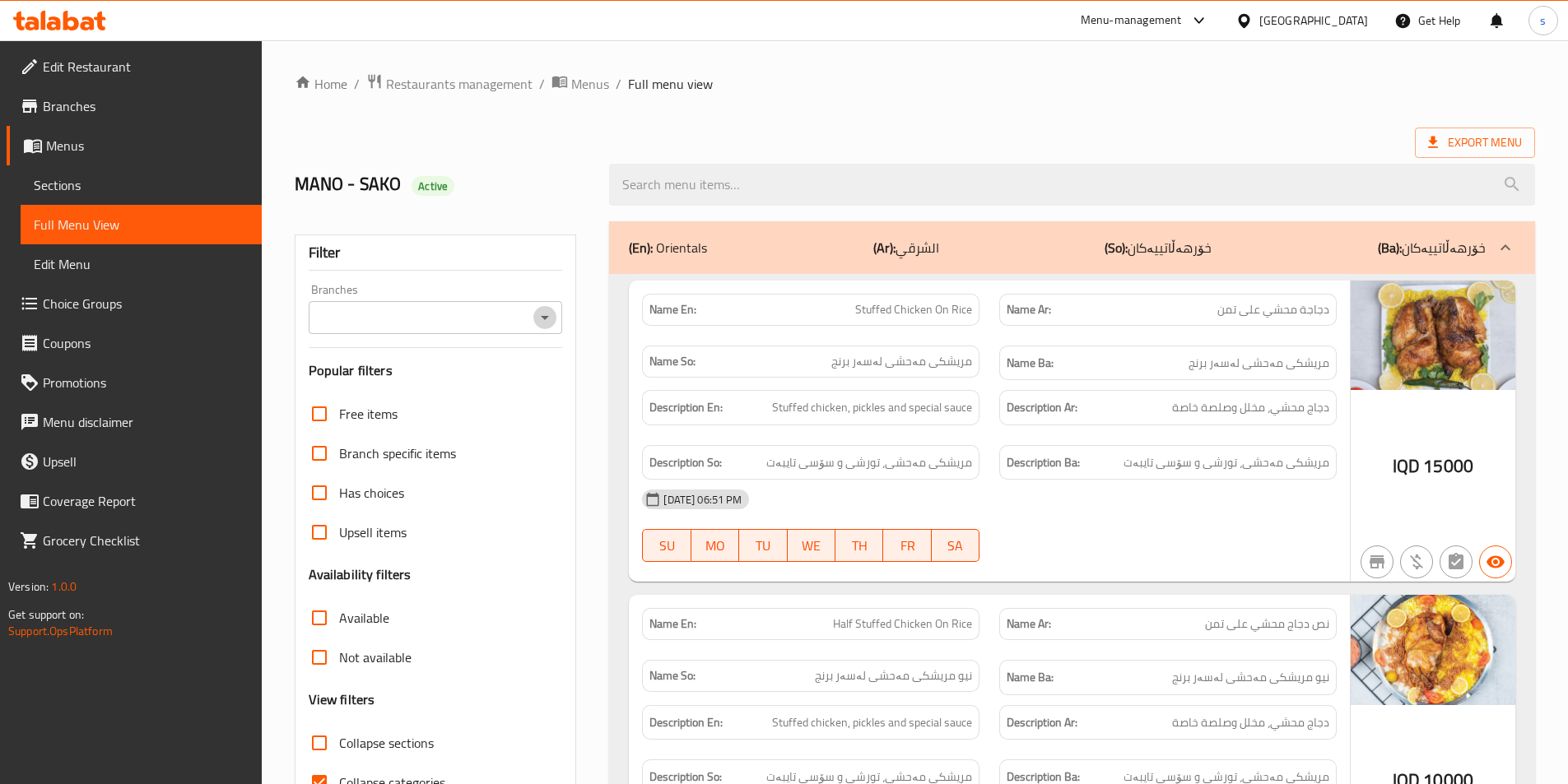
click at [534, 317] on button "Open" at bounding box center [545, 318] width 23 height 23
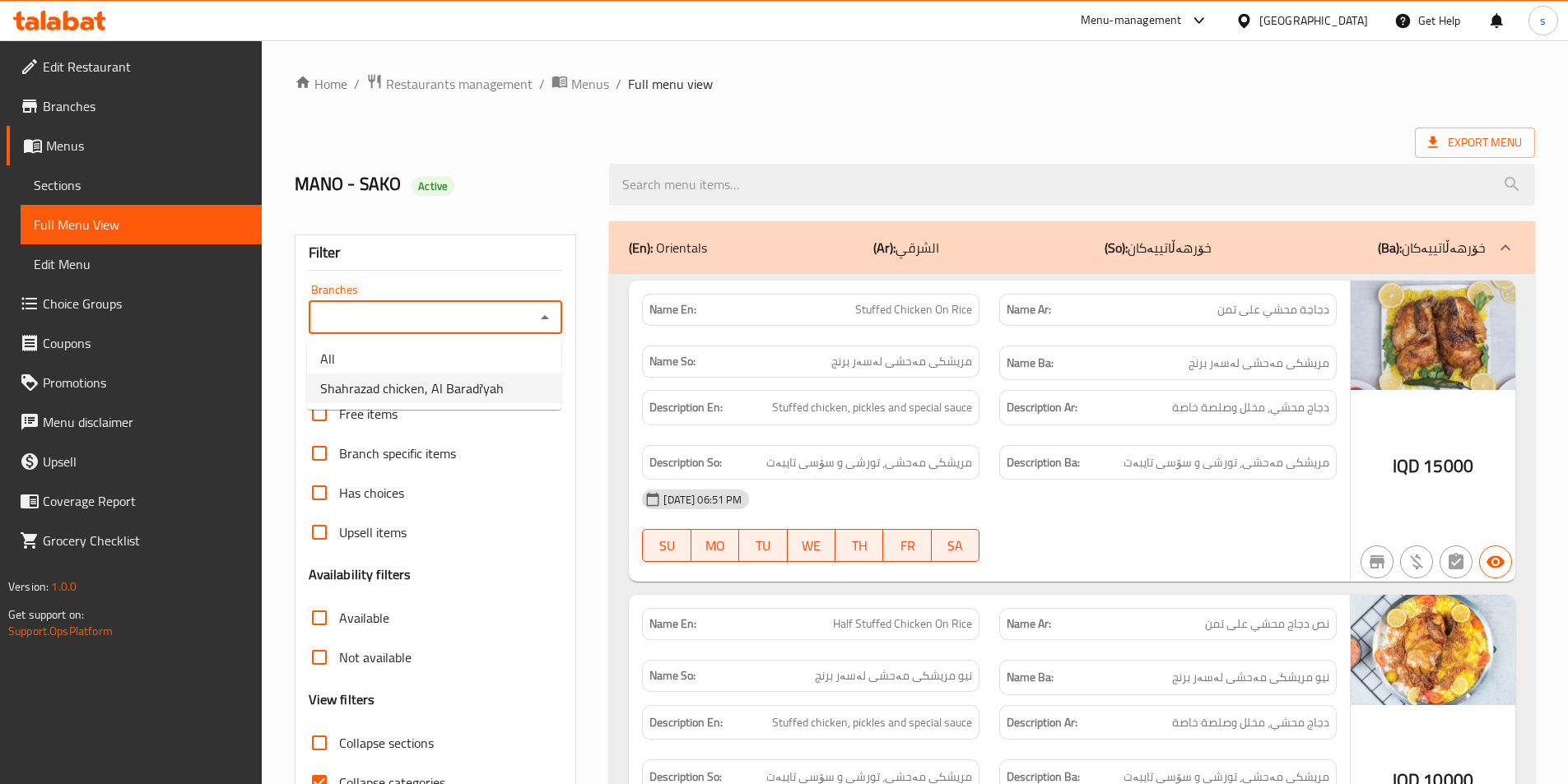
click at [535, 381] on li "Shahrazad chicken, Al Baradi'yah" at bounding box center [434, 388] width 254 height 29
type input "Shahrazad chicken, Al Baradi'yah"
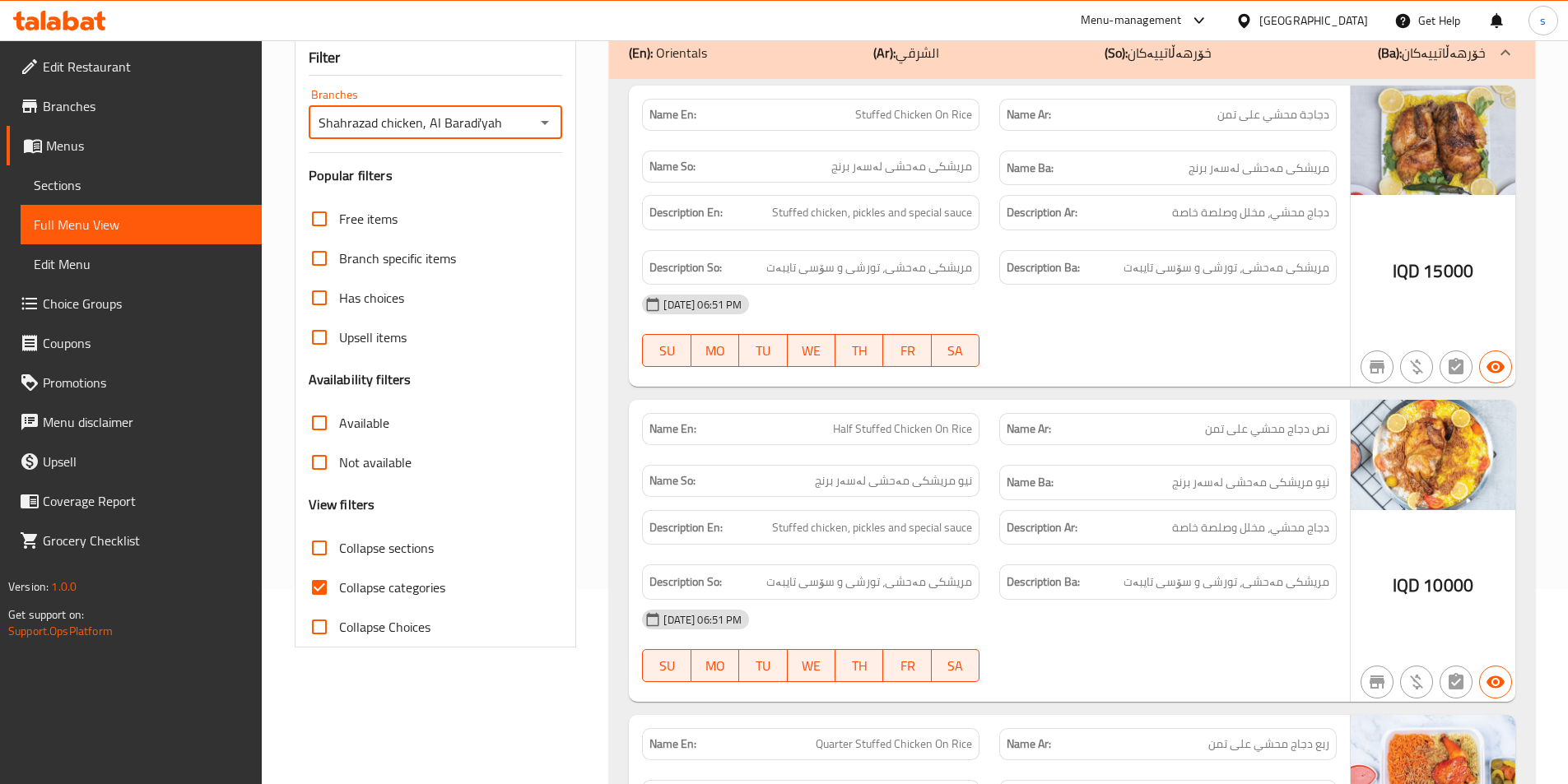
click at [327, 584] on input "Collapse categories" at bounding box center [320, 588] width 40 height 40
checkbox input "false"
click at [316, 553] on input "Collapse sections" at bounding box center [320, 549] width 40 height 40
checkbox input "true"
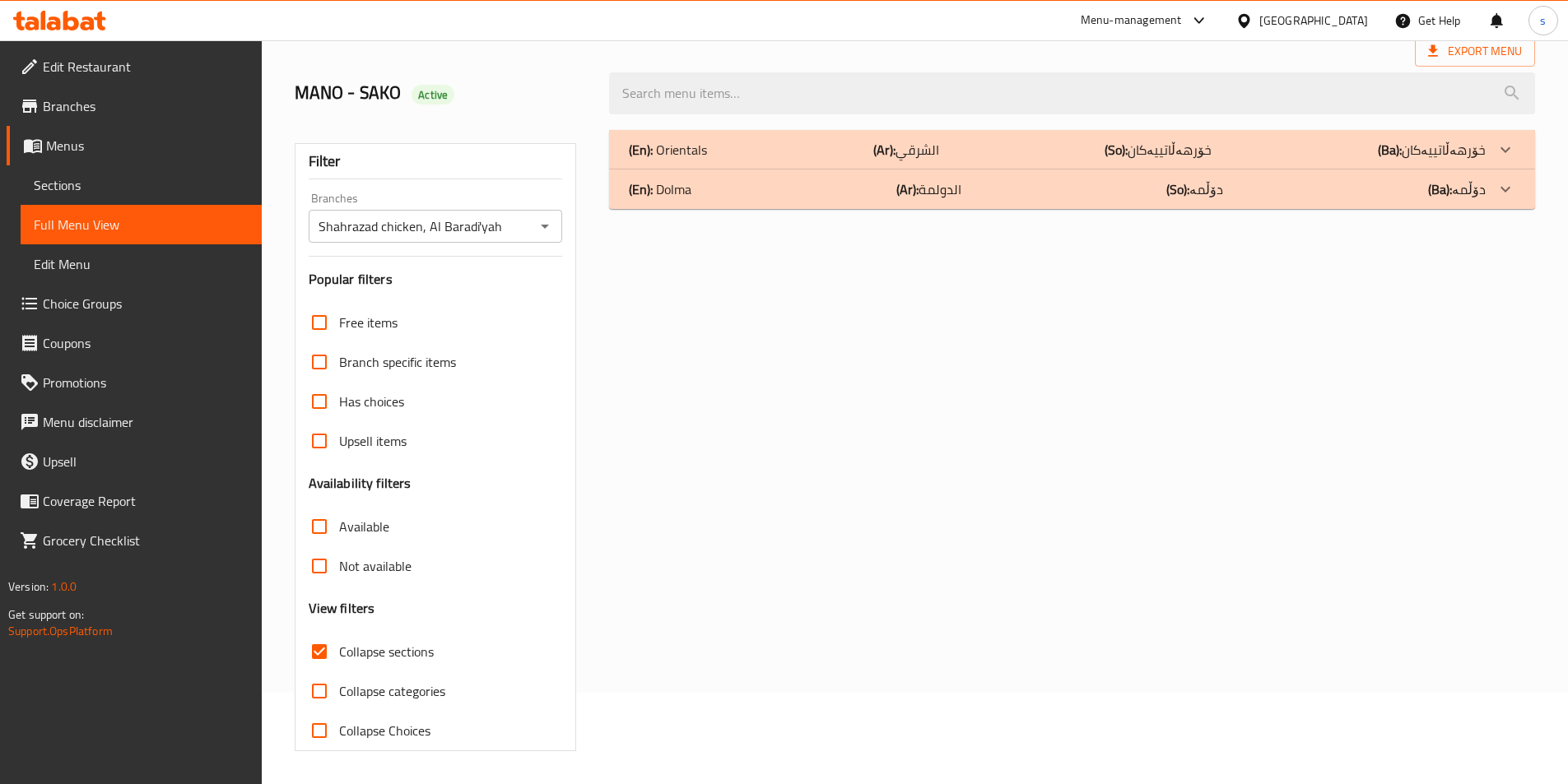
scroll to position [91, 0]
click at [813, 196] on div "(En): Dolma (Ar): الدولمة (So): دۆڵمە (Ba): دۆڵمە" at bounding box center [1056, 189] width 856 height 20
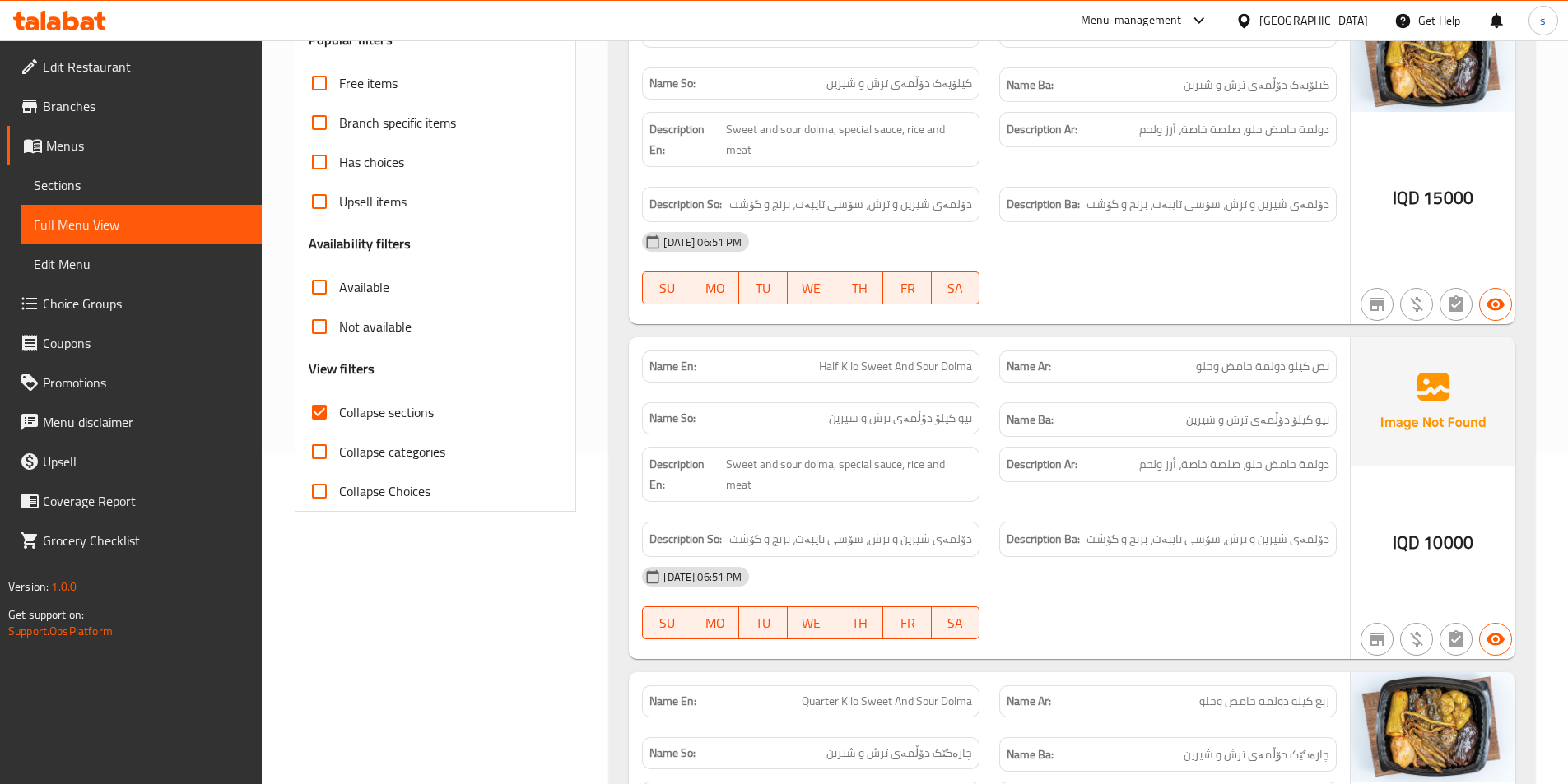
scroll to position [324, 0]
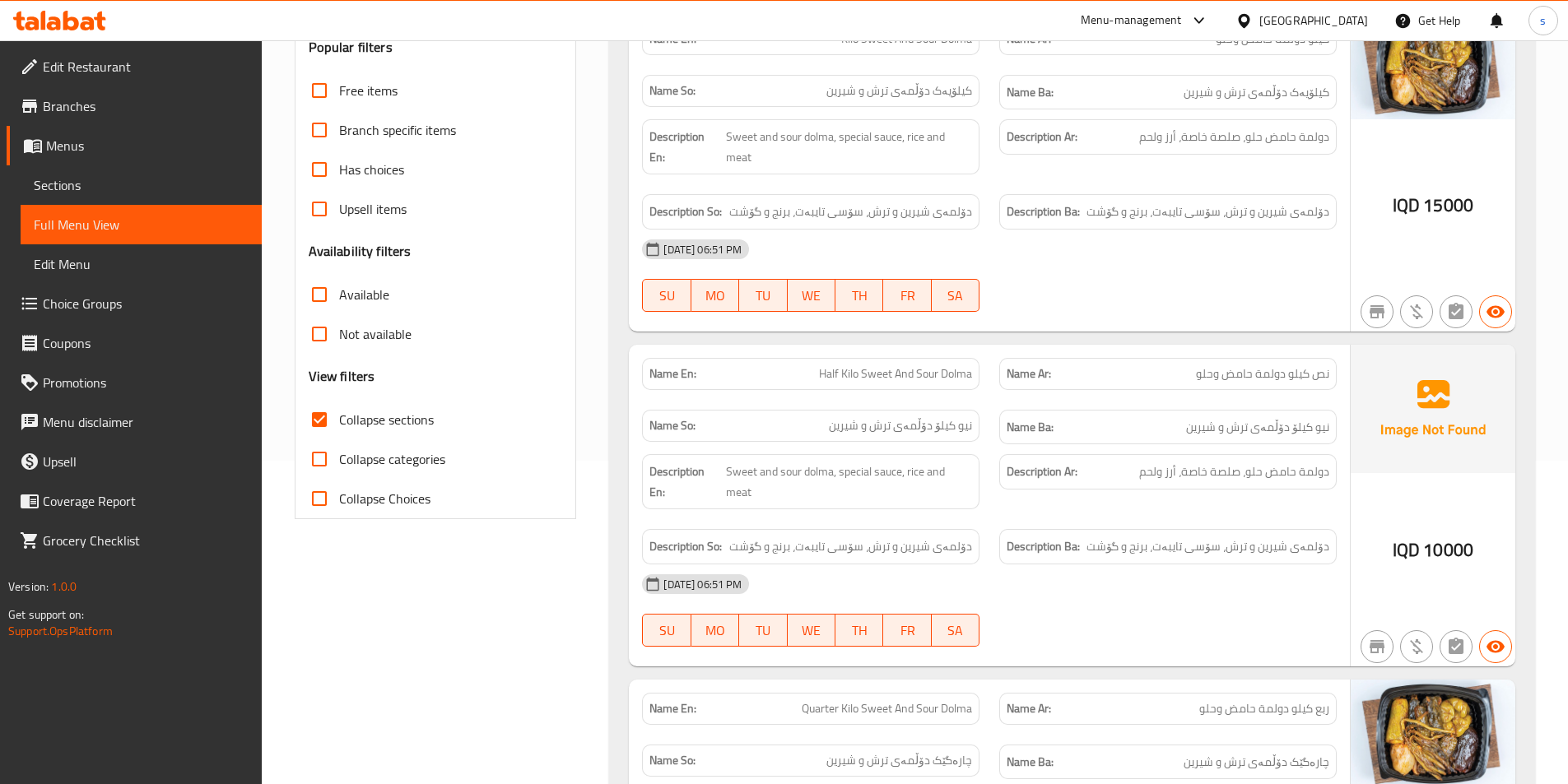
click at [864, 372] on span "Half Kilo Sweet And Sour Dolma" at bounding box center [895, 374] width 153 height 17
copy span "Half Kilo Sweet And Sour Dolma"
click at [121, 100] on span "Branches" at bounding box center [145, 105] width 206 height 20
